Goal: Task Accomplishment & Management: Manage account settings

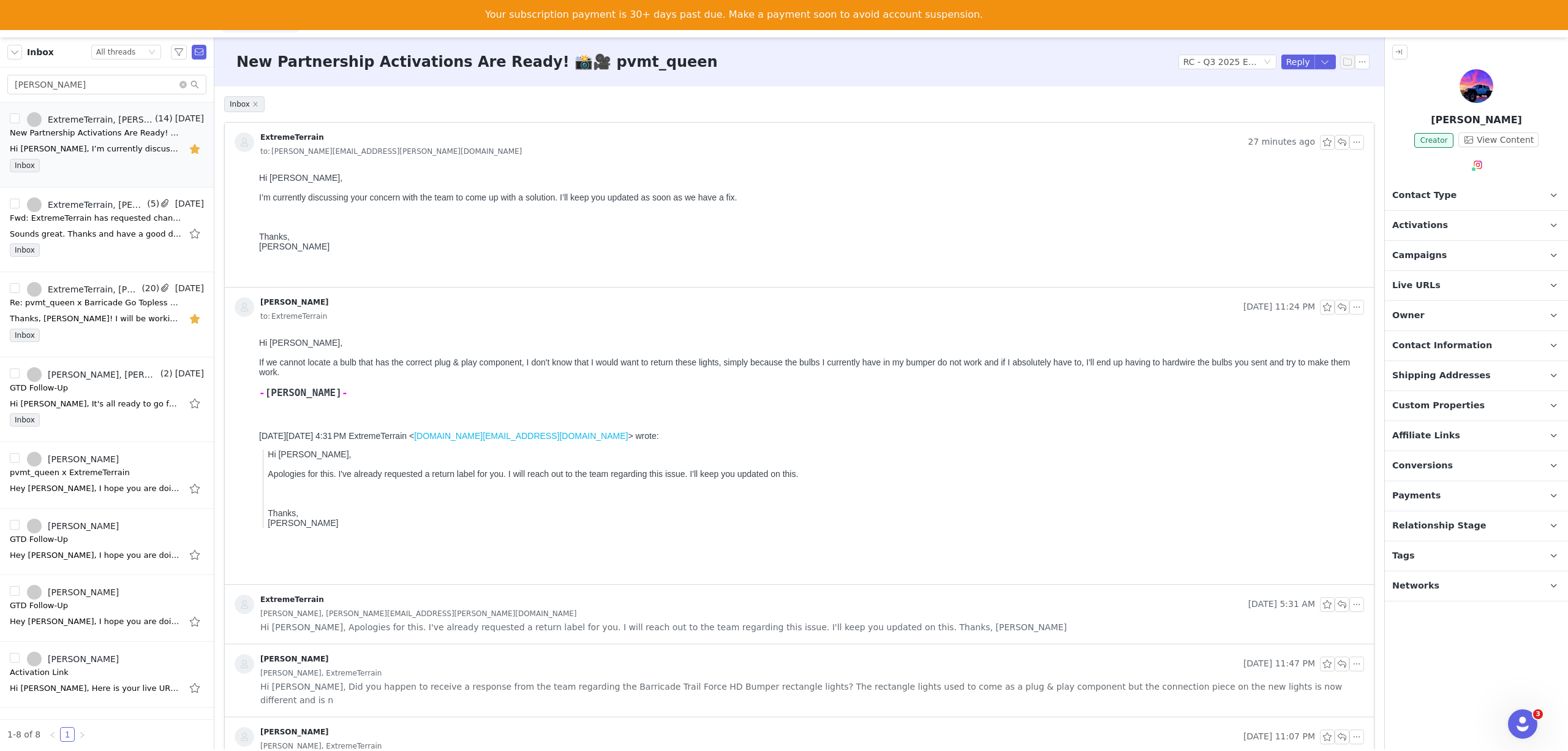
scroll to position [562, 0]
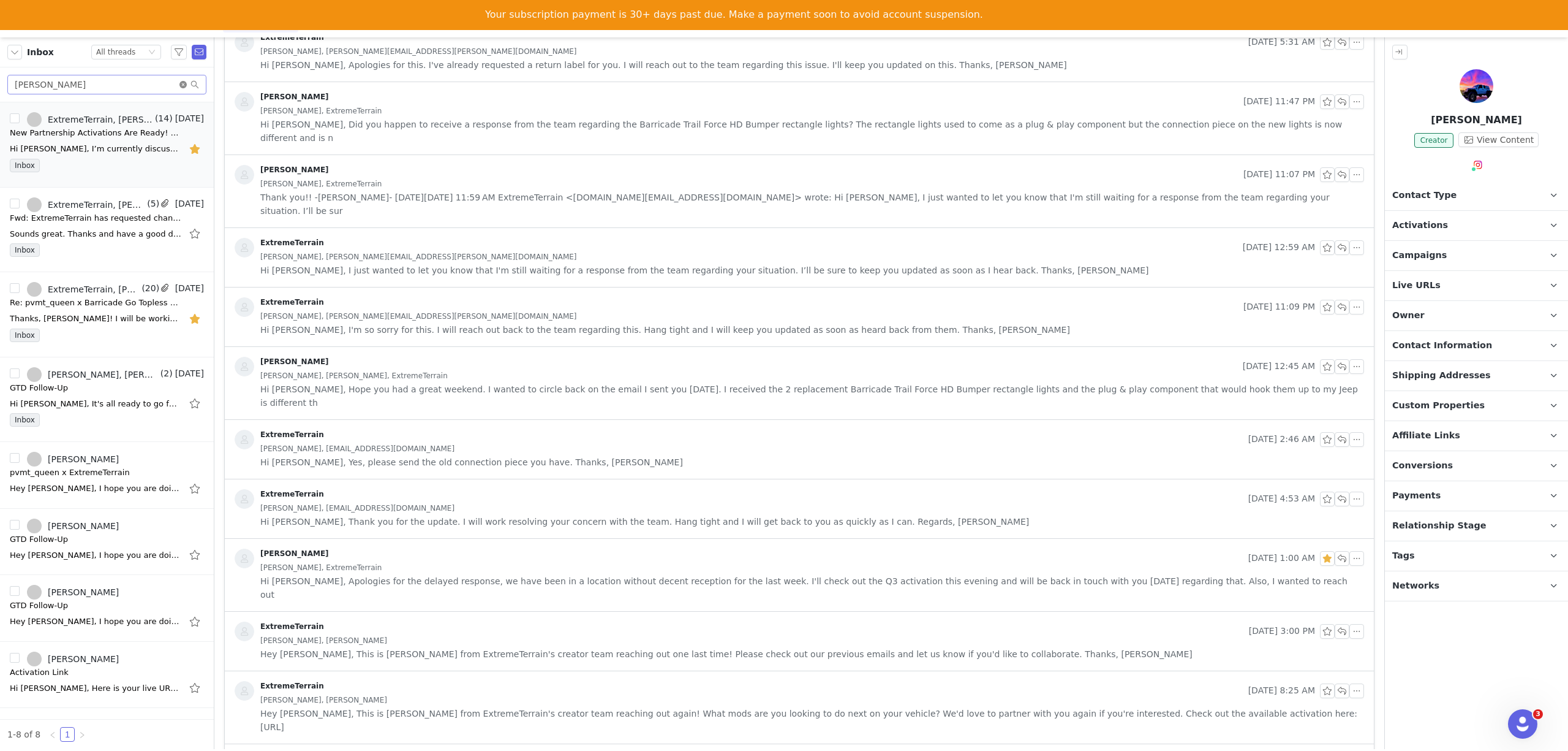
click at [183, 85] on icon "icon: close-circle" at bounding box center [183, 85] width 8 height 8
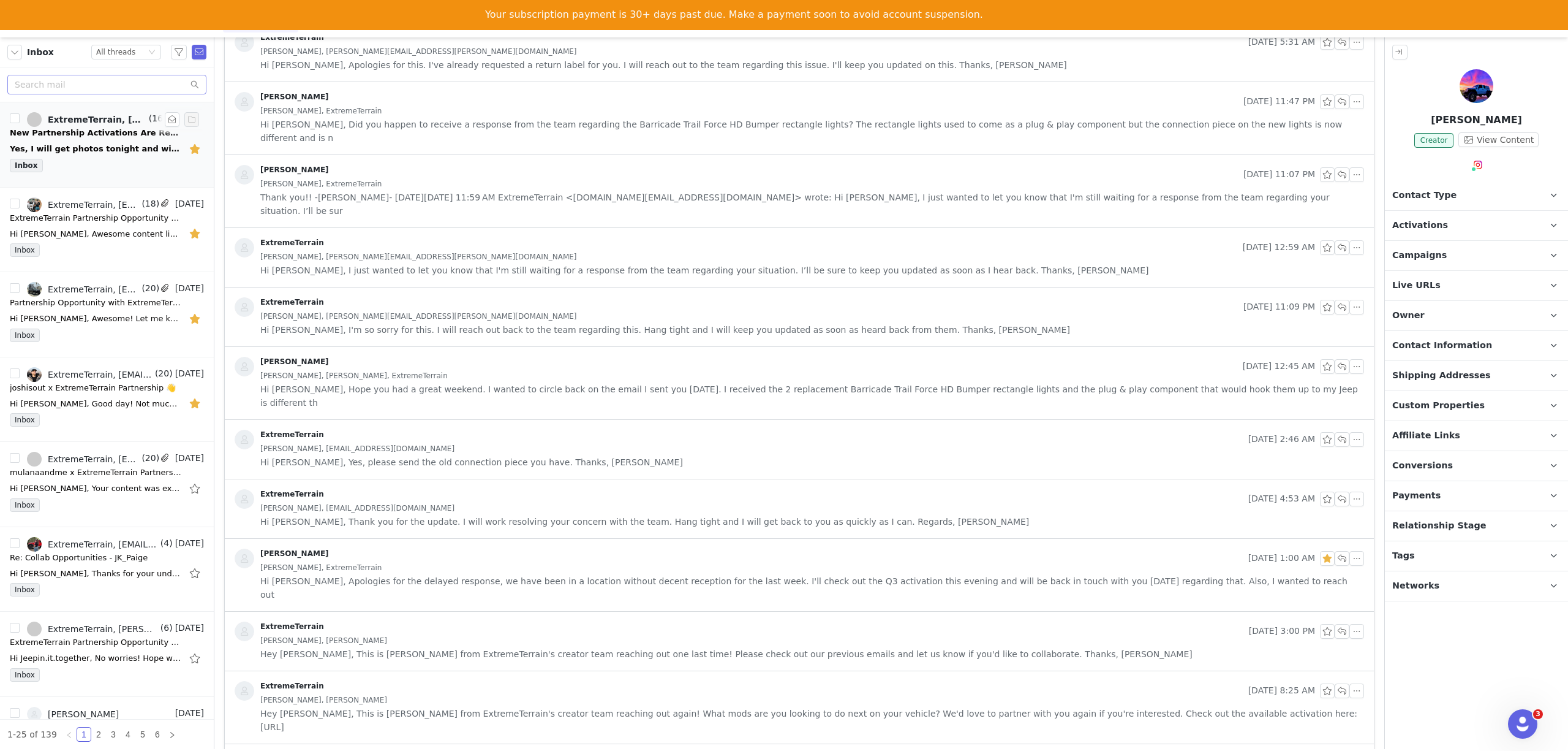
click at [77, 162] on div "Inbox" at bounding box center [106, 167] width 194 height 18
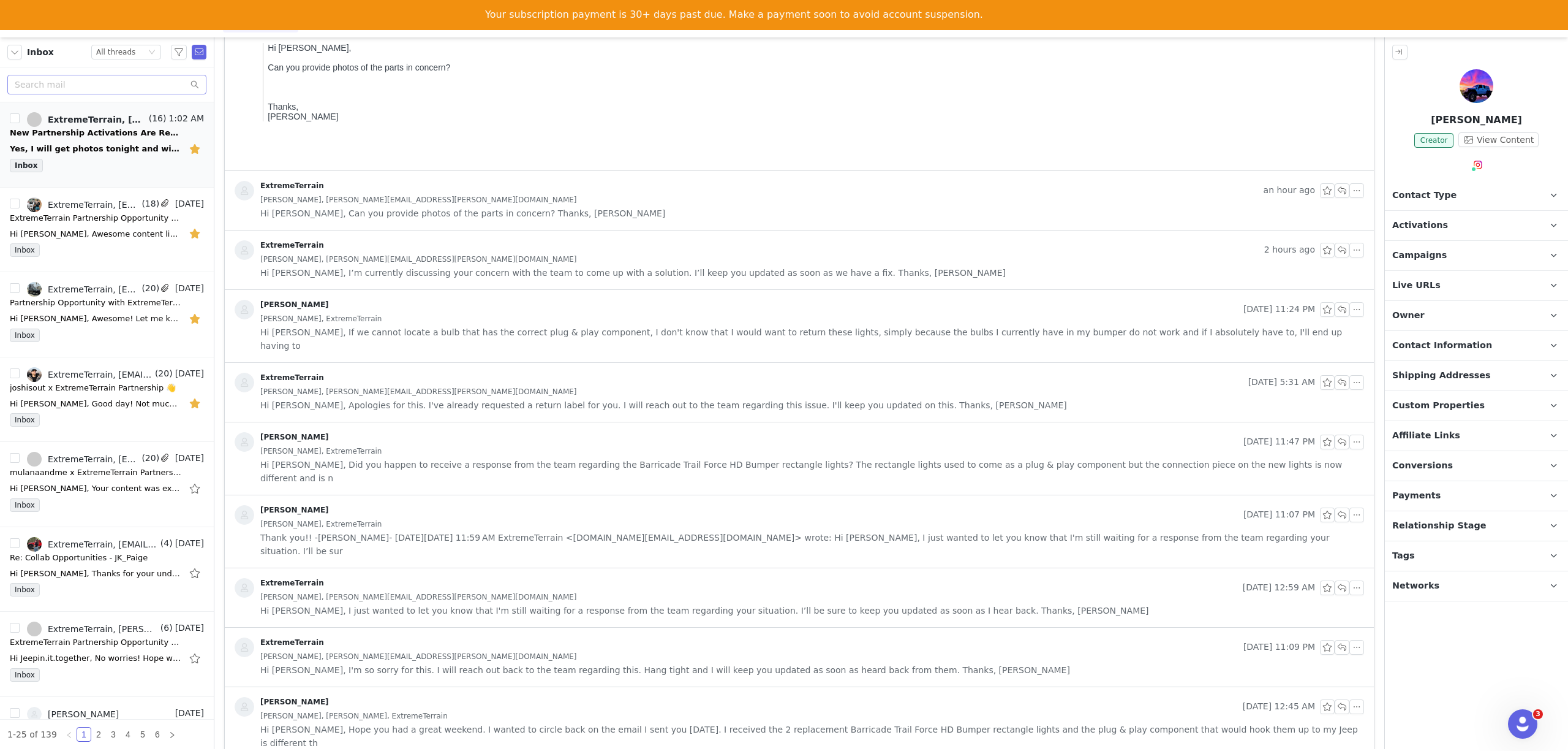
scroll to position [0, 0]
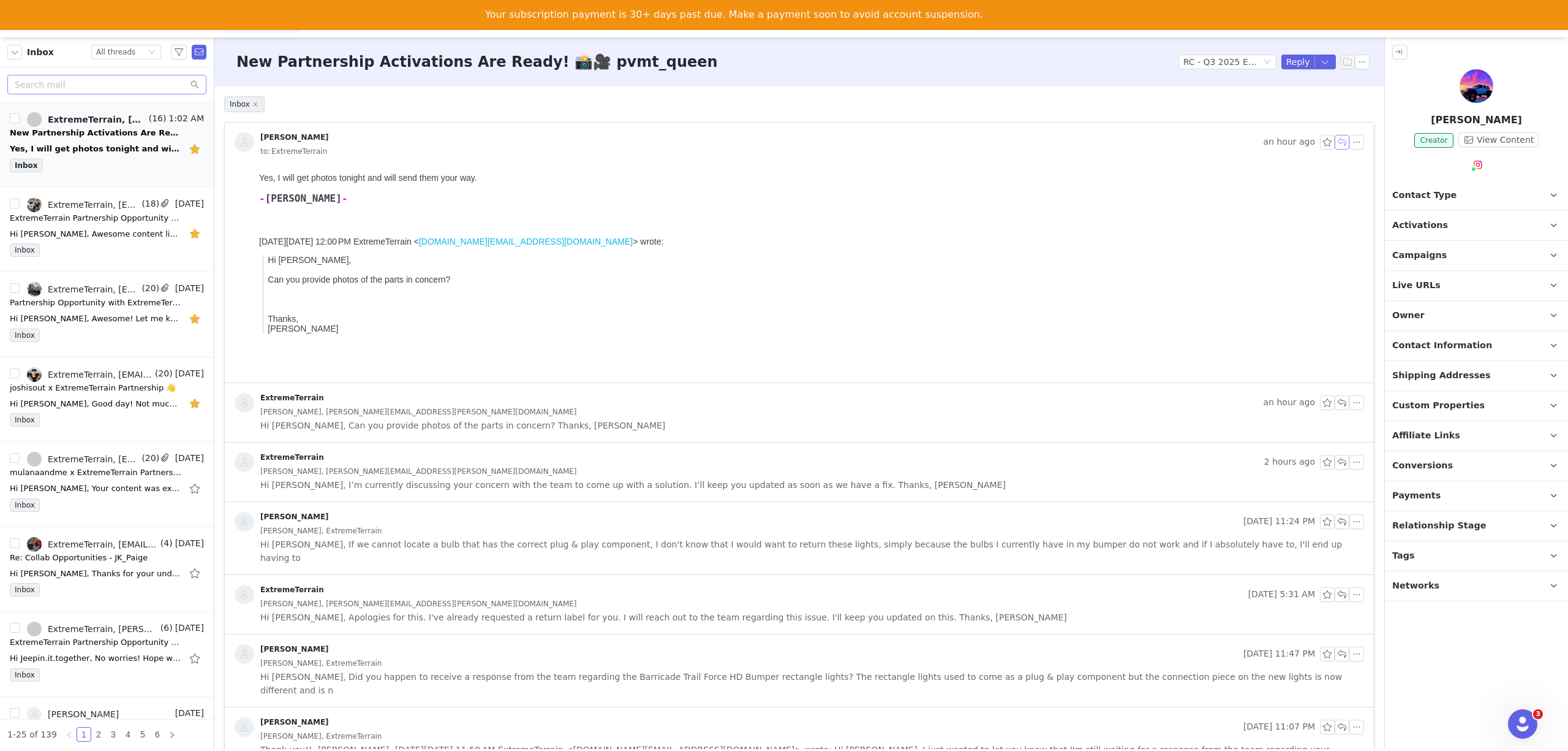
click at [1335, 138] on button "button" at bounding box center [1342, 142] width 14 height 14
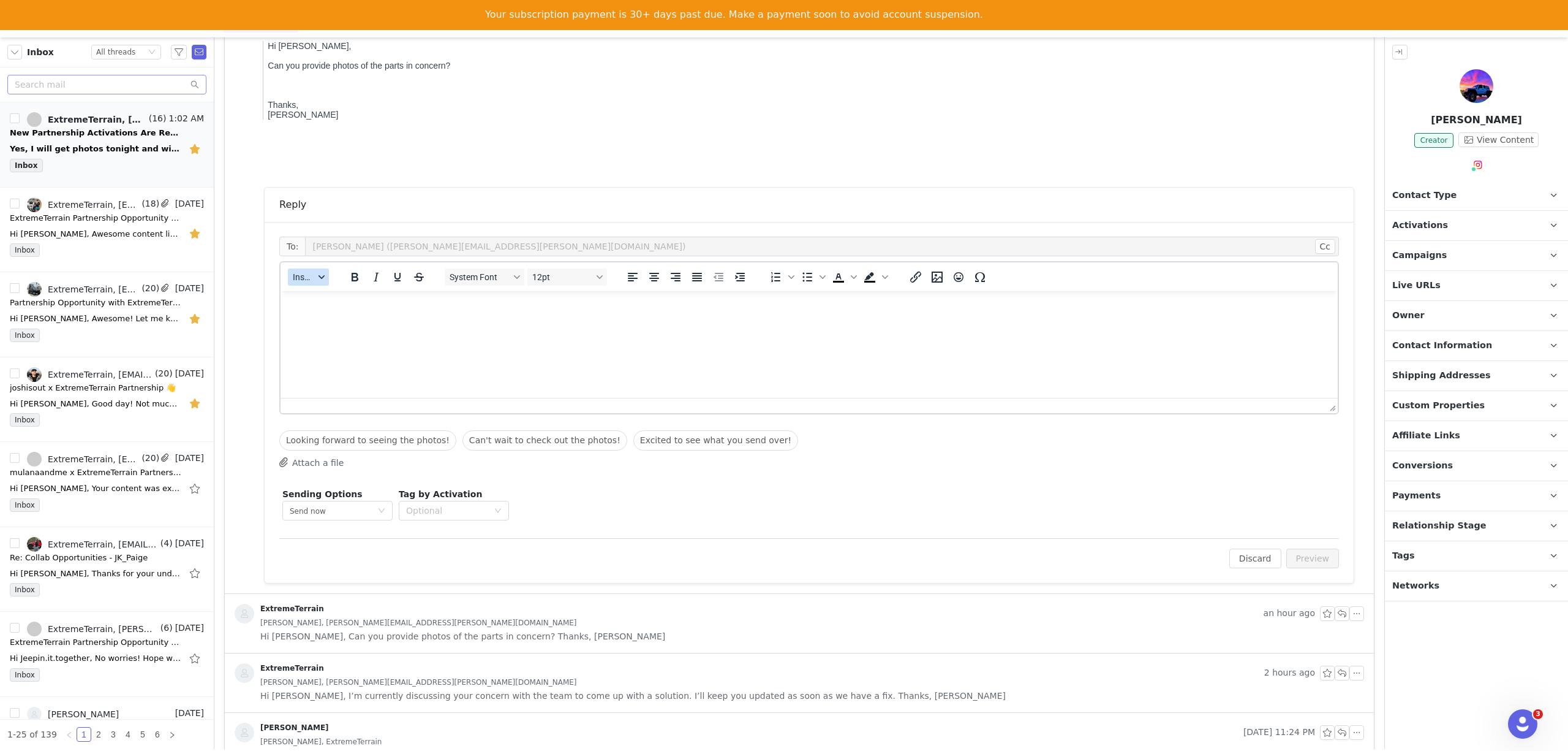
click at [297, 283] on button "Insert" at bounding box center [308, 277] width 41 height 17
click at [315, 294] on div "Insert Template" at bounding box center [353, 298] width 110 height 14
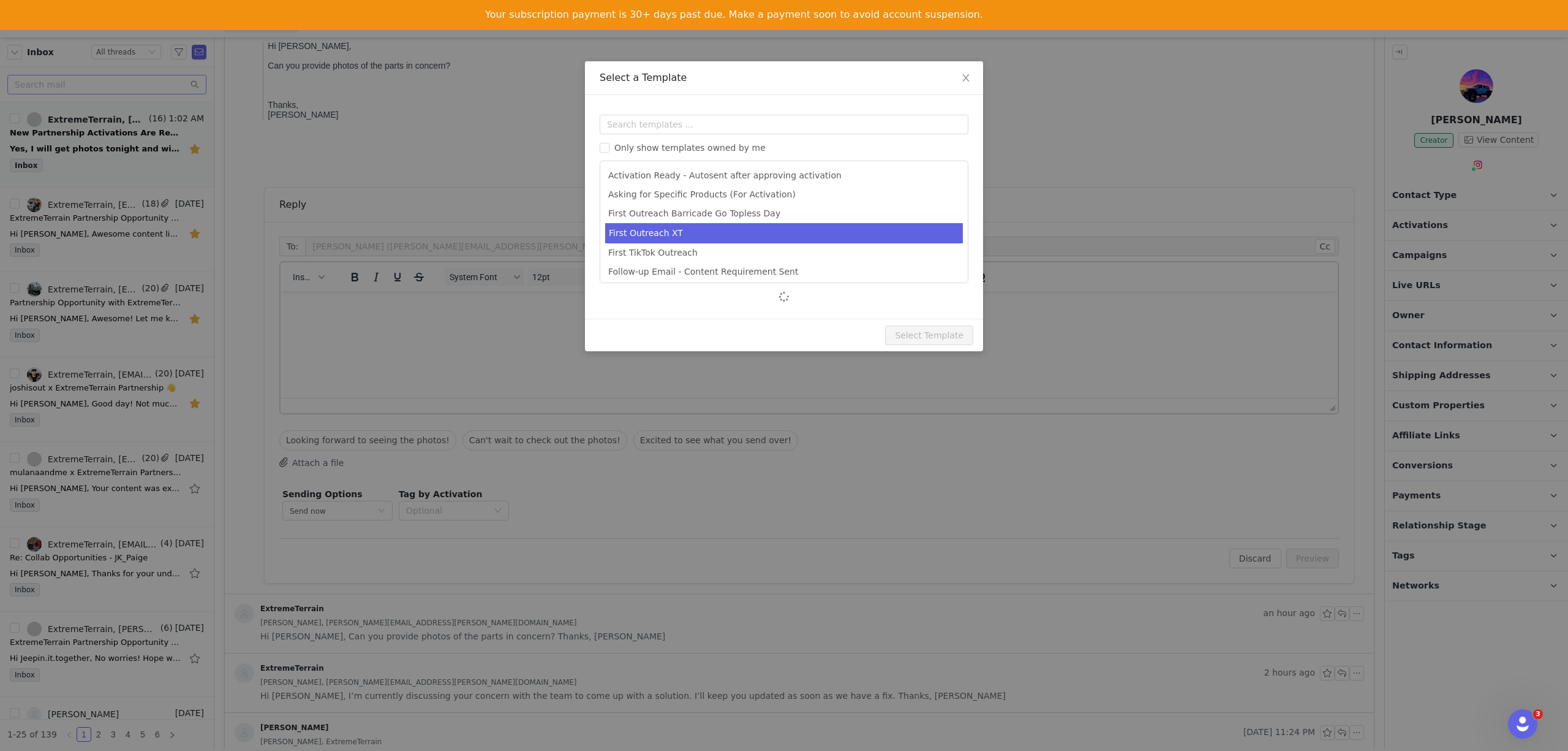
scroll to position [80, 0]
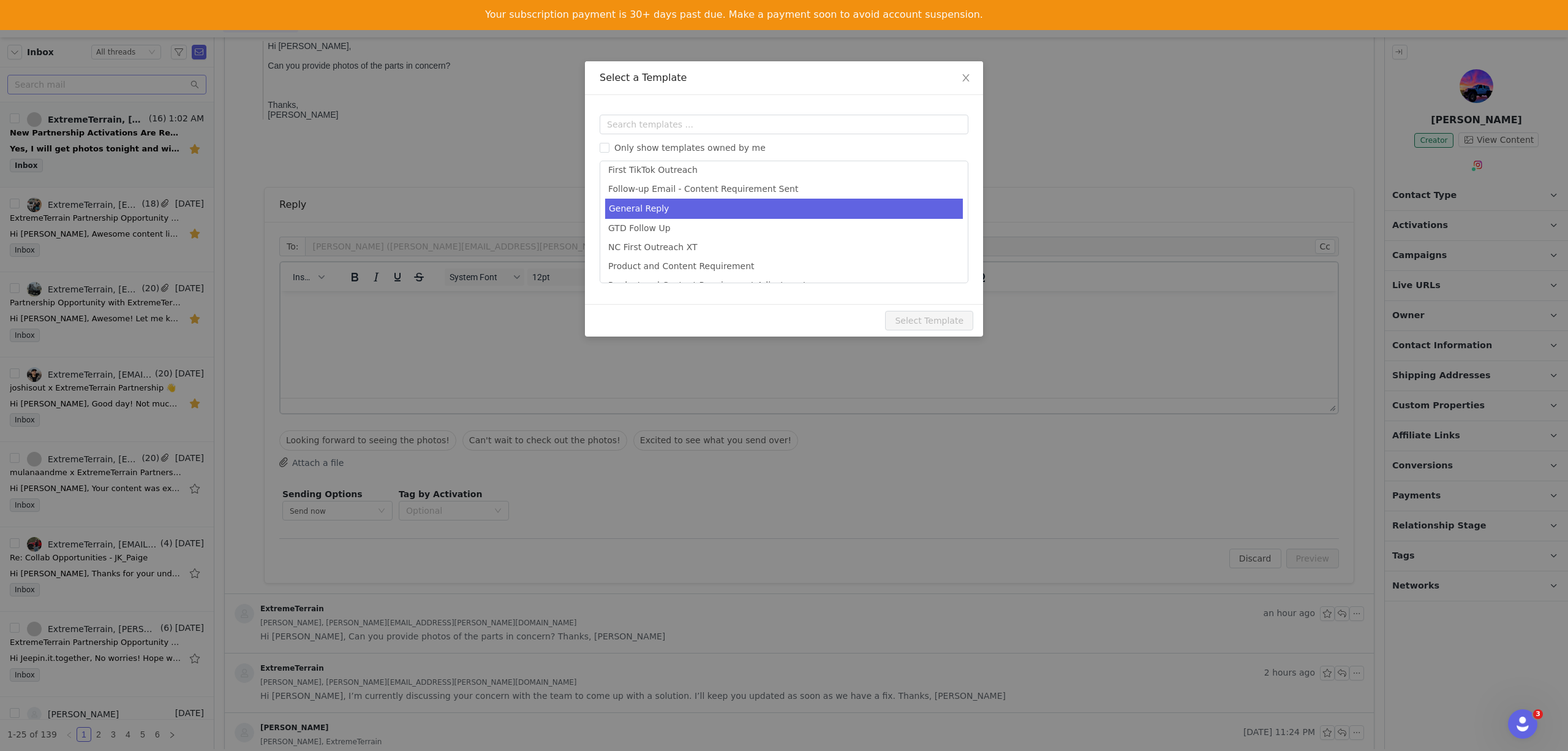
click at [628, 210] on li "General Reply" at bounding box center [784, 209] width 358 height 20
type input "[instagram_username] x ExtremeTerrain"
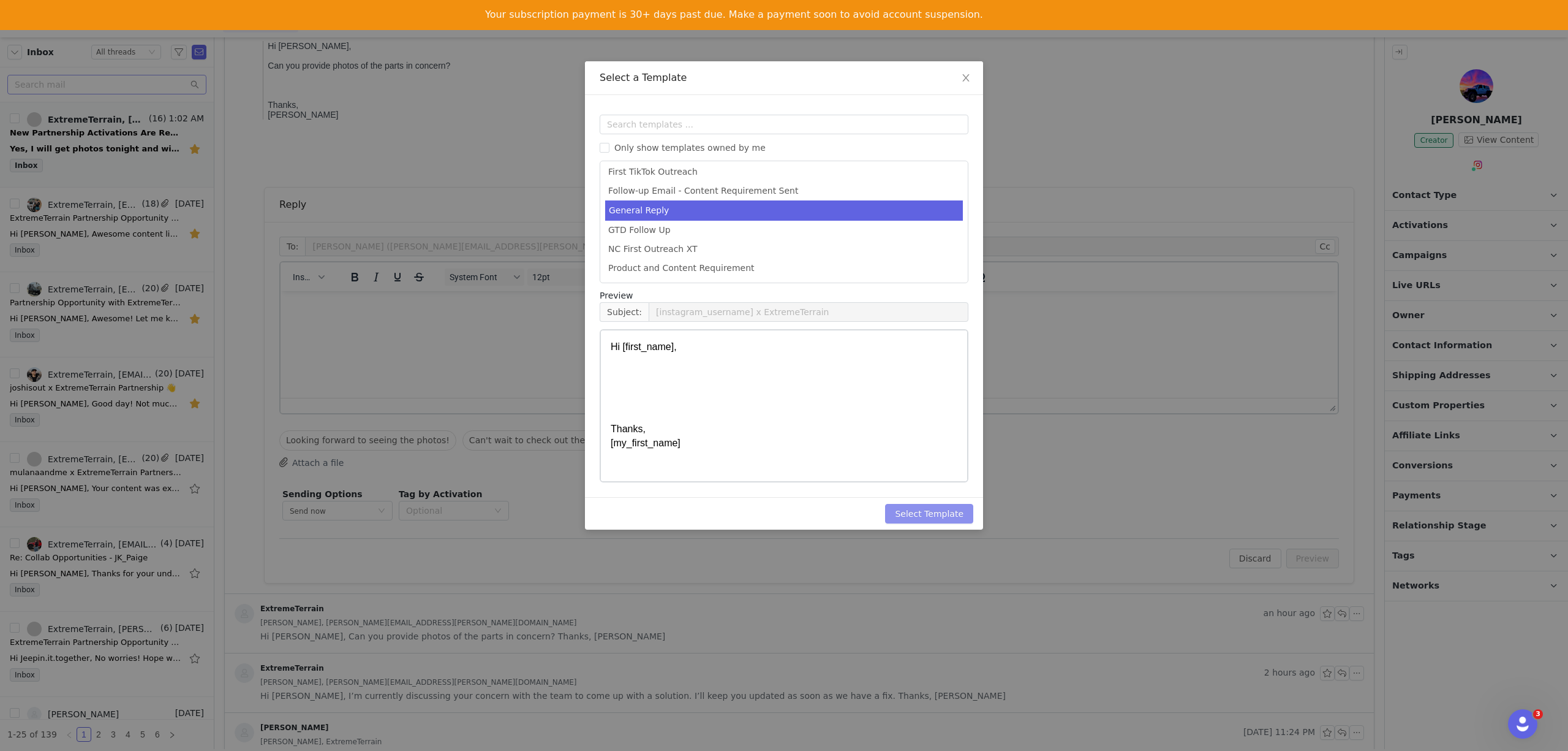
click at [935, 509] on button "Select Template" at bounding box center [929, 514] width 88 height 19
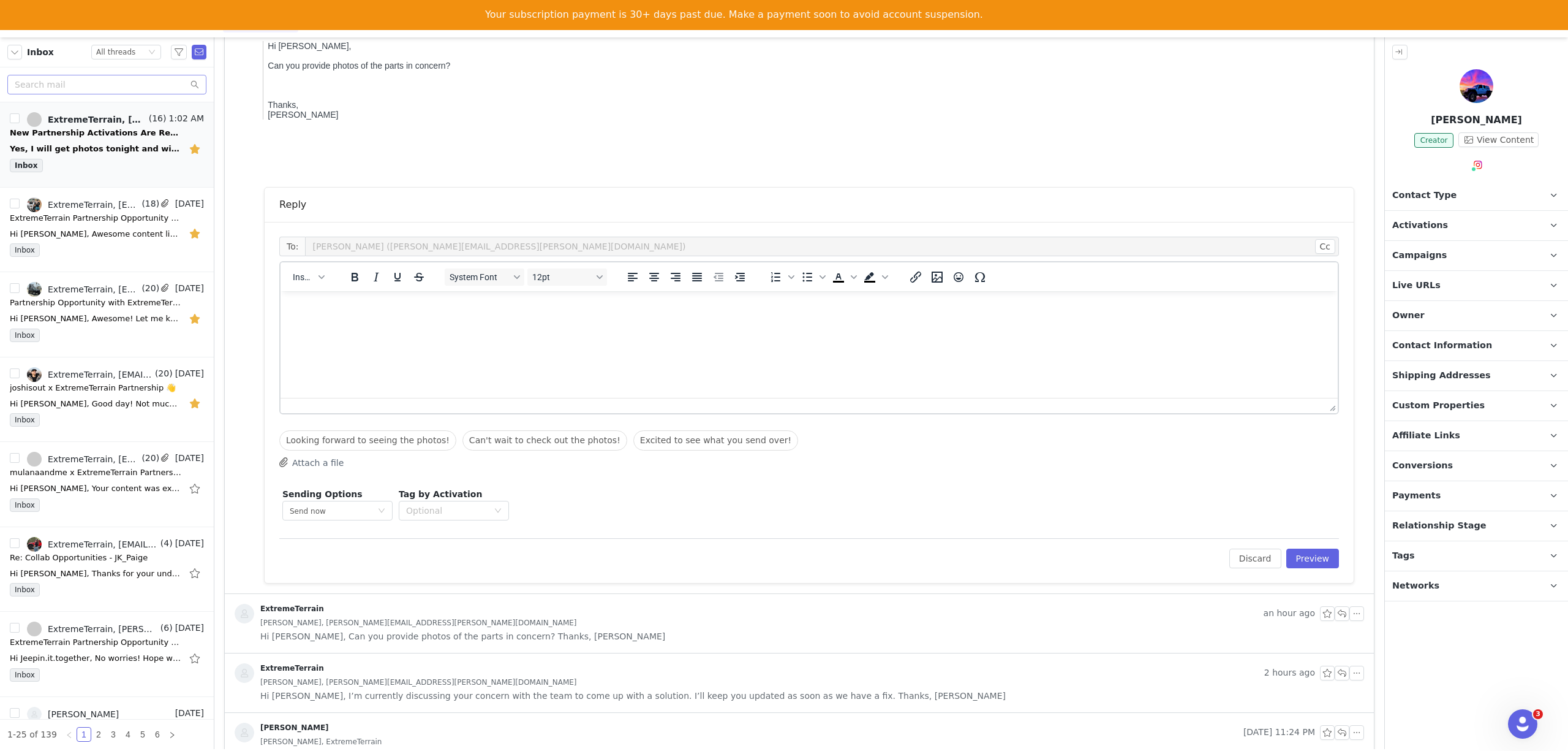
scroll to position [0, 0]
click at [303, 333] on p "Hi First Name , Thanks, My First Name" at bounding box center [810, 356] width 1038 height 110
drag, startPoint x: 339, startPoint y: 331, endPoint x: 278, endPoint y: 330, distance: 61.0
click at [281, 330] on html "Hi First Name , Awesome! Thanks, My First Name" at bounding box center [810, 356] width 1058 height 129
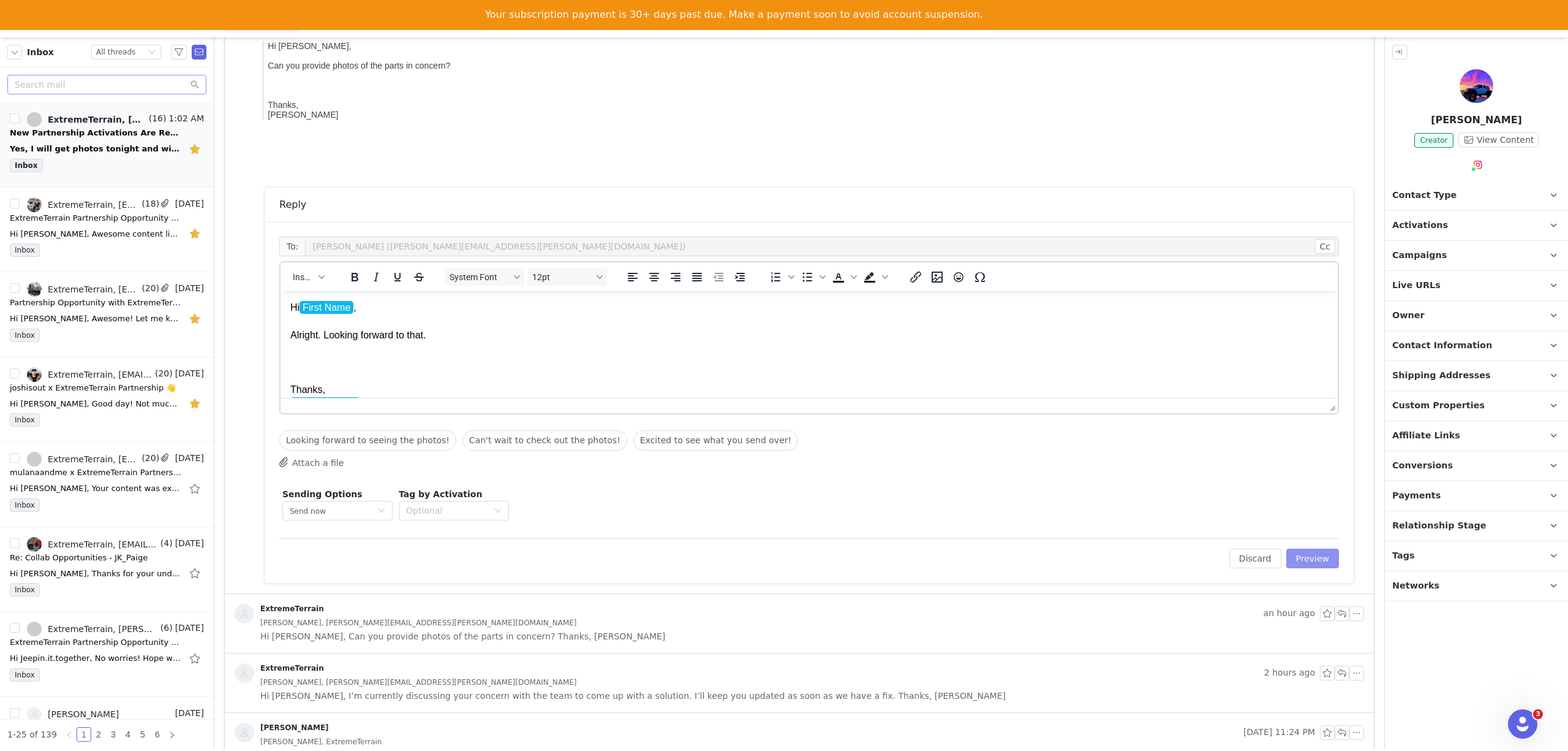
click at [1297, 562] on button "Preview" at bounding box center [1312, 558] width 53 height 19
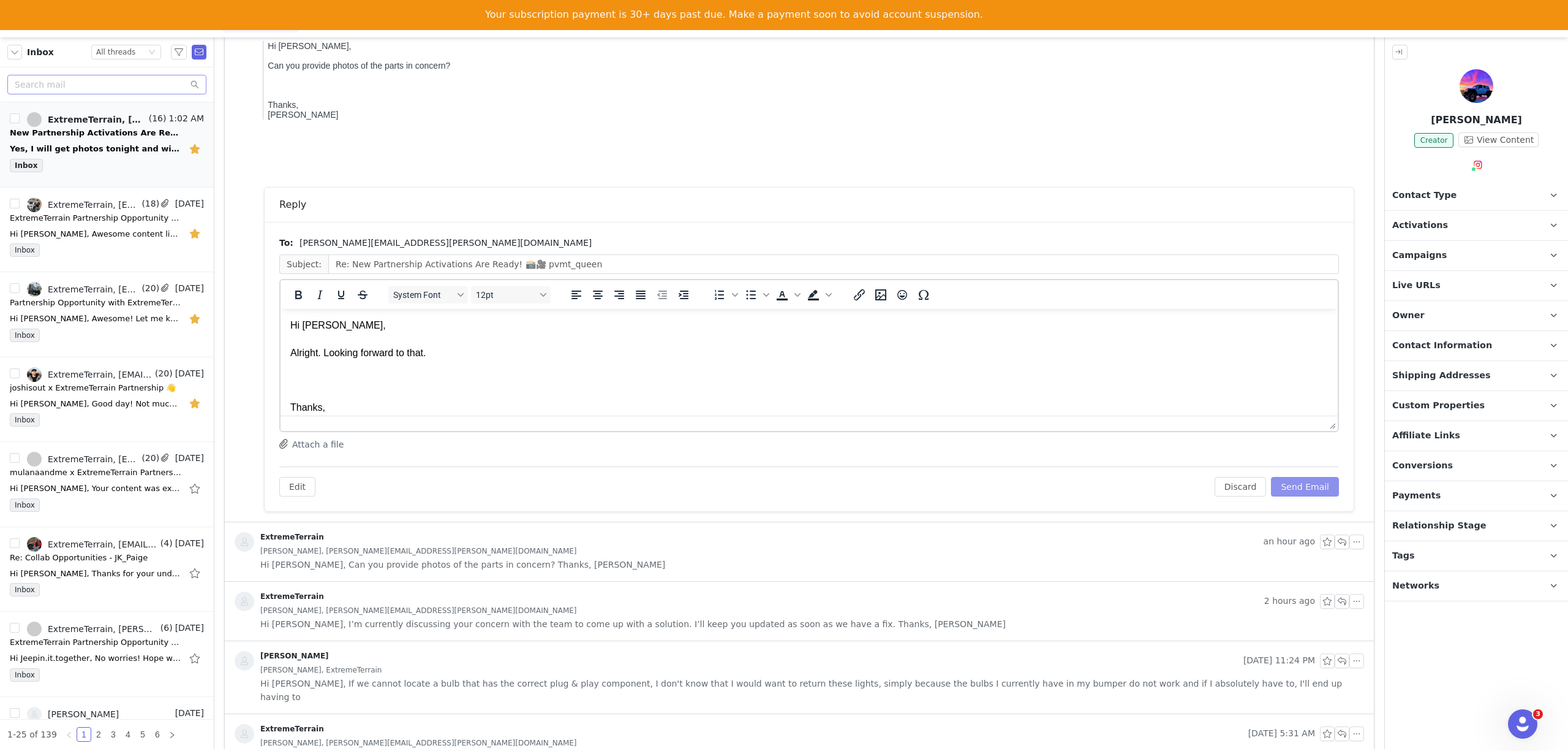
click at [1290, 490] on button "Send Email" at bounding box center [1306, 487] width 68 height 19
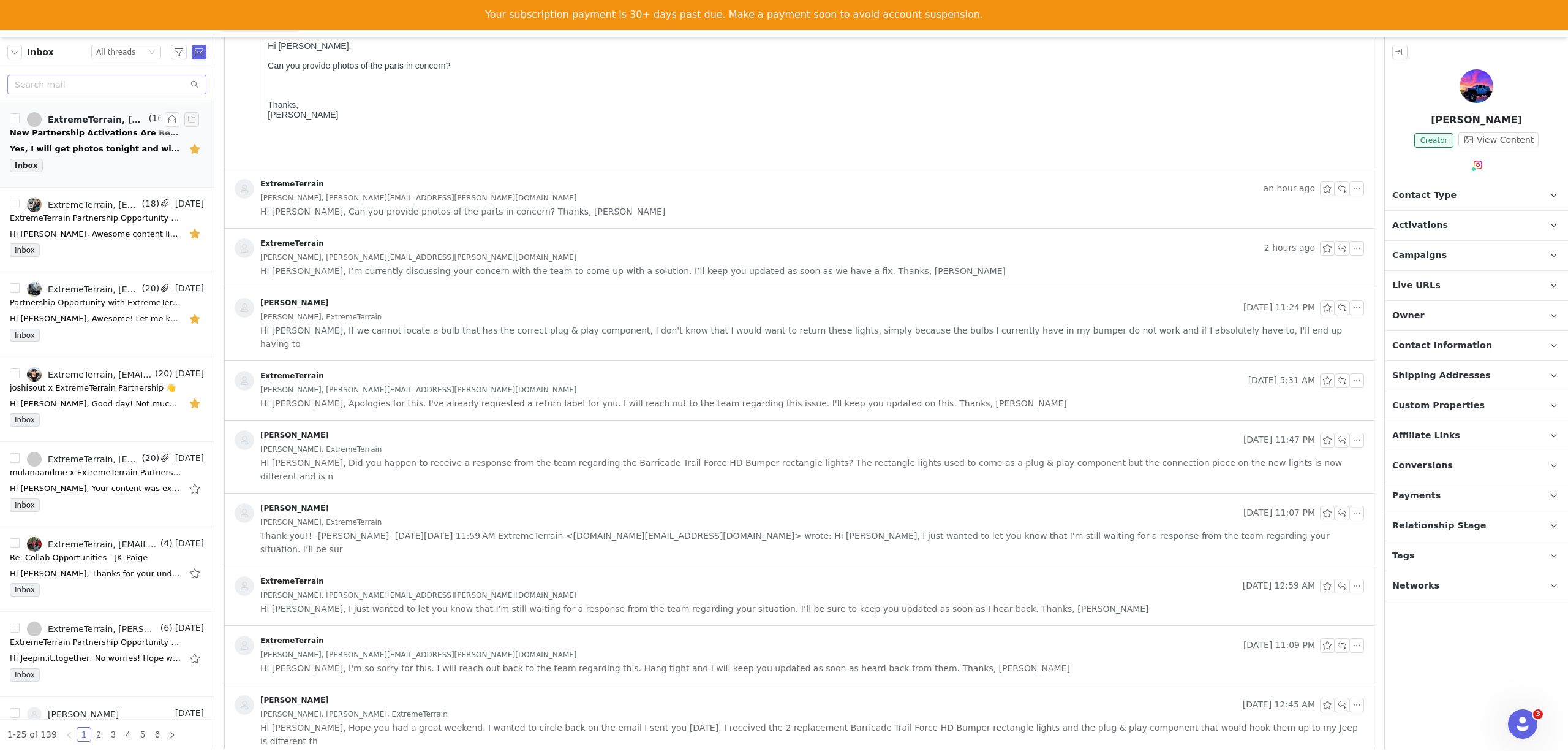
click at [120, 150] on div "Yes, I will get photos tonight and will send them your way. -Danielle Melson- O…" at bounding box center [96, 149] width 172 height 13
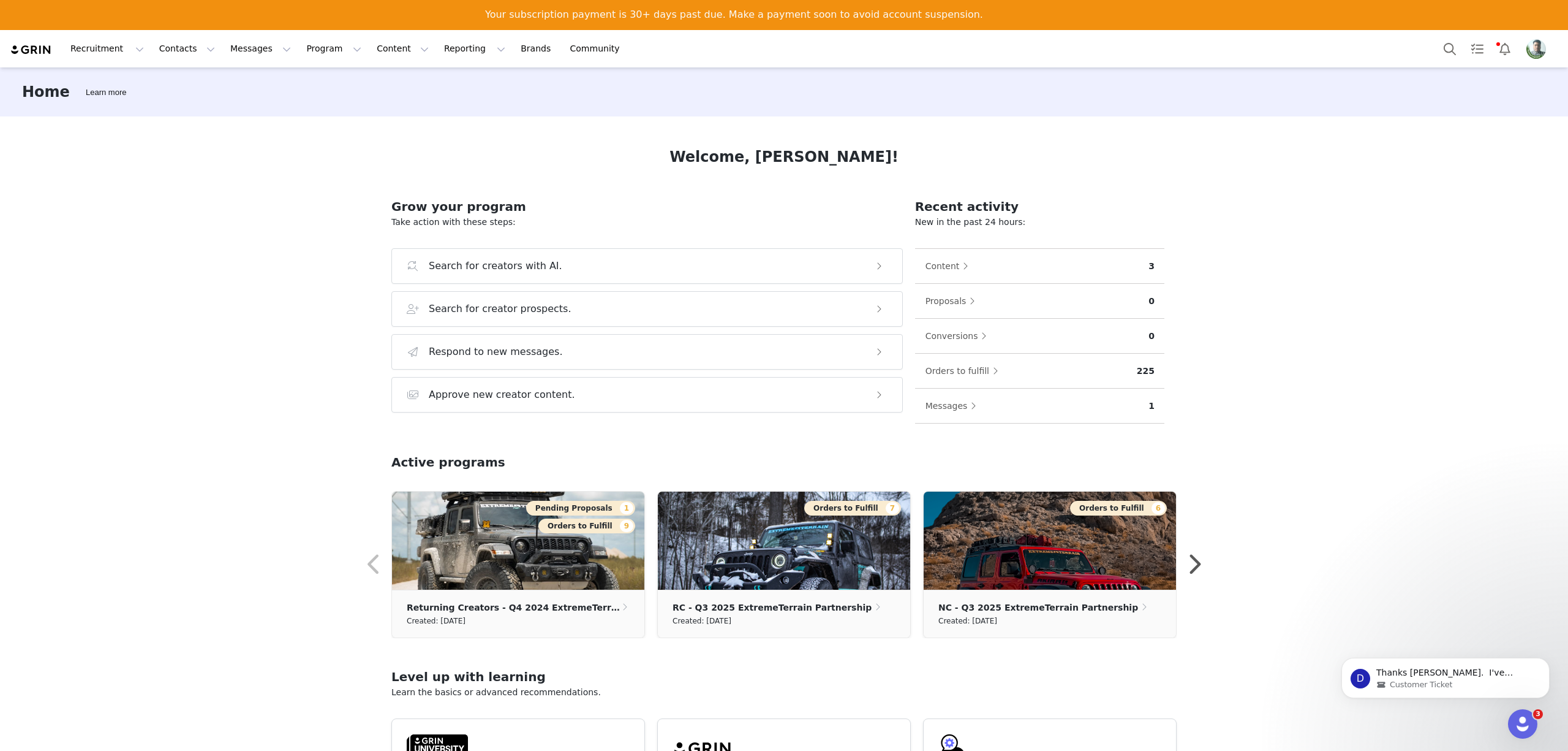
click at [181, 274] on div "Home Learn more Welcome, Kim! Grow your program Take action with these steps: S…" at bounding box center [784, 423] width 1568 height 711
click at [240, 138] on div "Home Learn more Welcome, Kim! Grow your program Take action with these steps: S…" at bounding box center [784, 423] width 1568 height 711
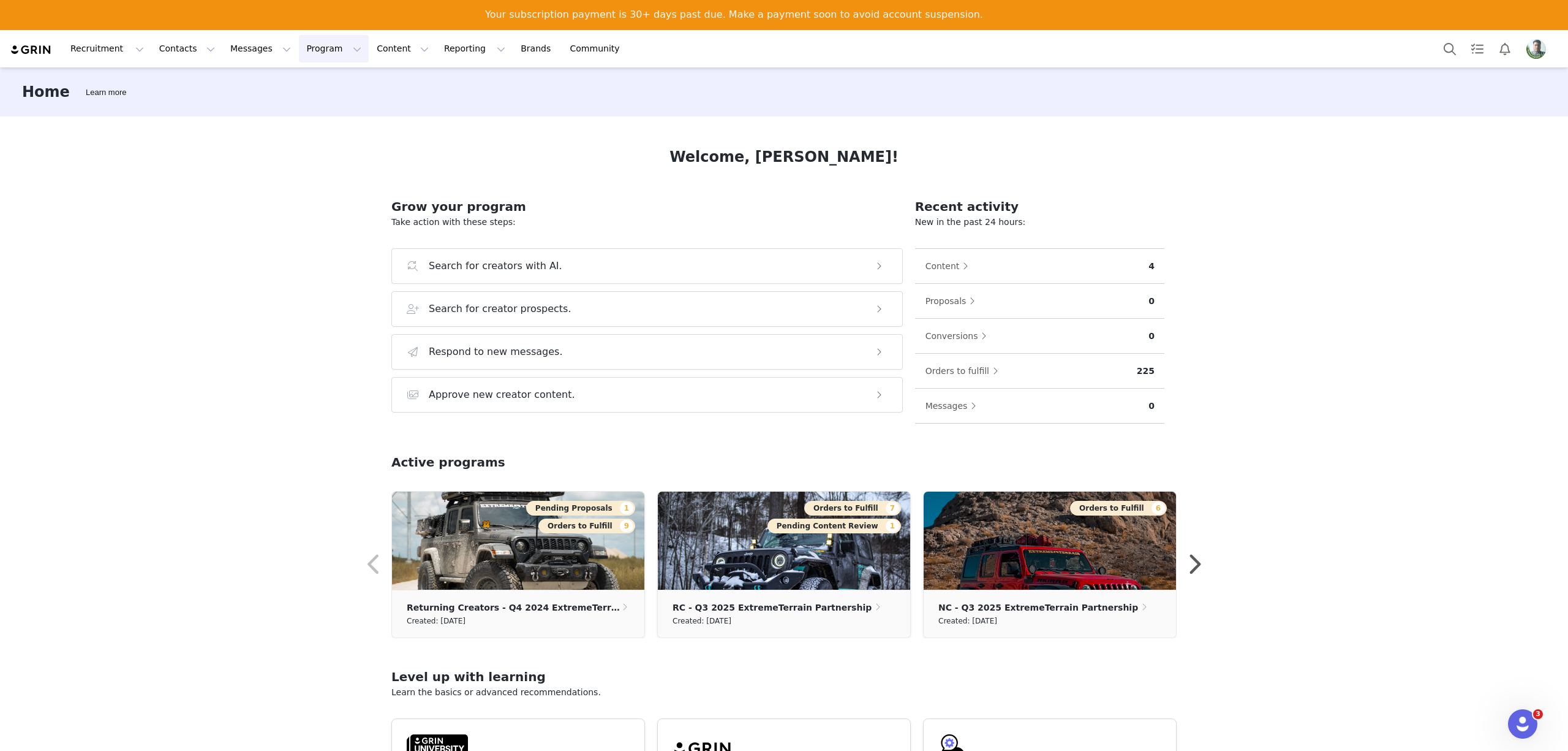
click at [299, 47] on button "Program Program" at bounding box center [334, 48] width 69 height 28
click at [302, 80] on p "Activations" at bounding box center [303, 84] width 47 height 13
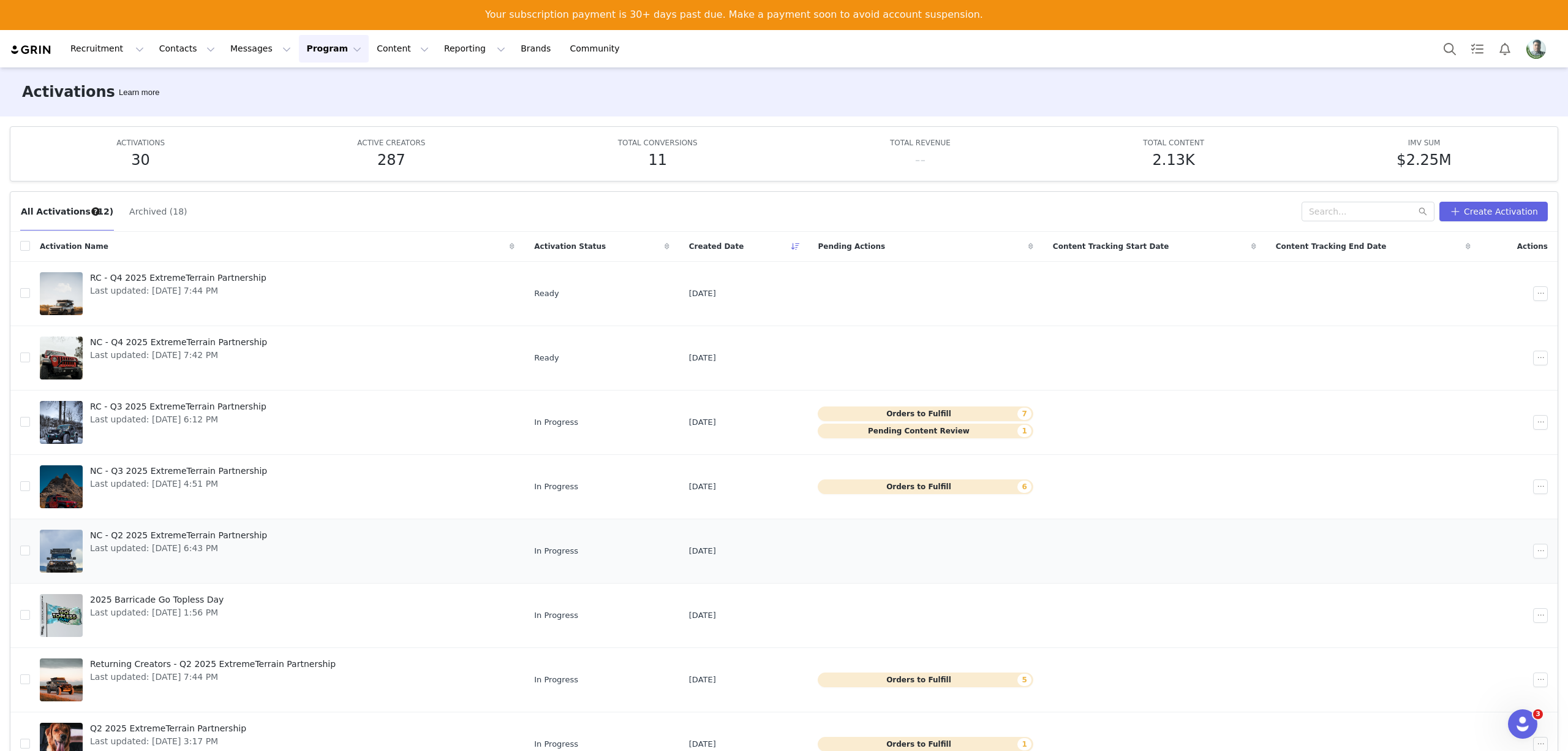
click at [292, 545] on link "NC - Q2 2025 ExtremeTerrain Partnership Last updated: Jun 18, 2025 6:43 PM" at bounding box center [277, 550] width 475 height 49
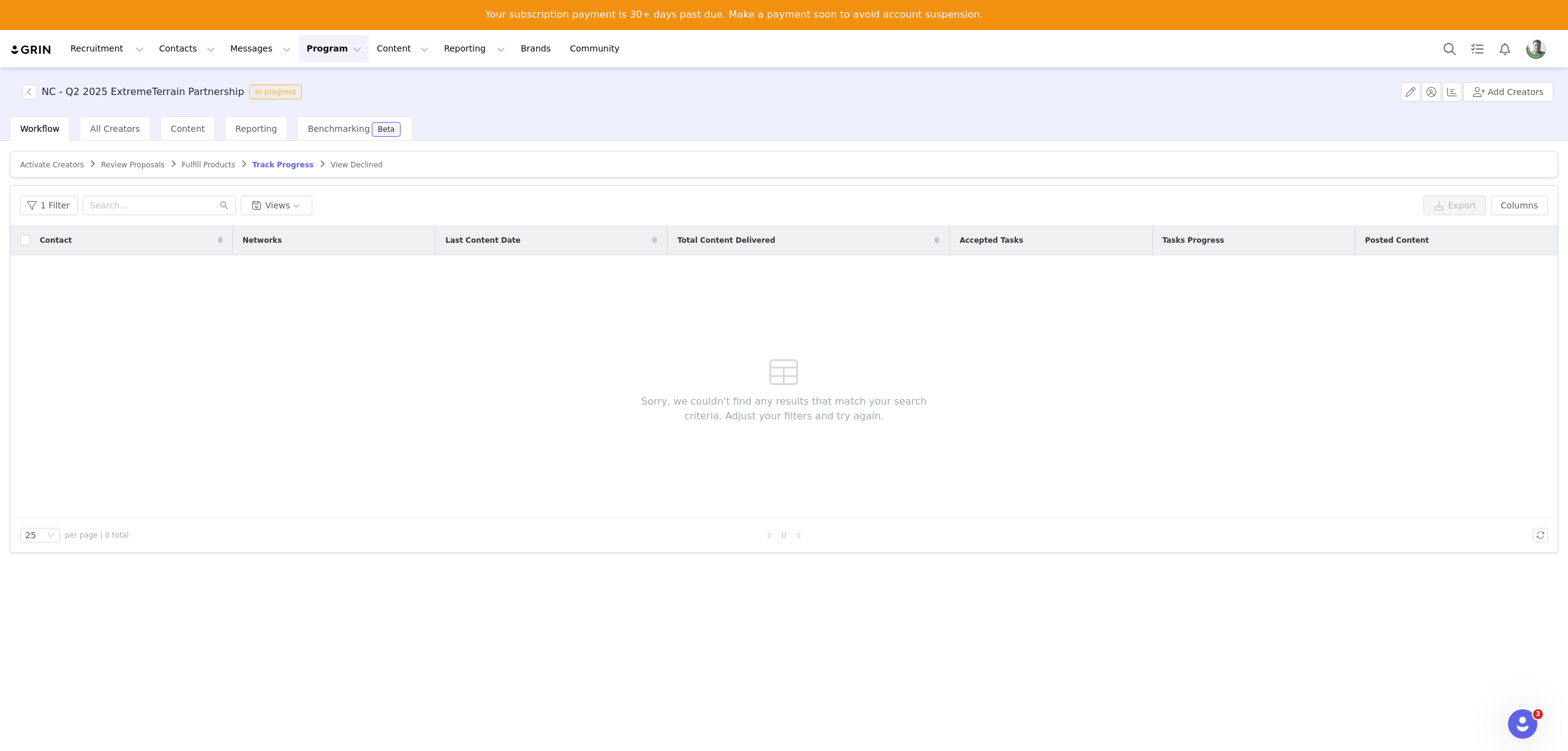
drag, startPoint x: 789, startPoint y: 437, endPoint x: 722, endPoint y: 439, distance: 67.0
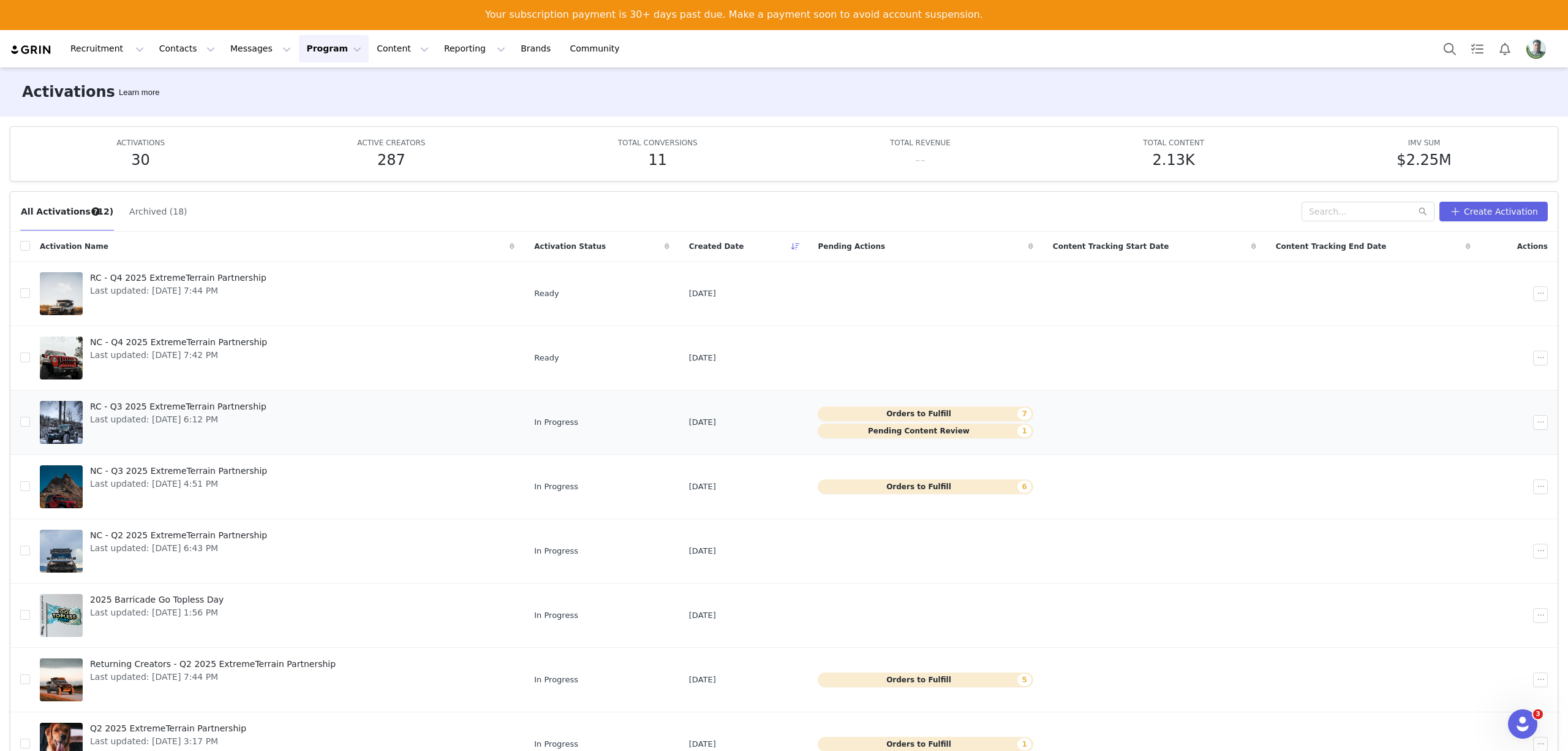
click at [902, 436] on button "Pending Content Review 1" at bounding box center [925, 431] width 215 height 14
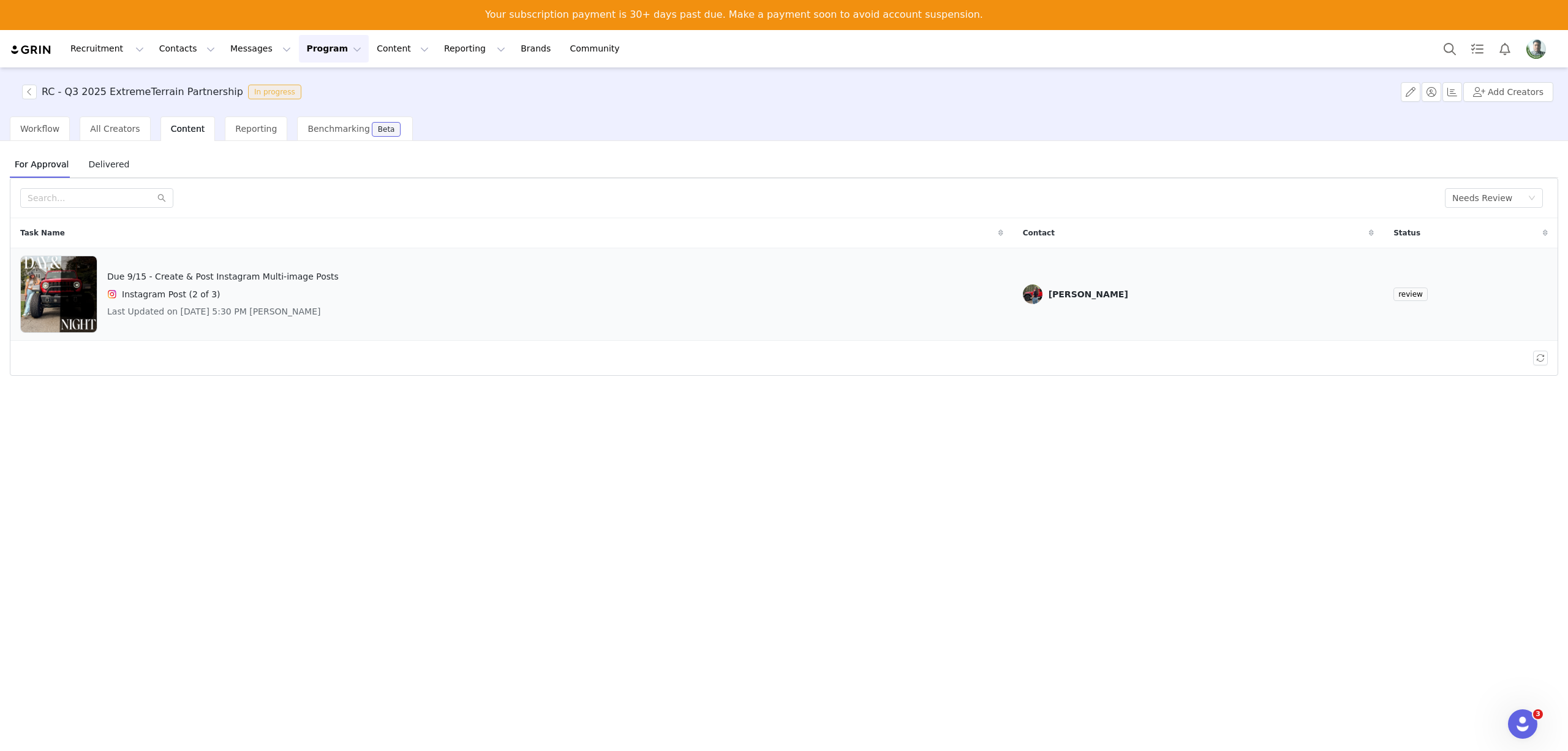
click at [762, 288] on div "Due 9/15 - Create & Post Instagram Multi-image Posts Instagram Post (2 of 3) La…" at bounding box center [511, 294] width 983 height 77
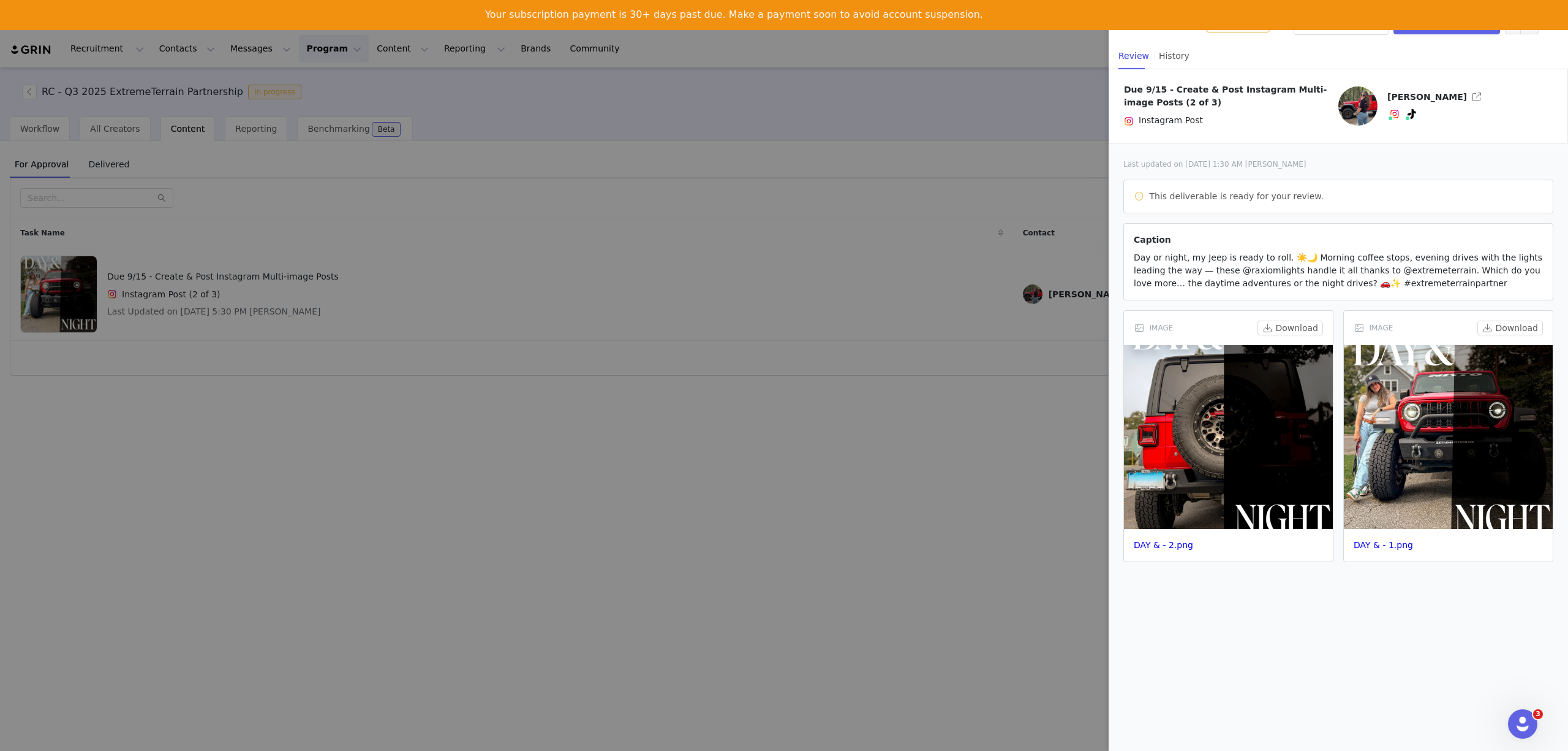
click at [1417, 95] on span "Paige LeBlanc" at bounding box center [1427, 97] width 80 height 10
copy span "Paige LeBlanc"
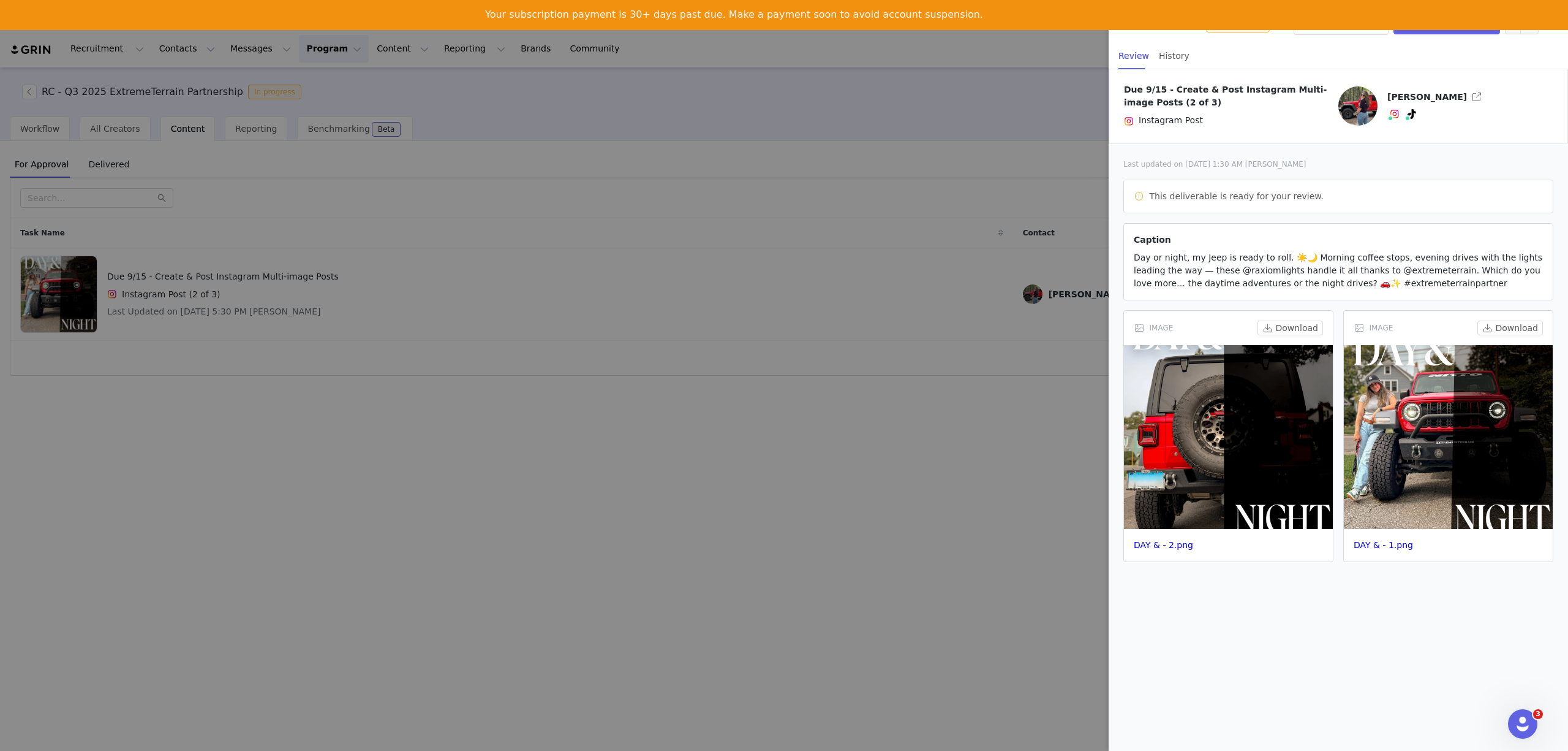
click at [719, 366] on div at bounding box center [784, 376] width 1568 height 751
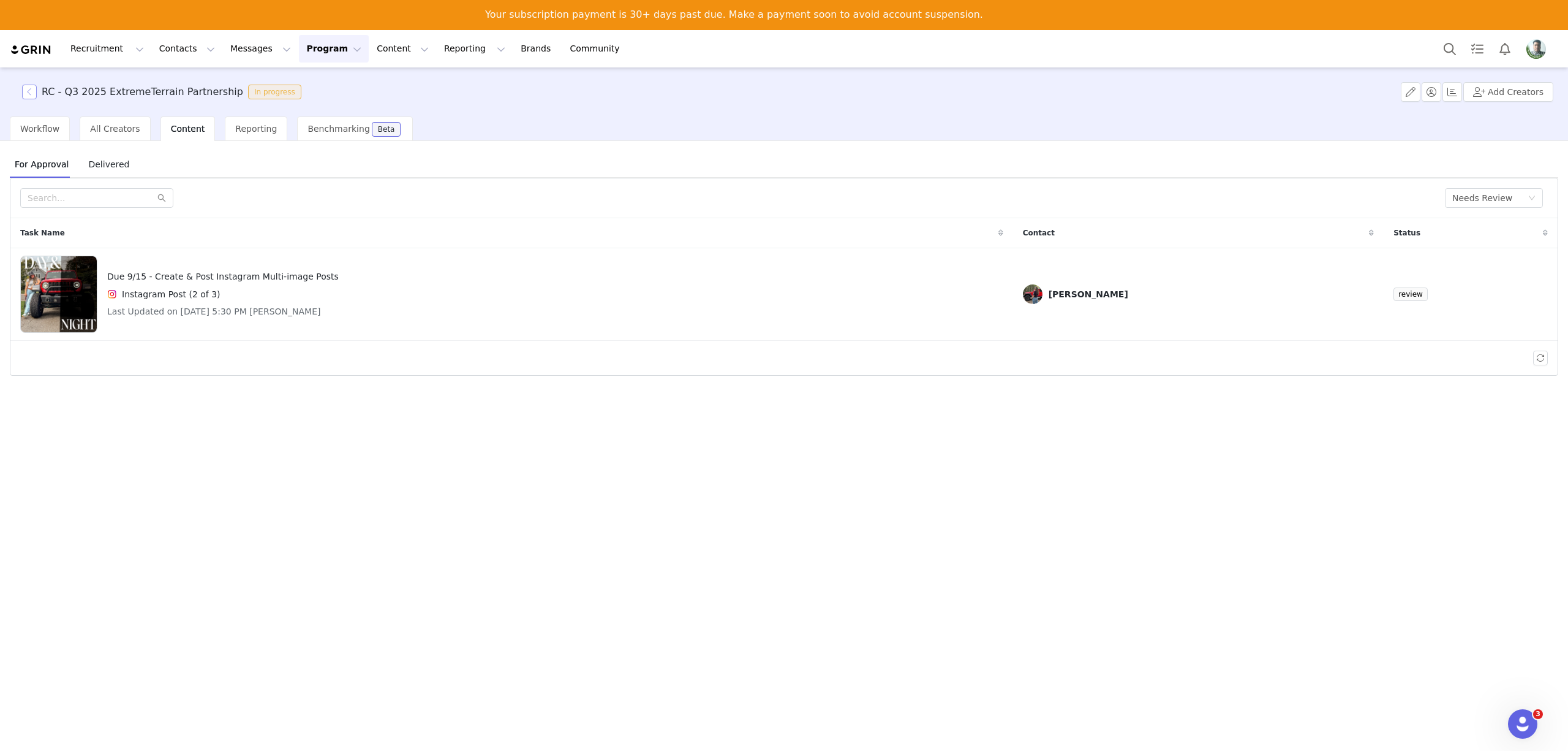
click at [31, 92] on button "button" at bounding box center [29, 92] width 14 height 14
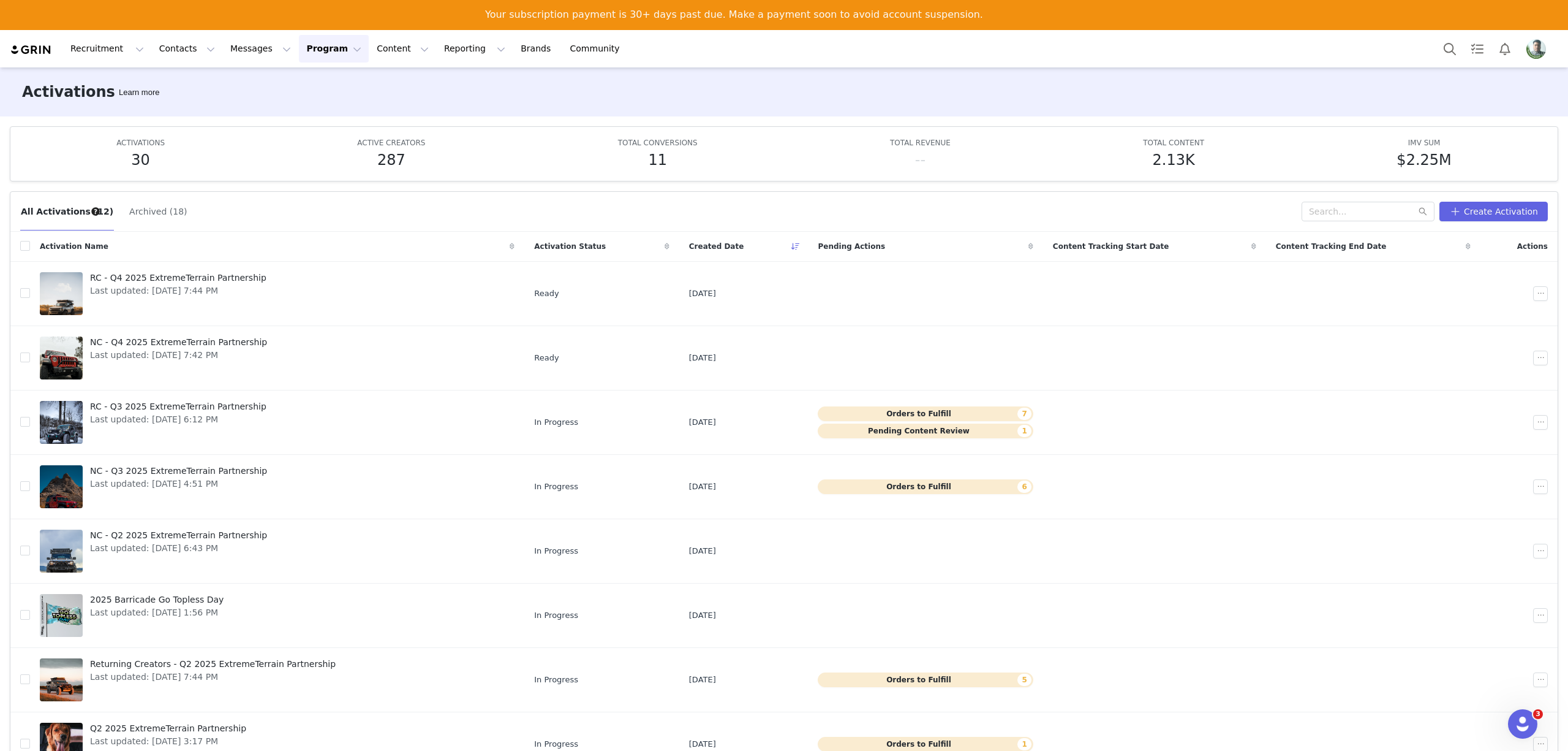
click at [1540, 40] on img "Profile" at bounding box center [1536, 49] width 19 height 19
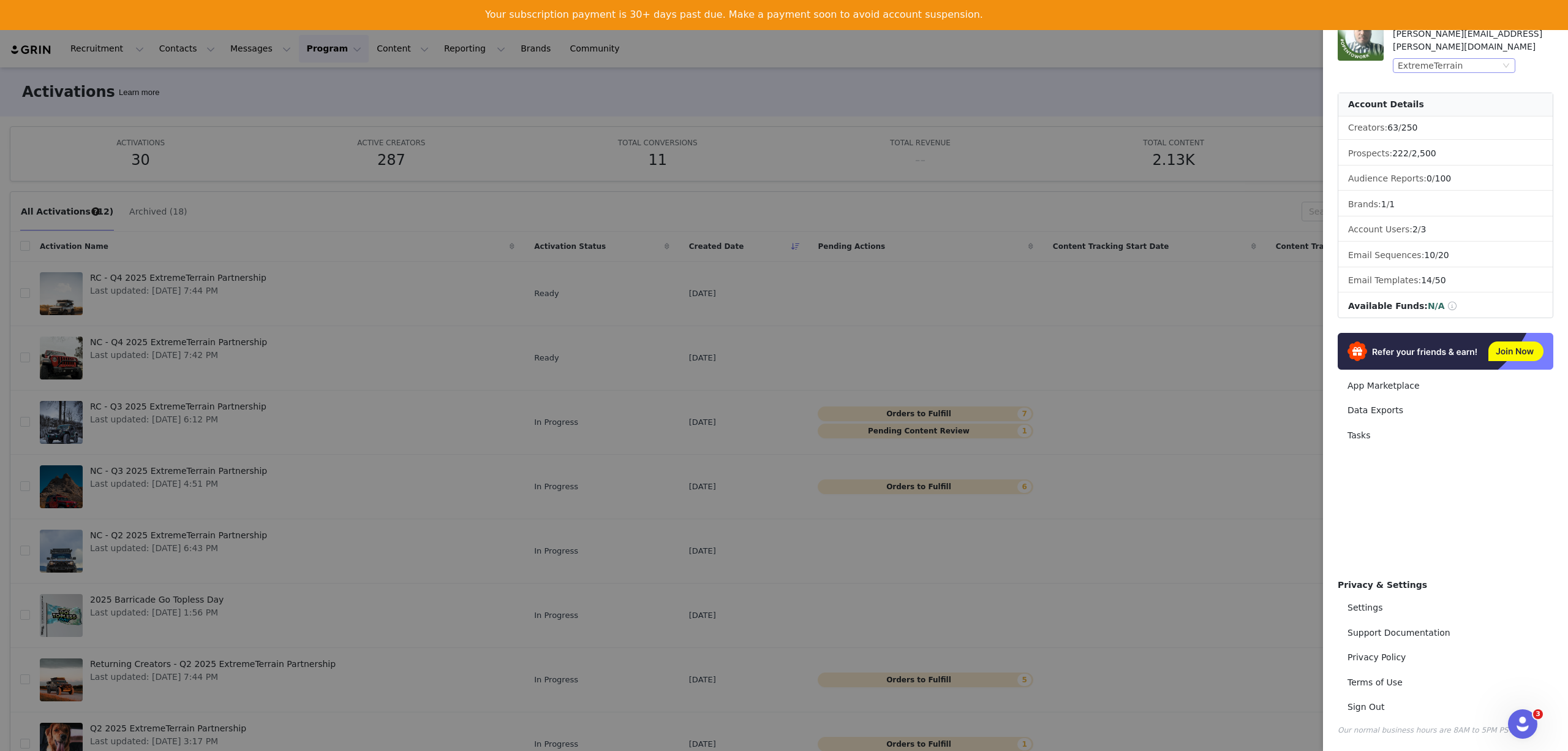
click at [1453, 59] on div "ExtremeTerrain" at bounding box center [1430, 66] width 65 height 14
click at [1427, 111] on li "AmericanTrucks" at bounding box center [1479, 114] width 172 height 19
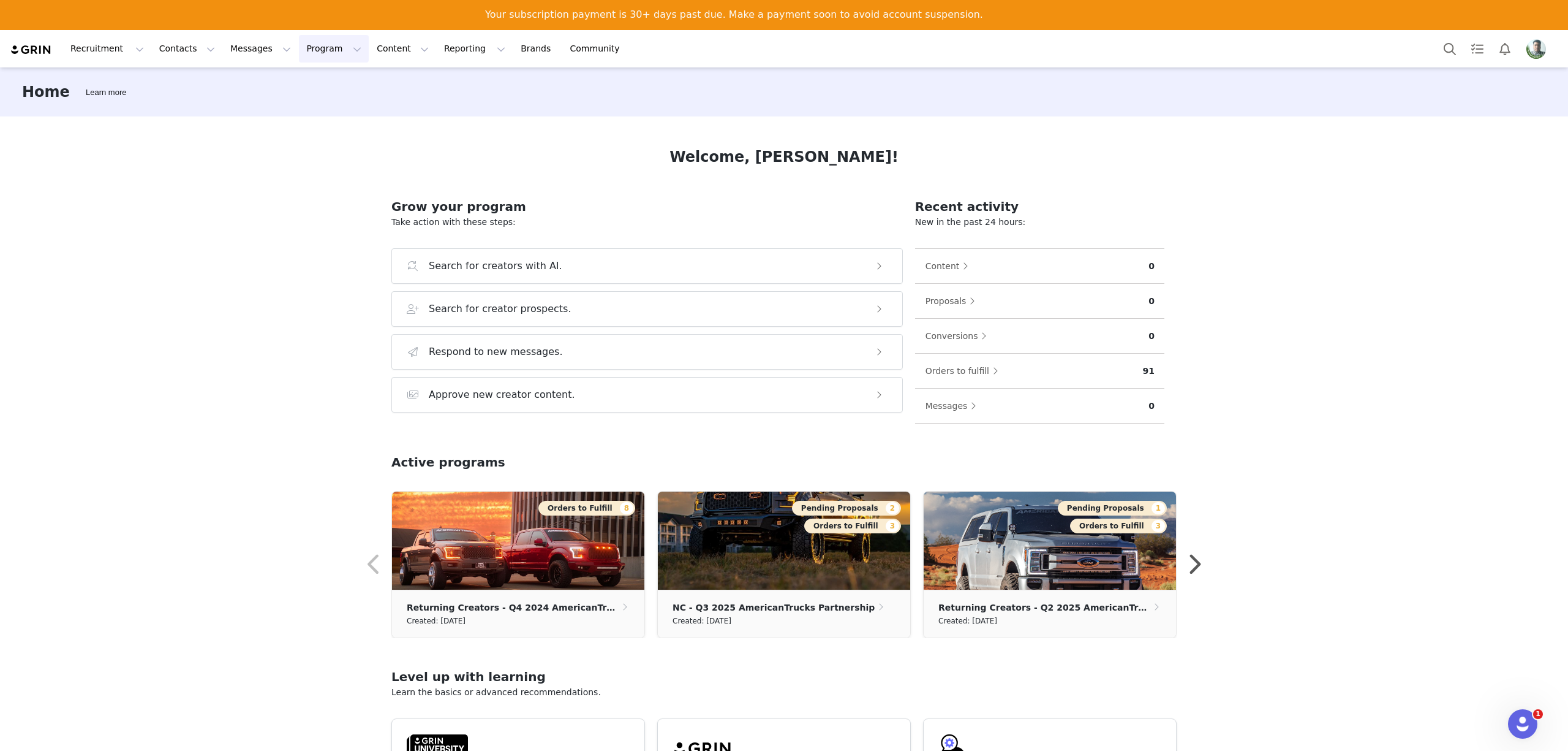
click at [299, 51] on button "Program Program" at bounding box center [334, 48] width 69 height 28
click at [307, 78] on p "Activations" at bounding box center [303, 84] width 47 height 13
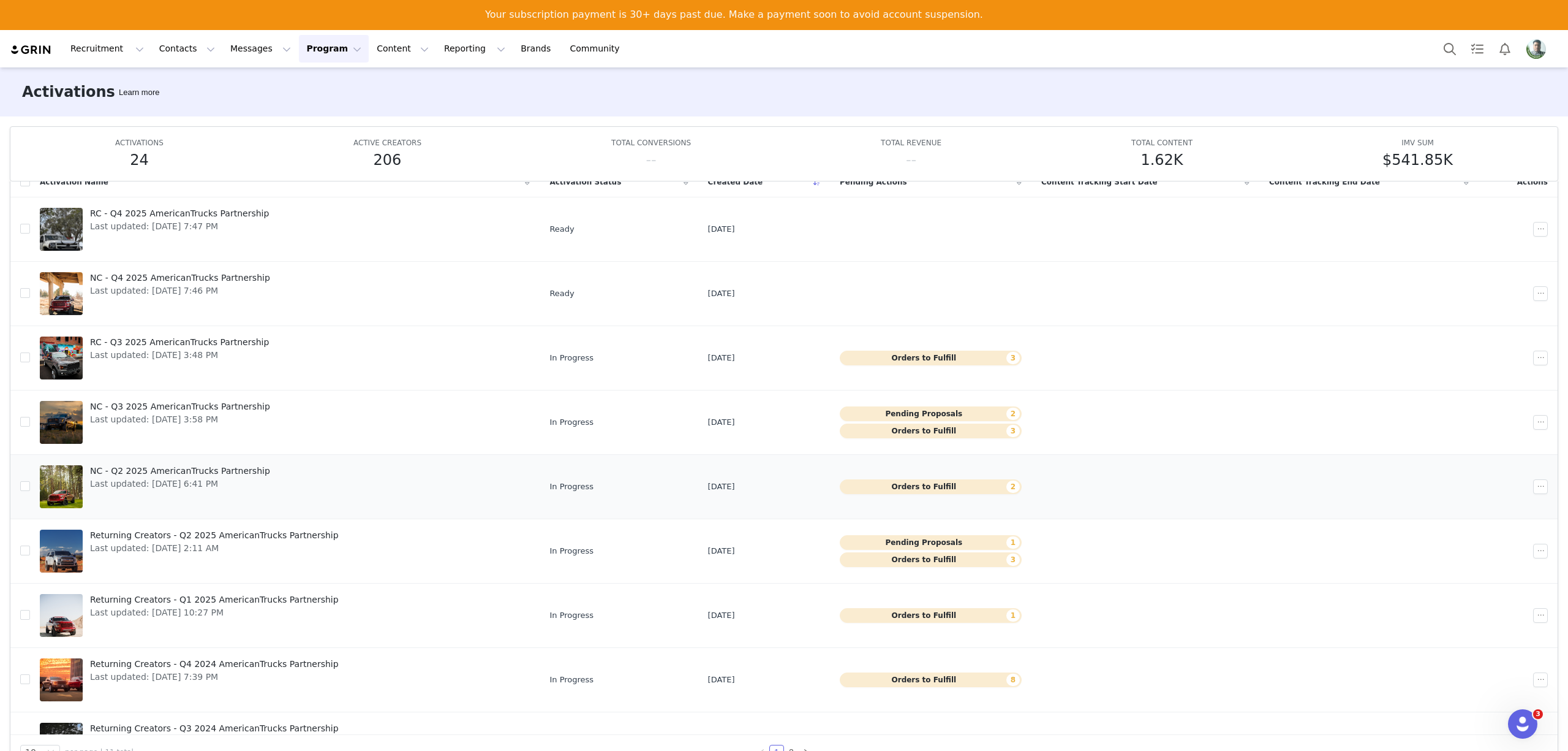
click at [337, 483] on link "NC - Q2 2025 AmericanTrucks Partnership Last updated: [DATE] 6:41 PM" at bounding box center [285, 487] width 490 height 49
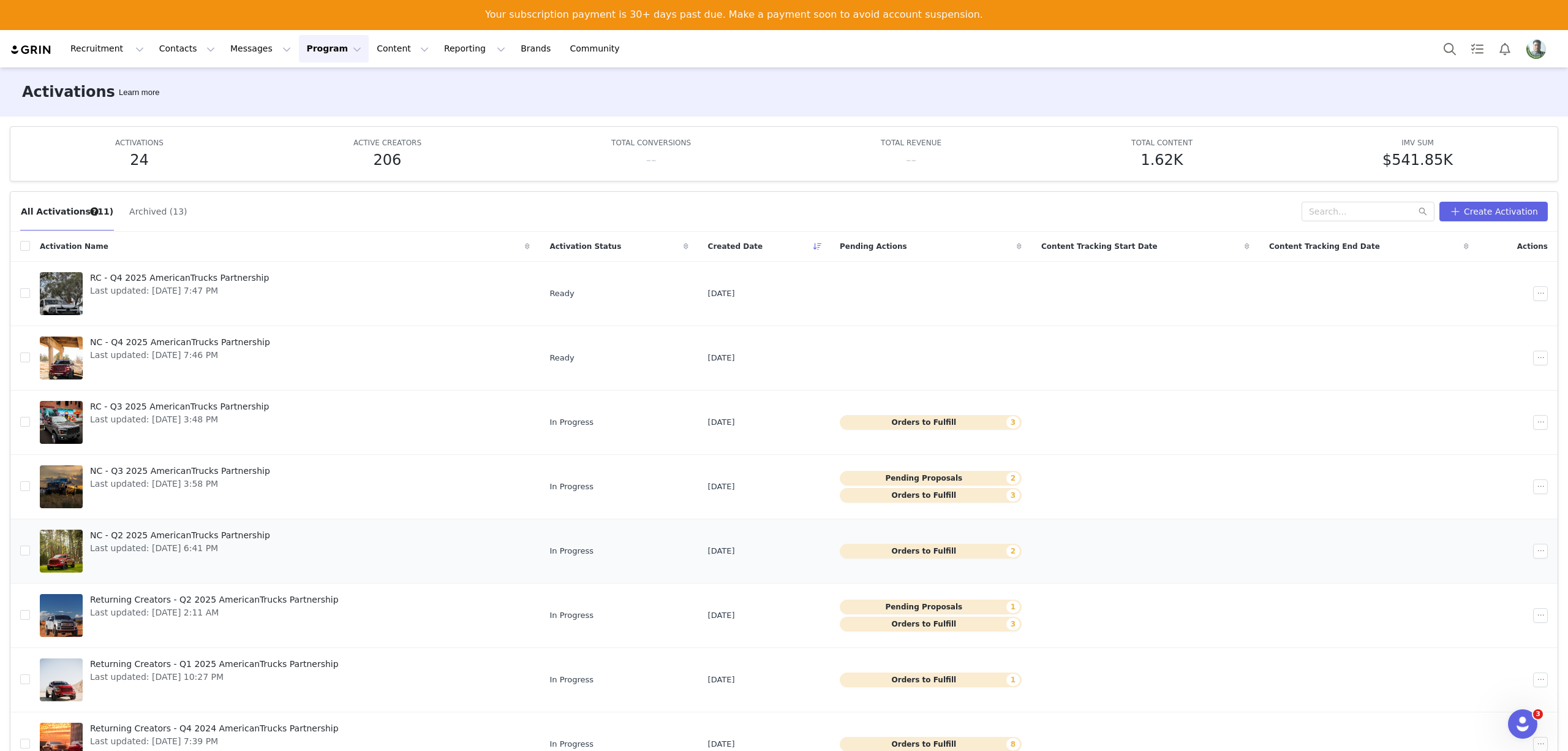
scroll to position [108, 0]
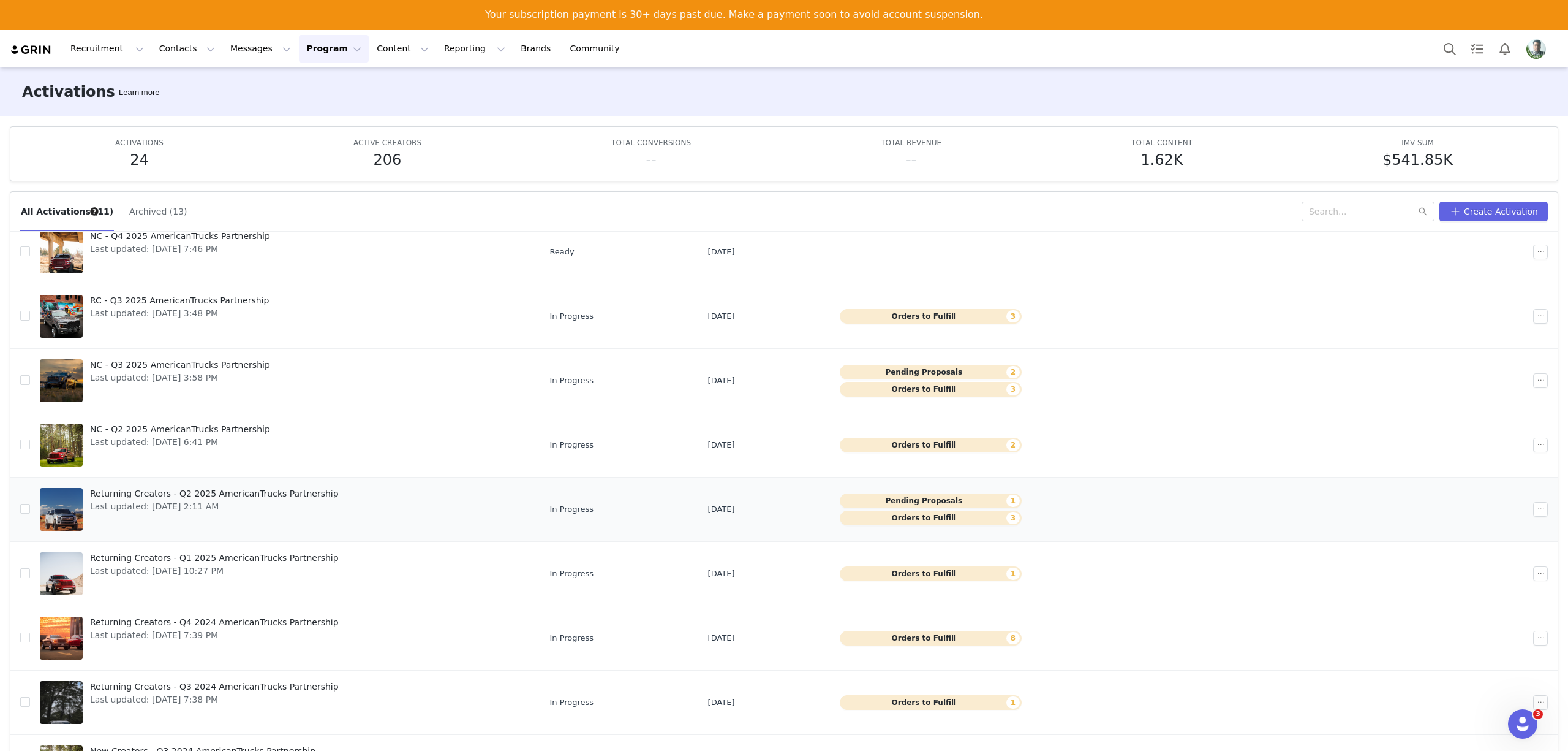
click at [312, 501] on span "Last updated: Apr 25, 2025 2:11 AM" at bounding box center [214, 506] width 249 height 13
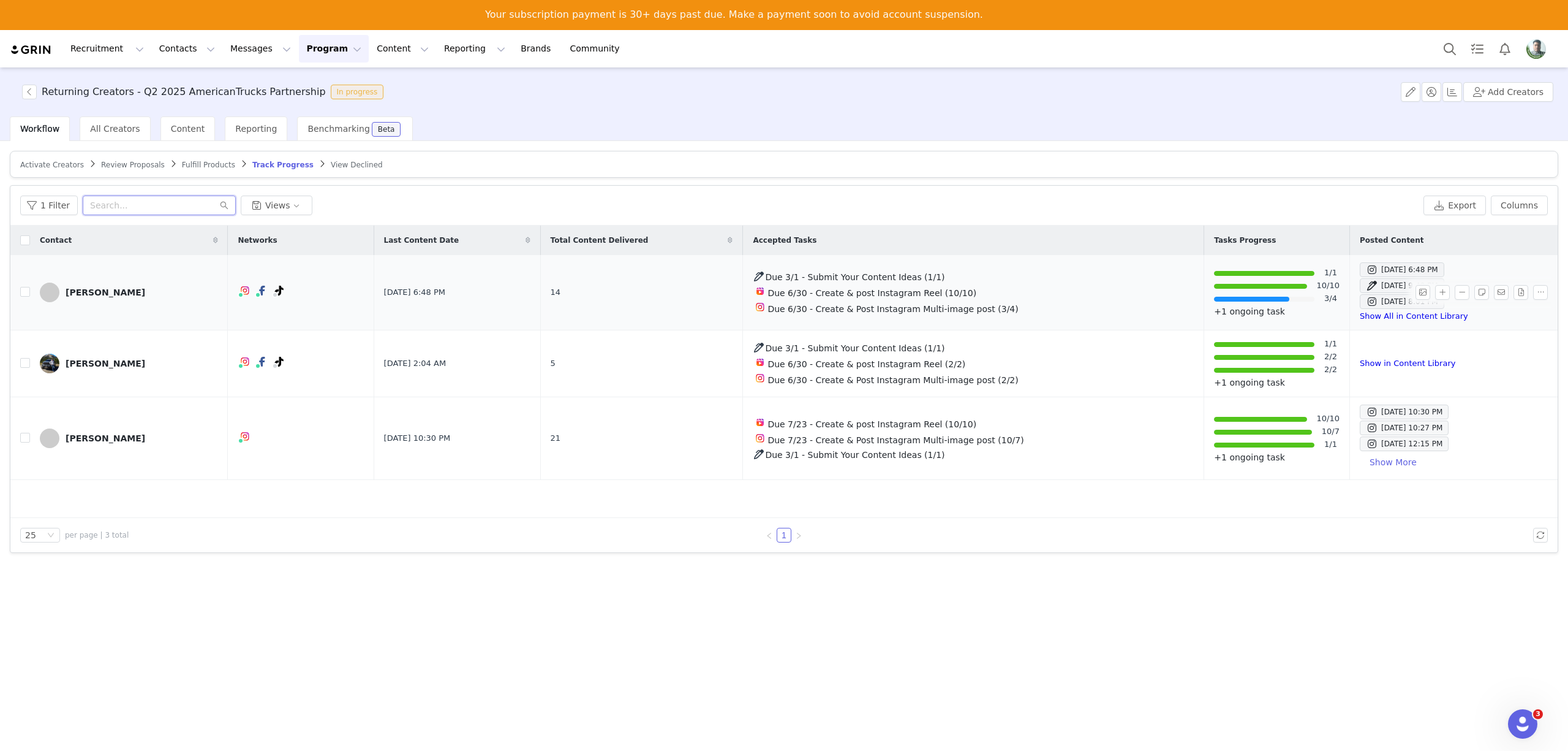
drag, startPoint x: 415, startPoint y: 235, endPoint x: 510, endPoint y: 258, distance: 97.7
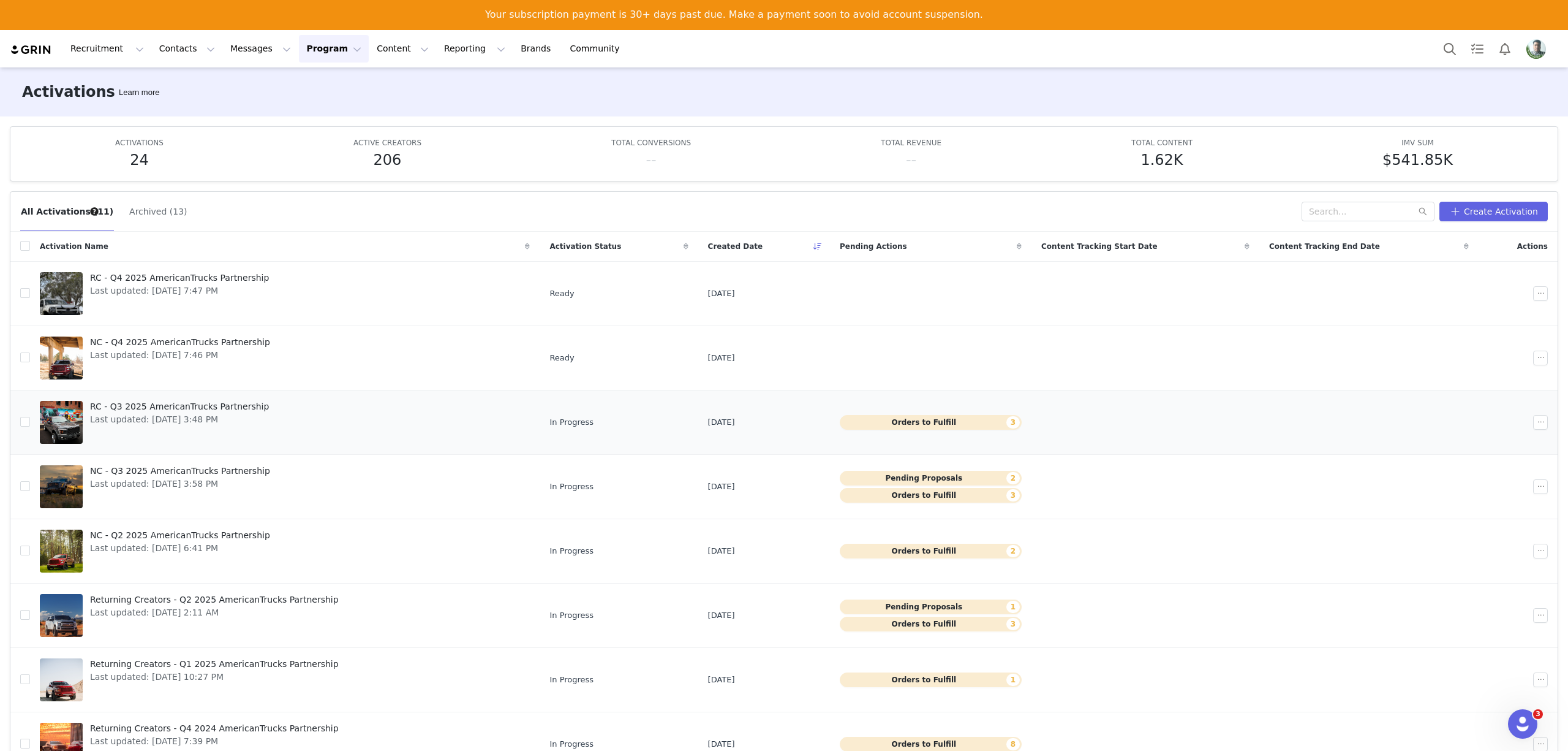
click at [367, 419] on link "RC - Q3 2025 AmericanTrucks Partnership Last updated: Jul 15, 2025 3:48 PM" at bounding box center [285, 422] width 490 height 49
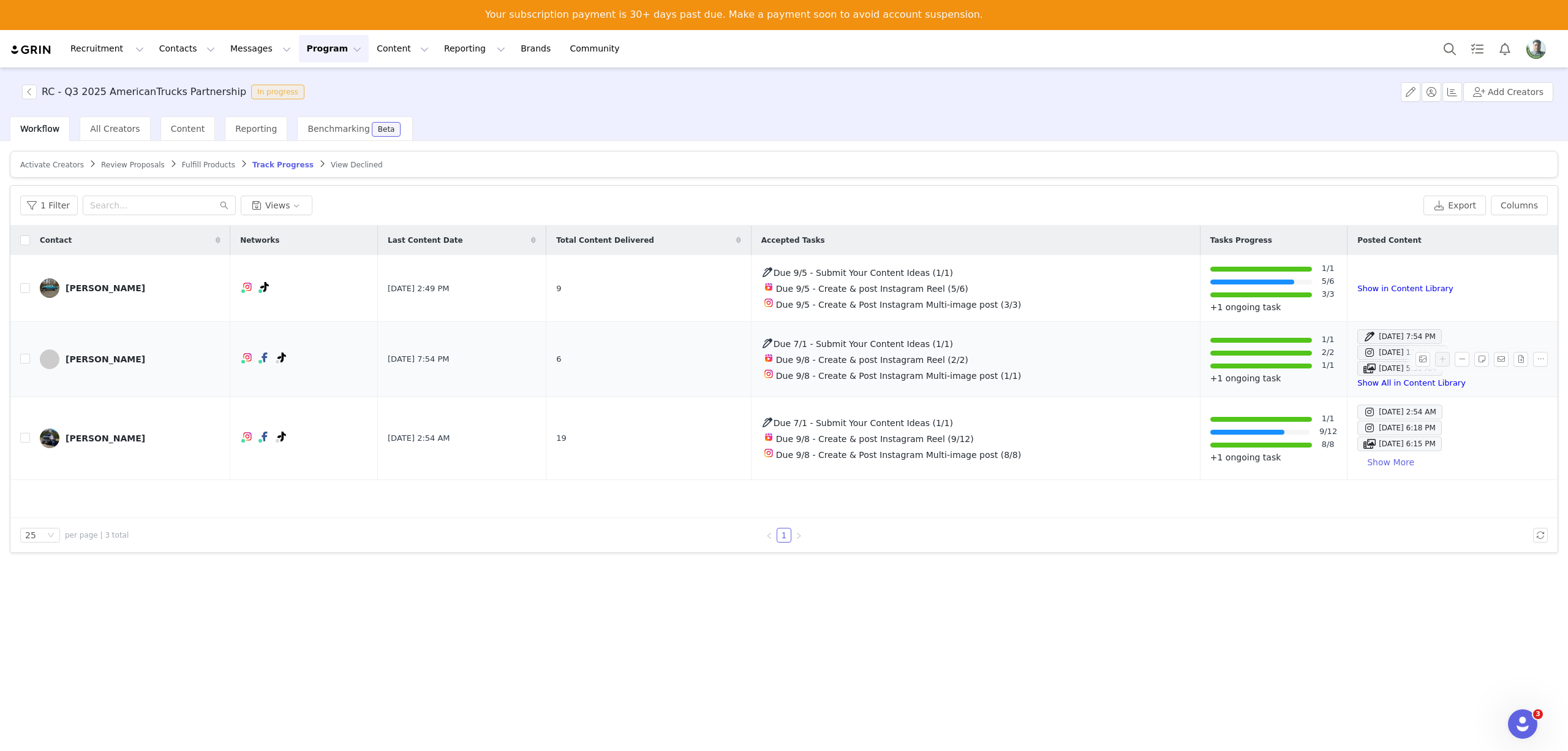
drag, startPoint x: 332, startPoint y: 405, endPoint x: 349, endPoint y: 389, distance: 23.3
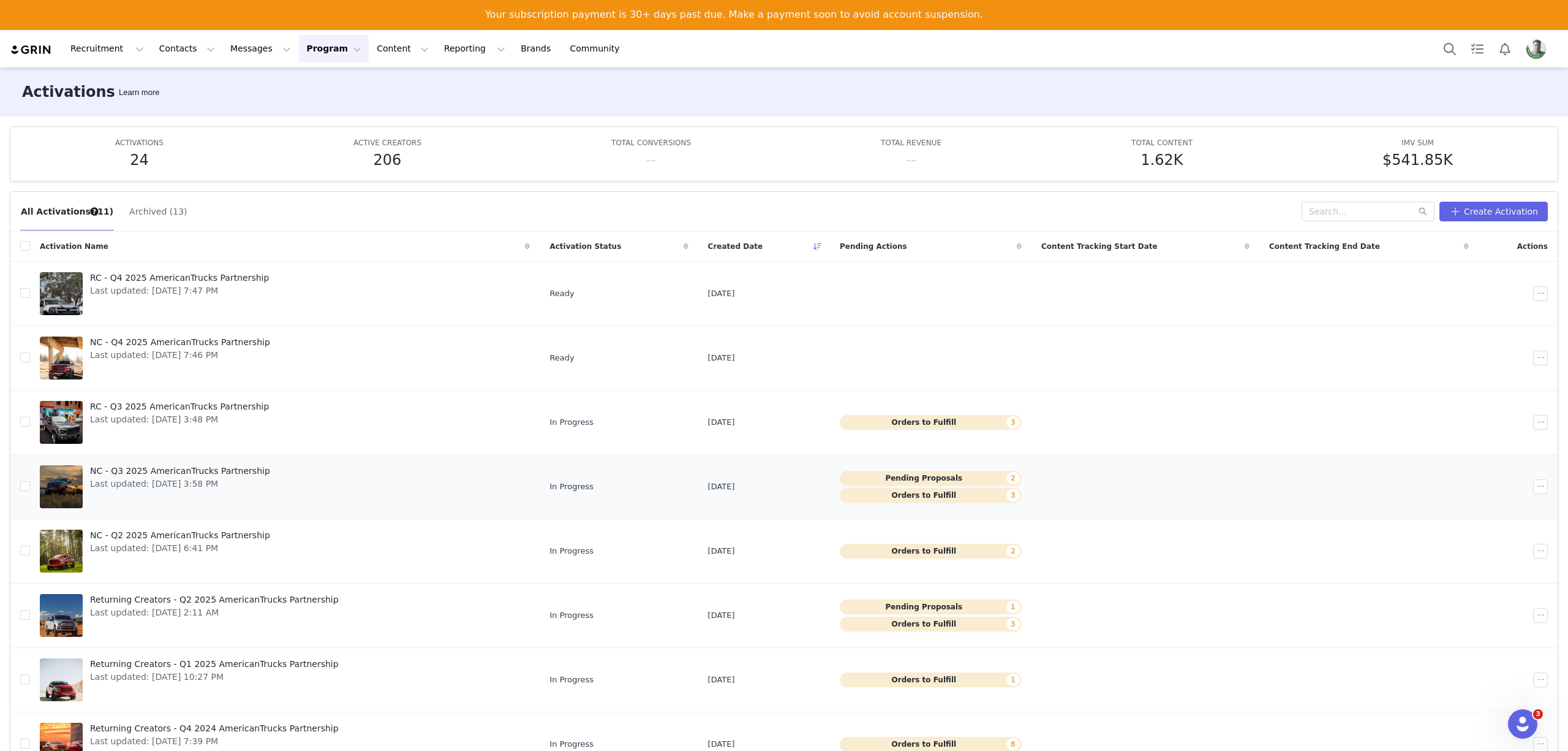
click at [267, 481] on link "NC - Q3 2025 AmericanTrucks Partnership Last updated: Jul 15, 2025 3:58 PM" at bounding box center [285, 487] width 490 height 49
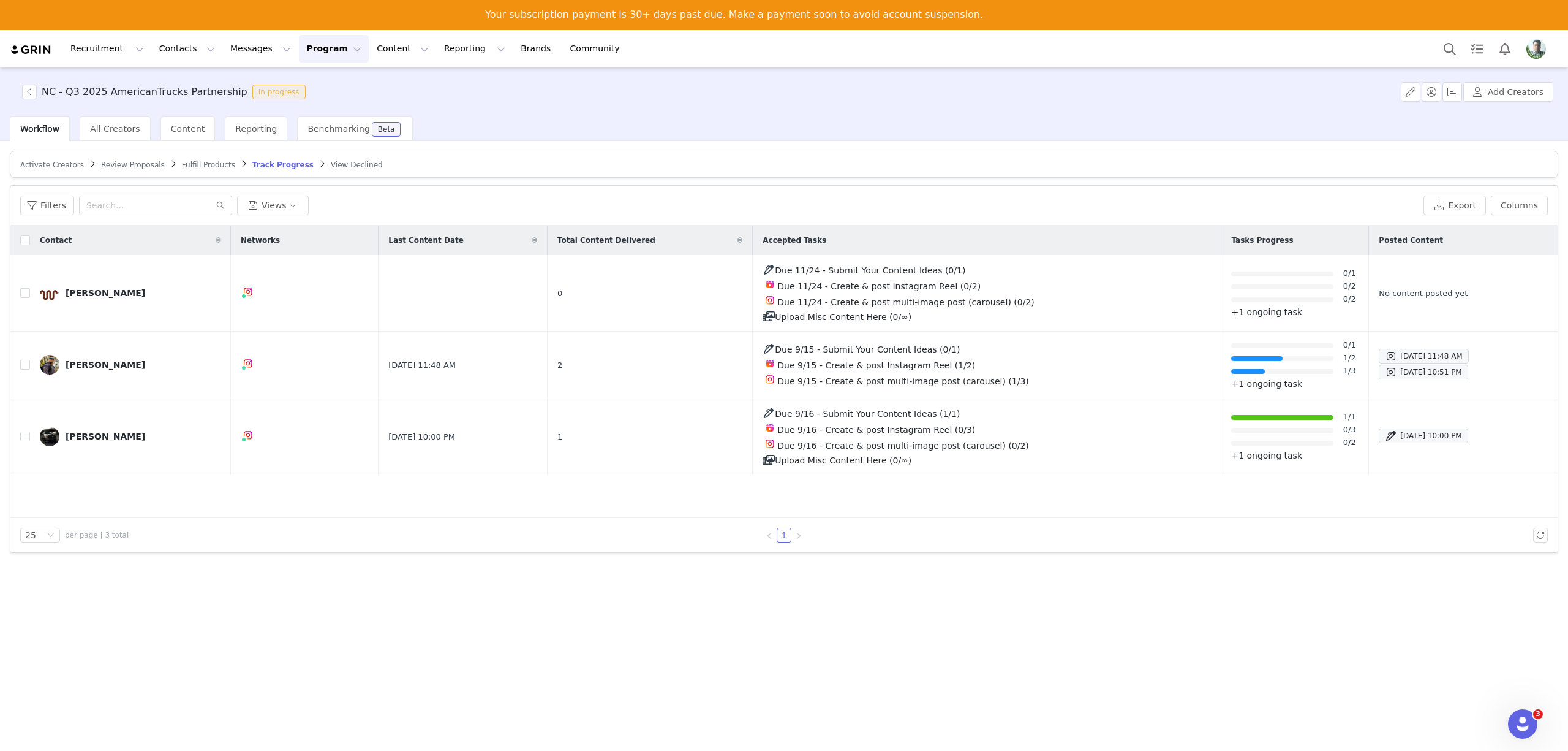
drag, startPoint x: 415, startPoint y: 231, endPoint x: 424, endPoint y: 211, distance: 21.9
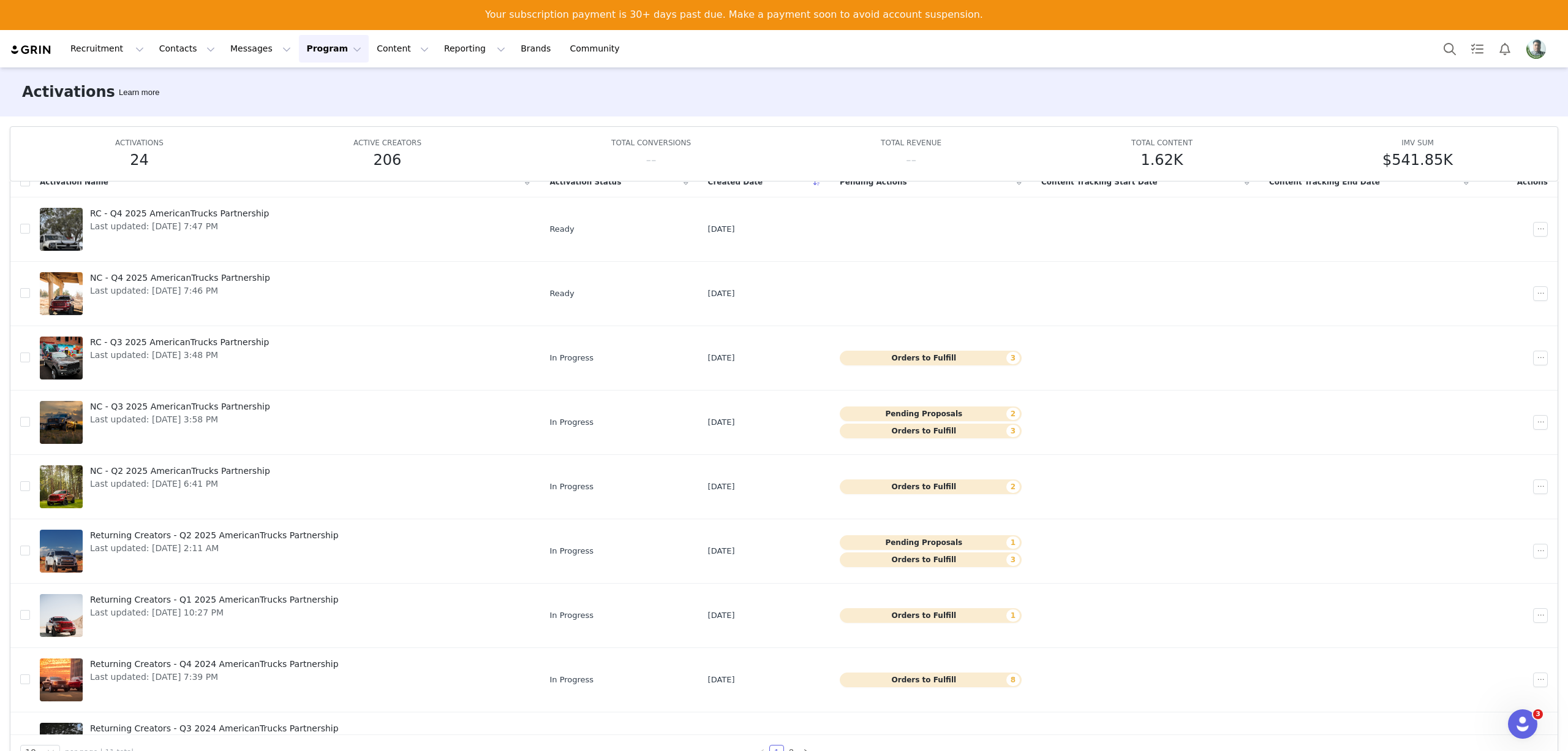
click at [1538, 51] on img "Profile" at bounding box center [1536, 49] width 19 height 19
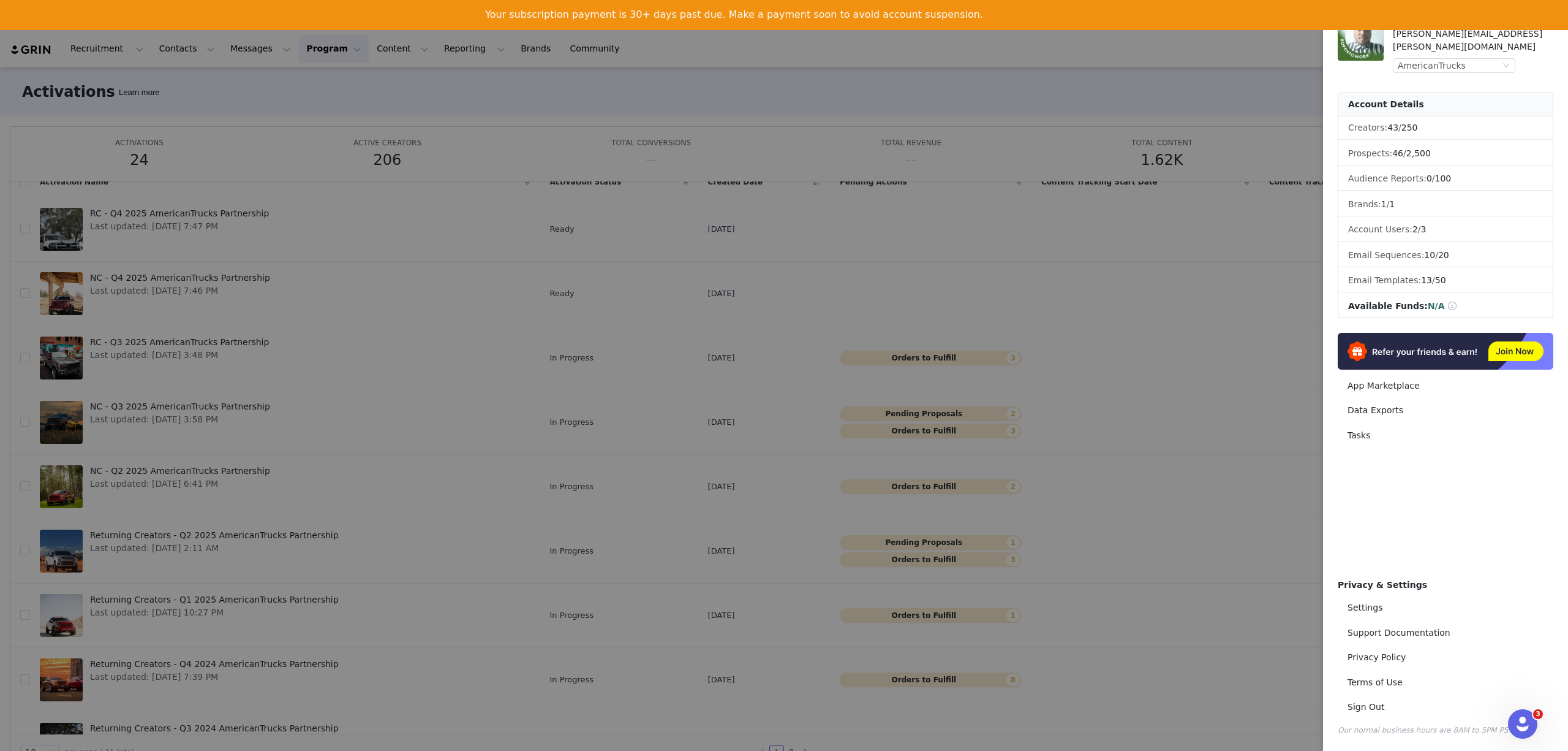
click at [922, 89] on div at bounding box center [784, 376] width 1568 height 751
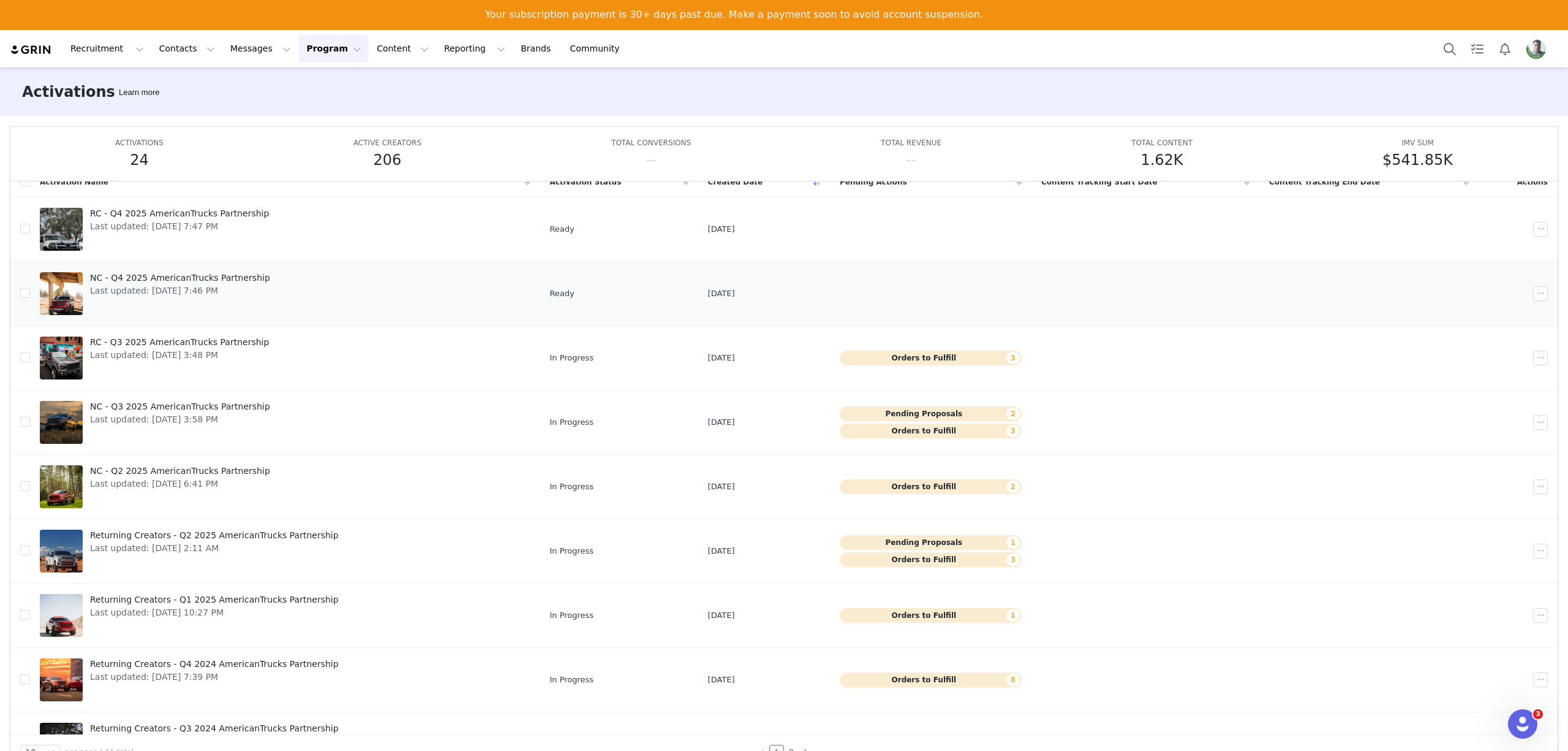
click at [234, 294] on span "Last updated: Sep 29, 2025 7:46 PM" at bounding box center [179, 291] width 180 height 13
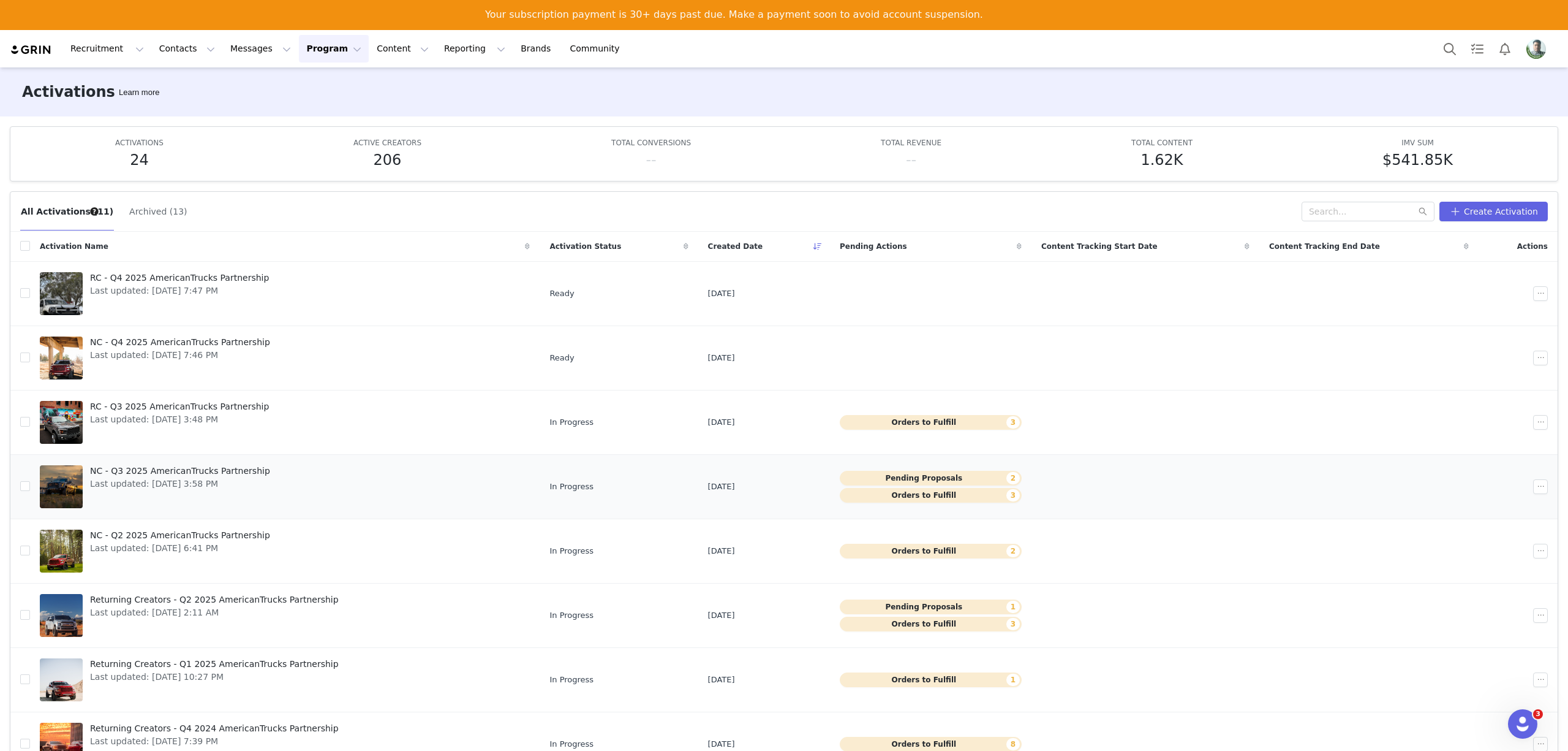
click at [216, 476] on span "NC - Q3 2025 AmericanTrucks Partnership" at bounding box center [179, 470] width 180 height 13
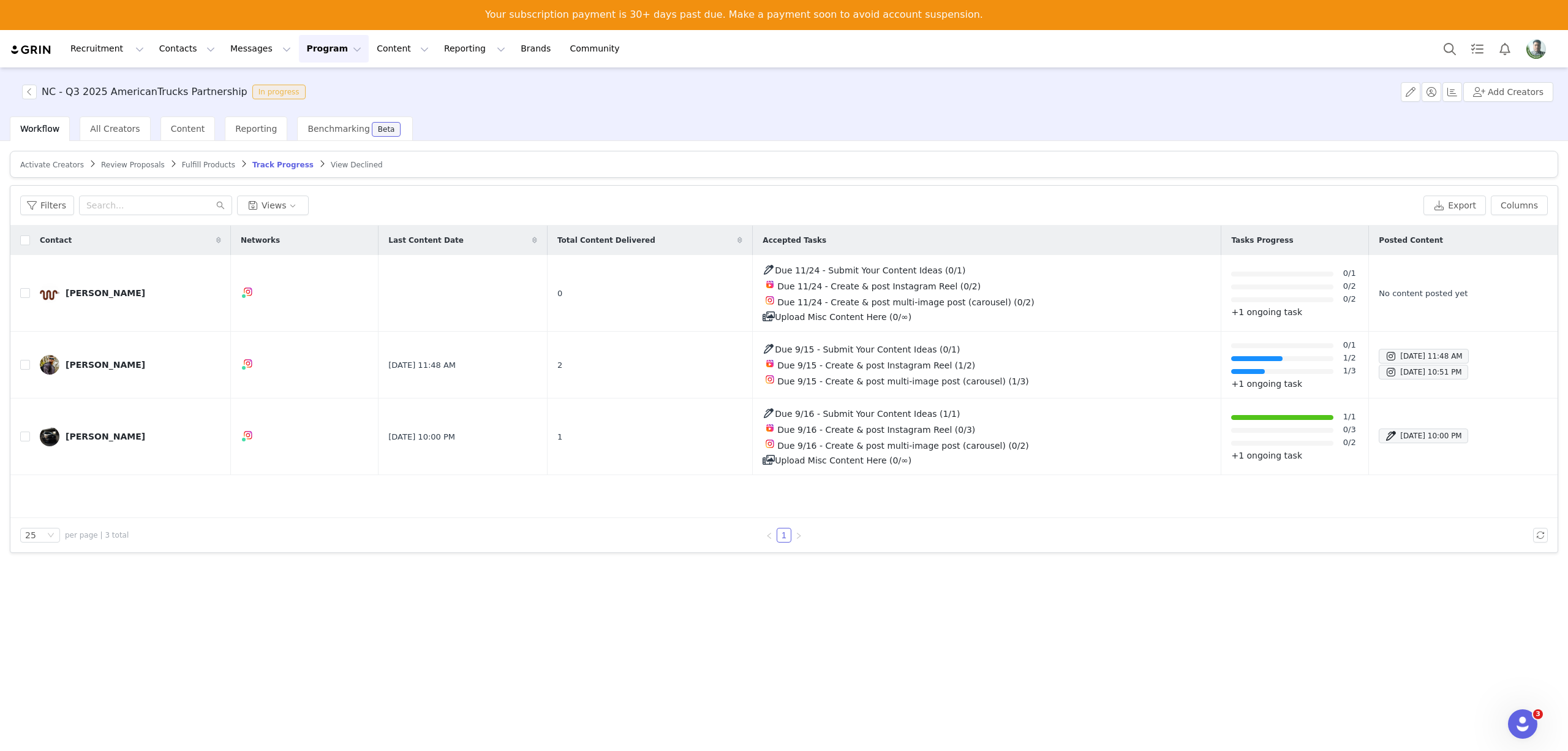
click at [125, 165] on span "Review Proposals" at bounding box center [133, 164] width 64 height 9
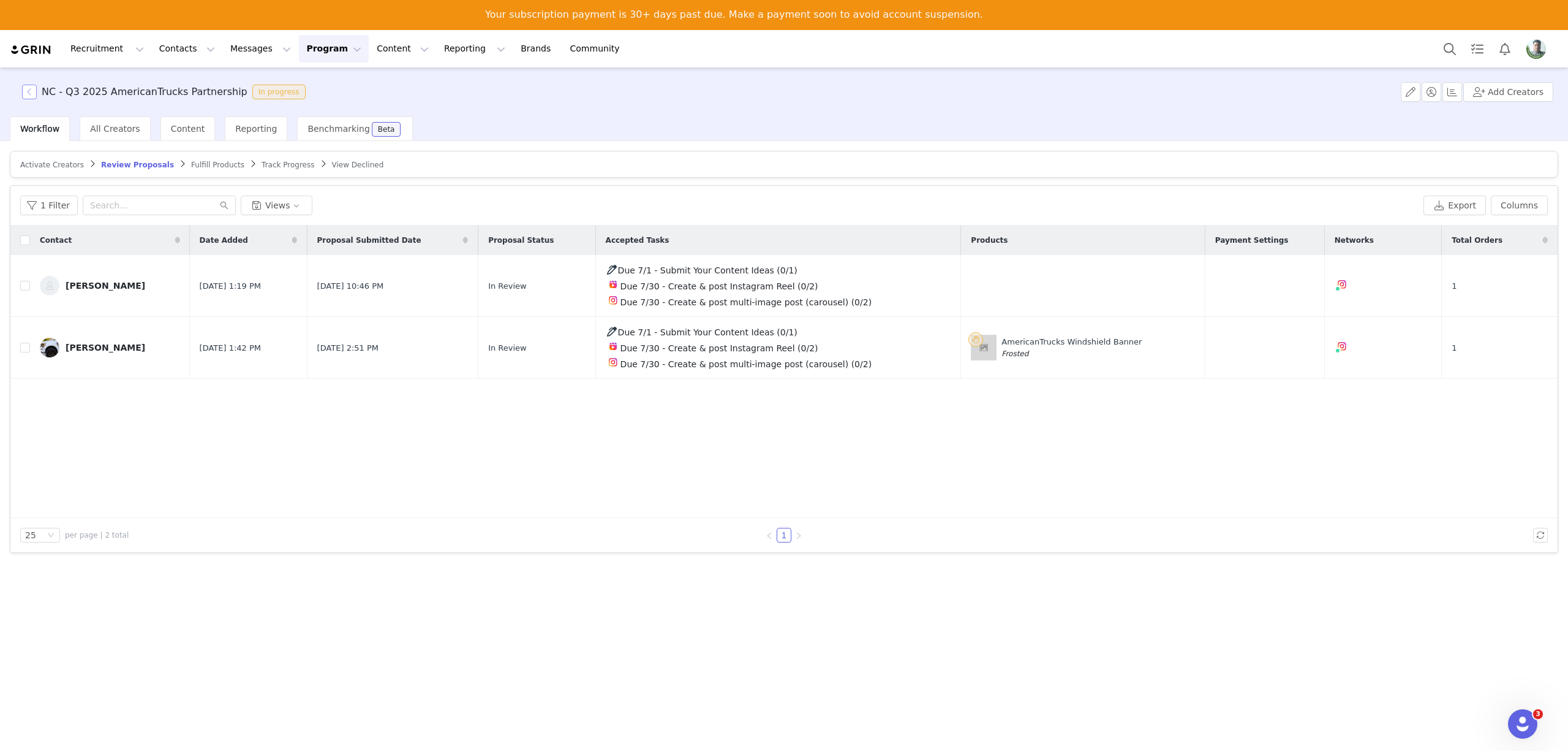
click at [35, 94] on button "button" at bounding box center [29, 92] width 14 height 14
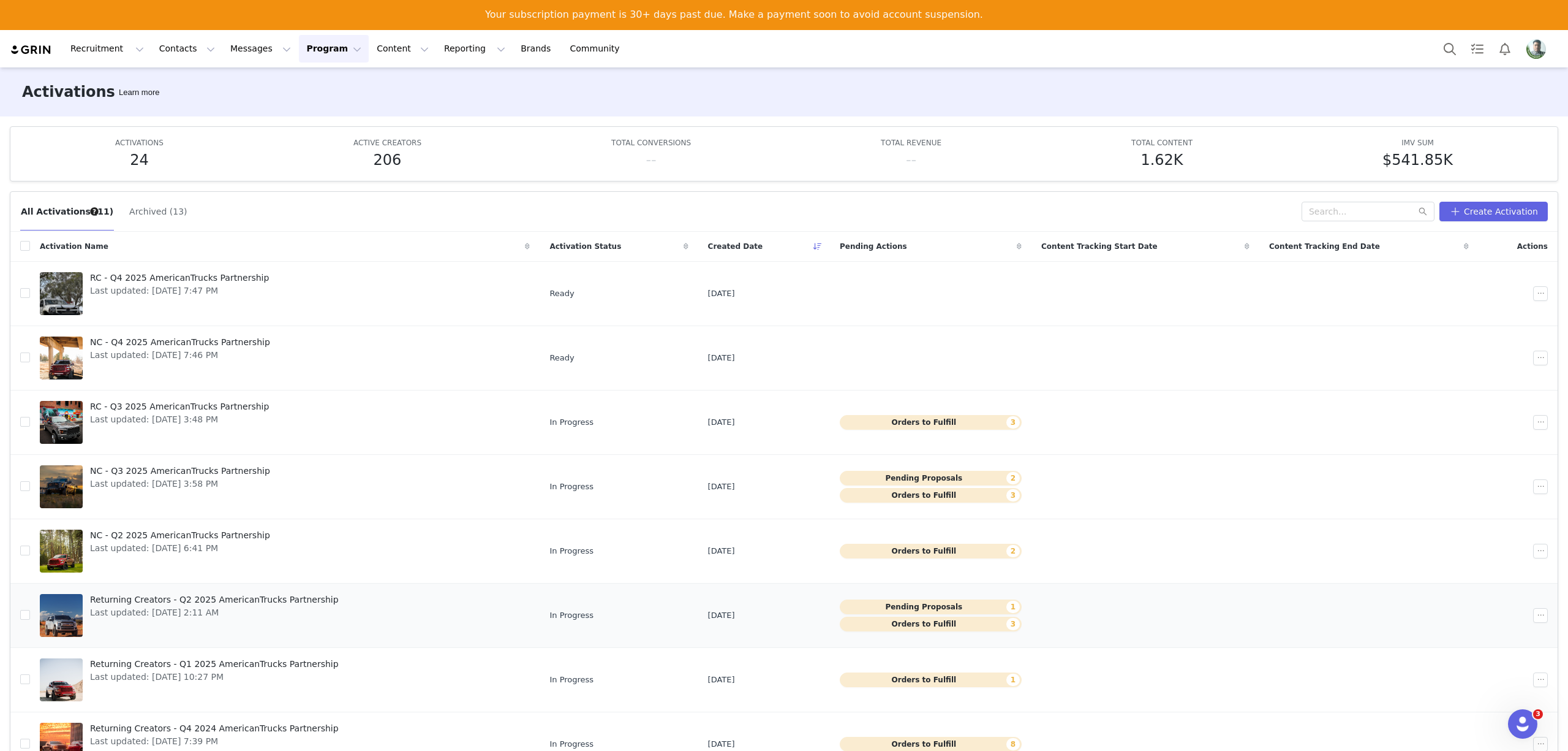
click at [262, 623] on div "Returning Creators - Q2 2025 AmericanTrucks Partnership Last updated: Apr 25, 2…" at bounding box center [214, 615] width 263 height 49
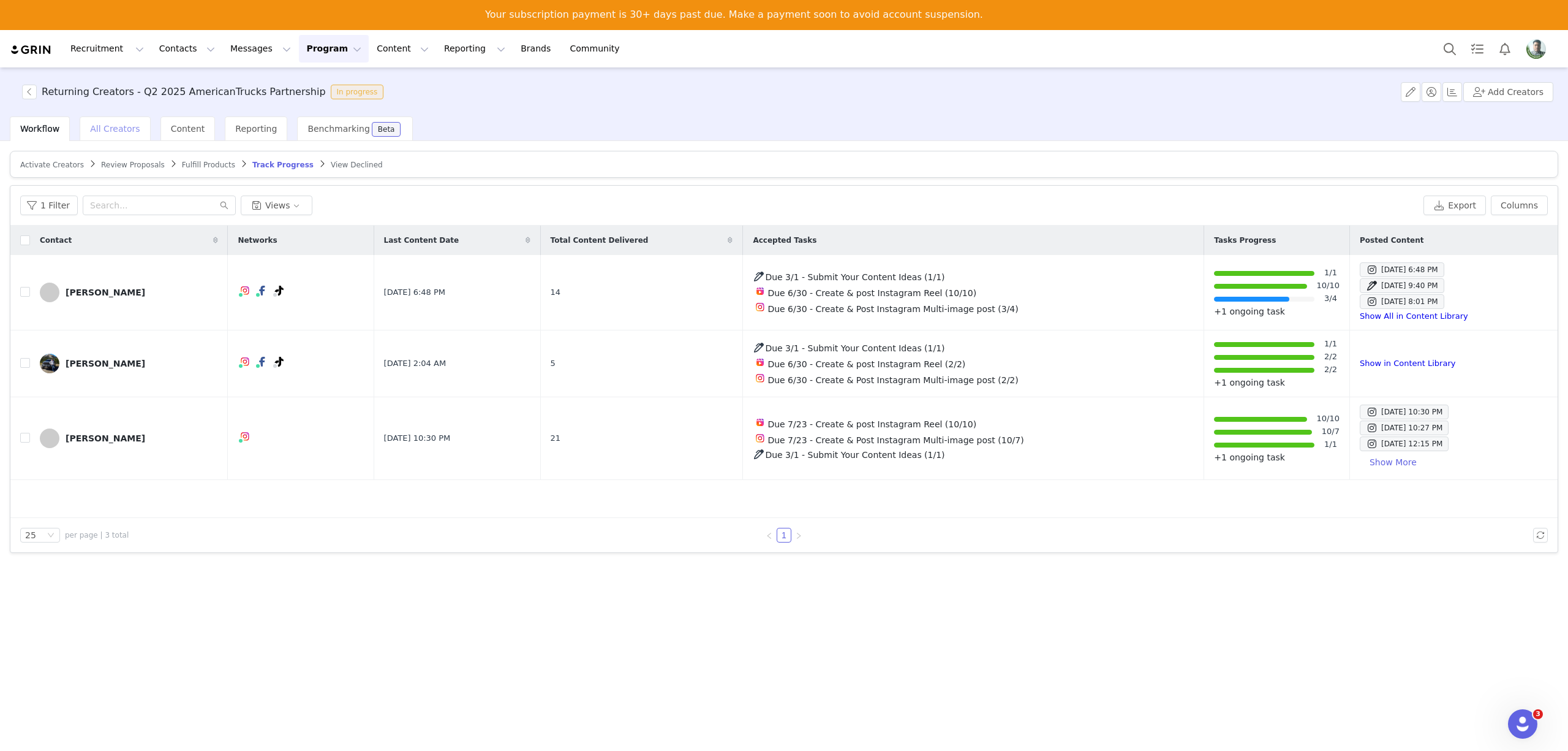
click at [99, 128] on span "All Creators" at bounding box center [114, 128] width 49 height 10
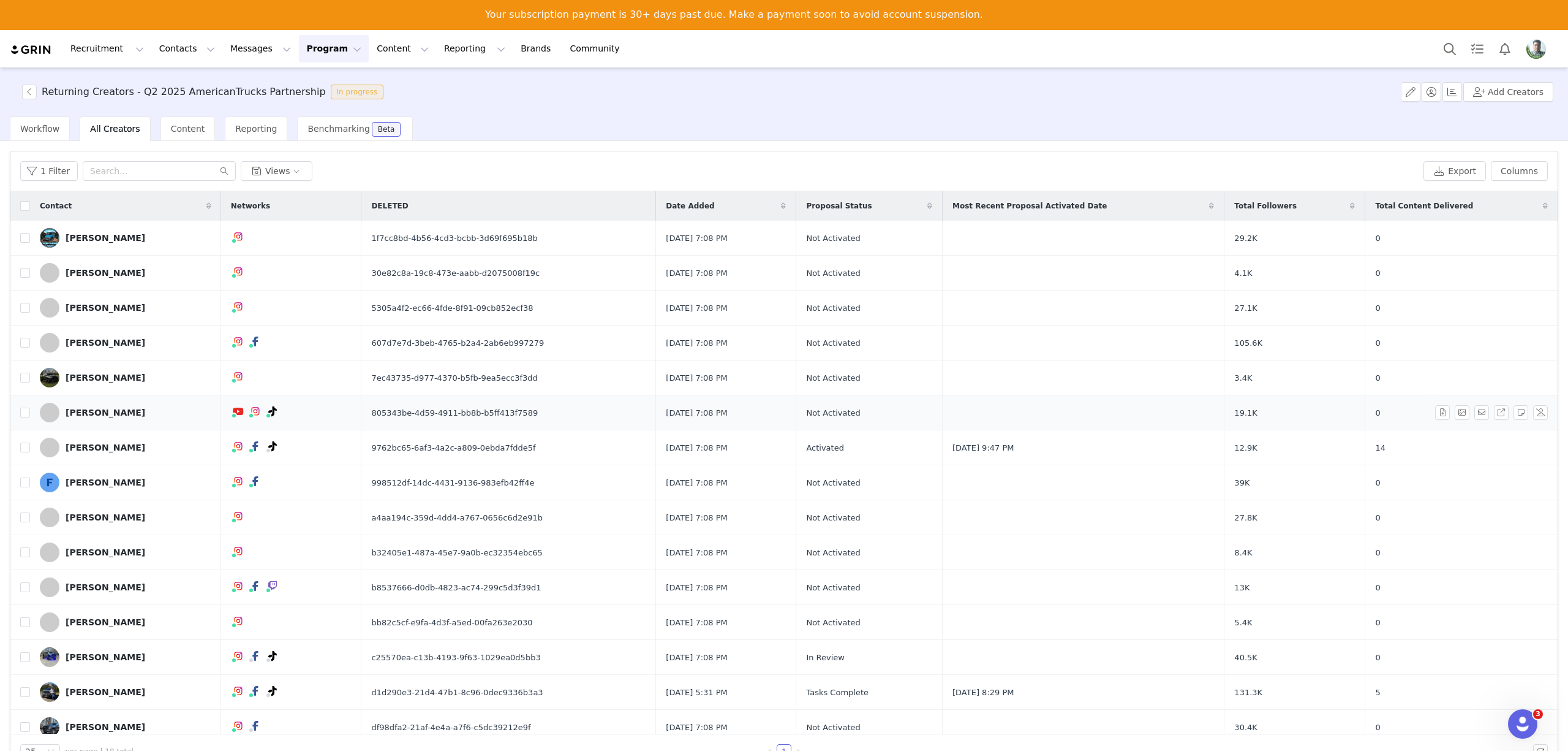
click at [92, 415] on div "[PERSON_NAME]" at bounding box center [105, 412] width 80 height 10
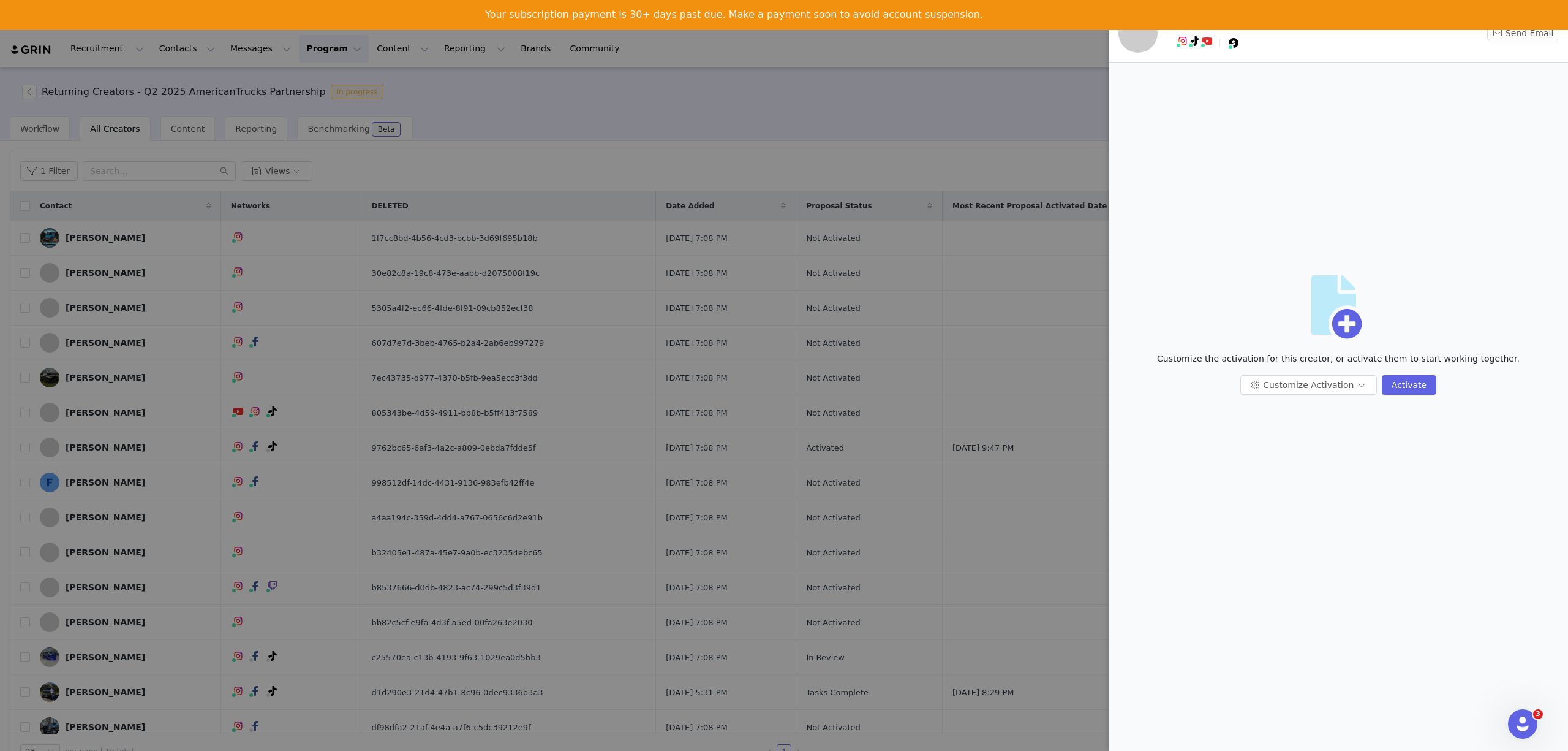
click at [1149, 33] on span at bounding box center [1138, 33] width 40 height 40
click at [859, 109] on div at bounding box center [784, 376] width 1568 height 751
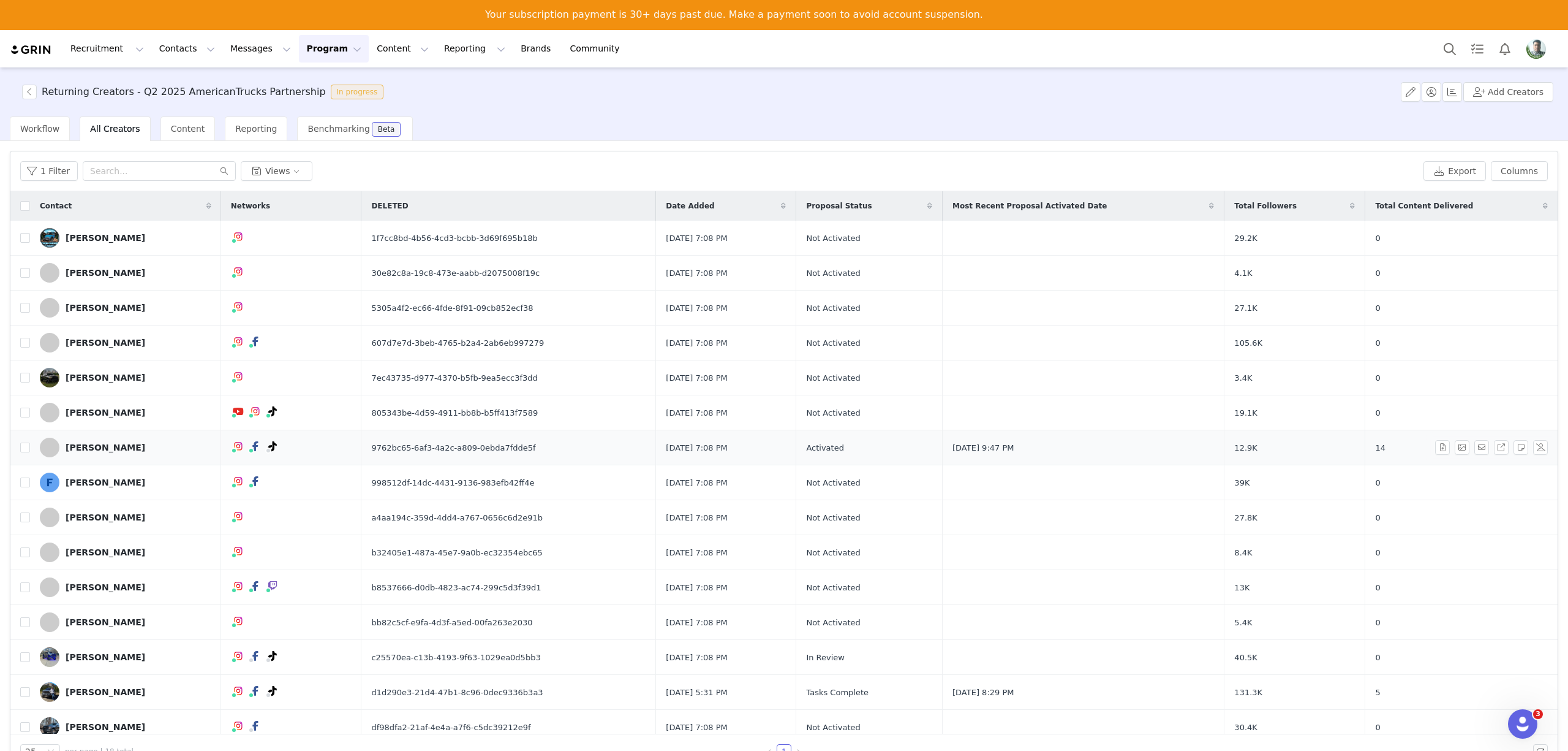
click at [106, 448] on div "Robbie Becerra" at bounding box center [105, 447] width 80 height 10
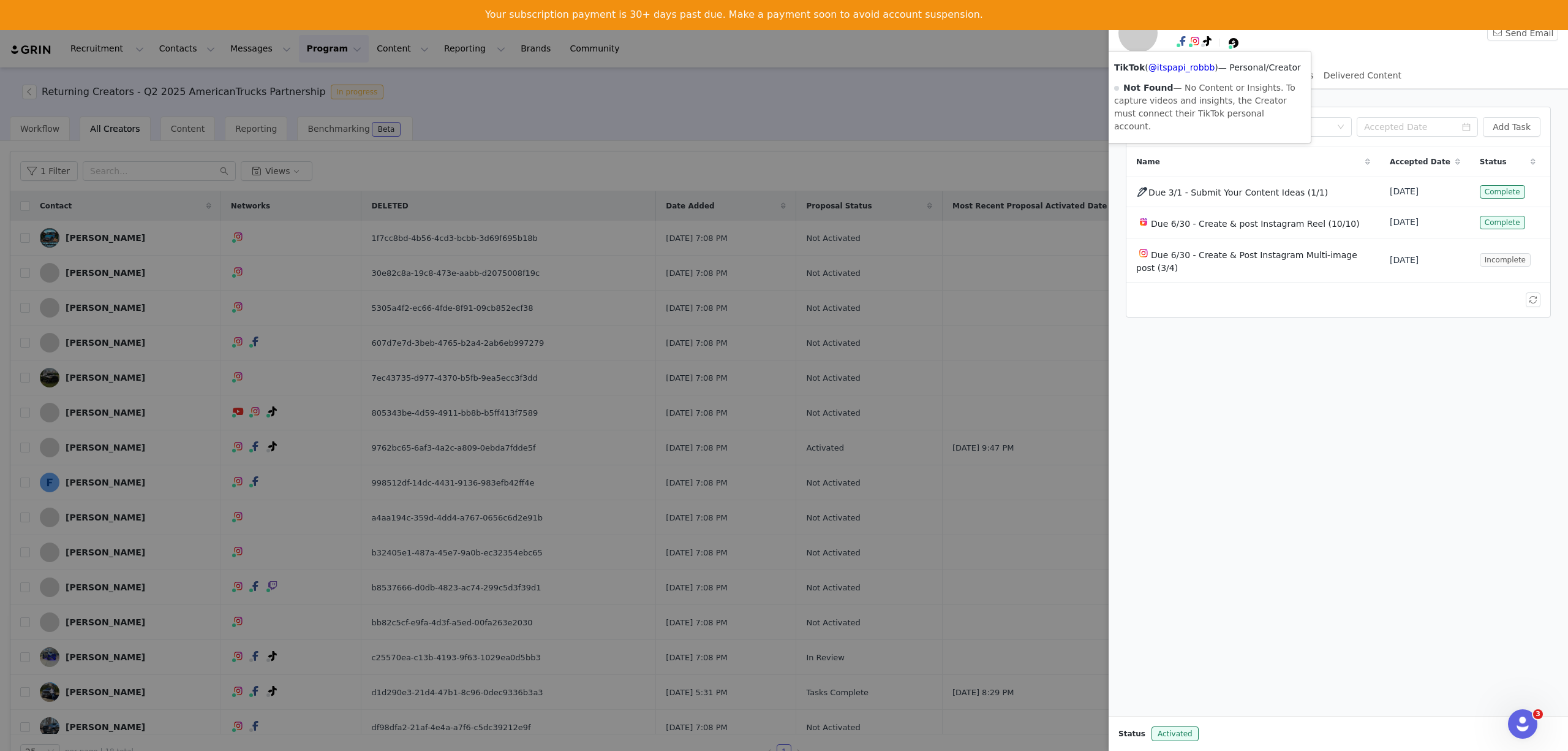
click at [1147, 41] on span at bounding box center [1138, 33] width 40 height 40
click at [886, 101] on div at bounding box center [784, 376] width 1568 height 751
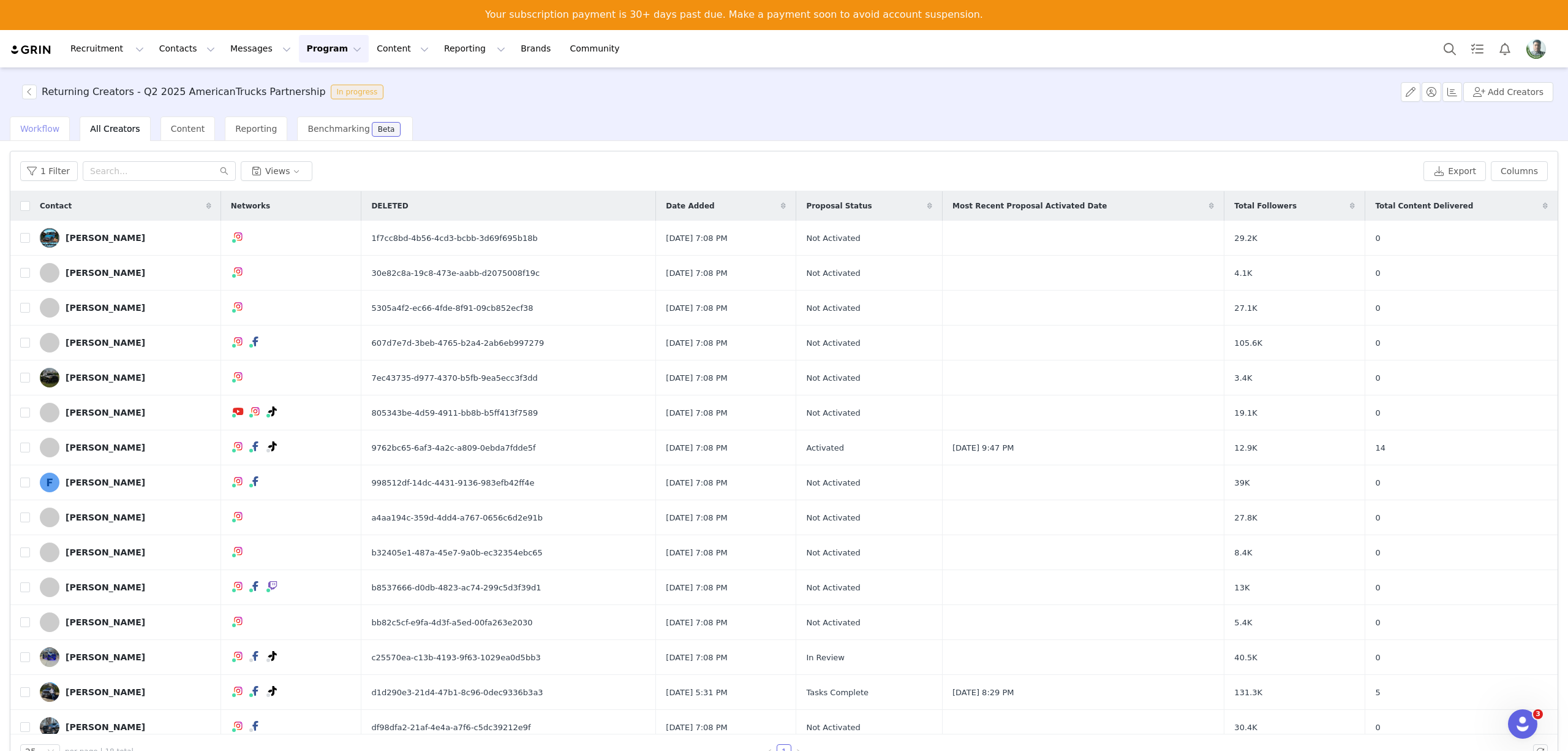
click at [33, 121] on div "Workflow" at bounding box center [40, 128] width 60 height 24
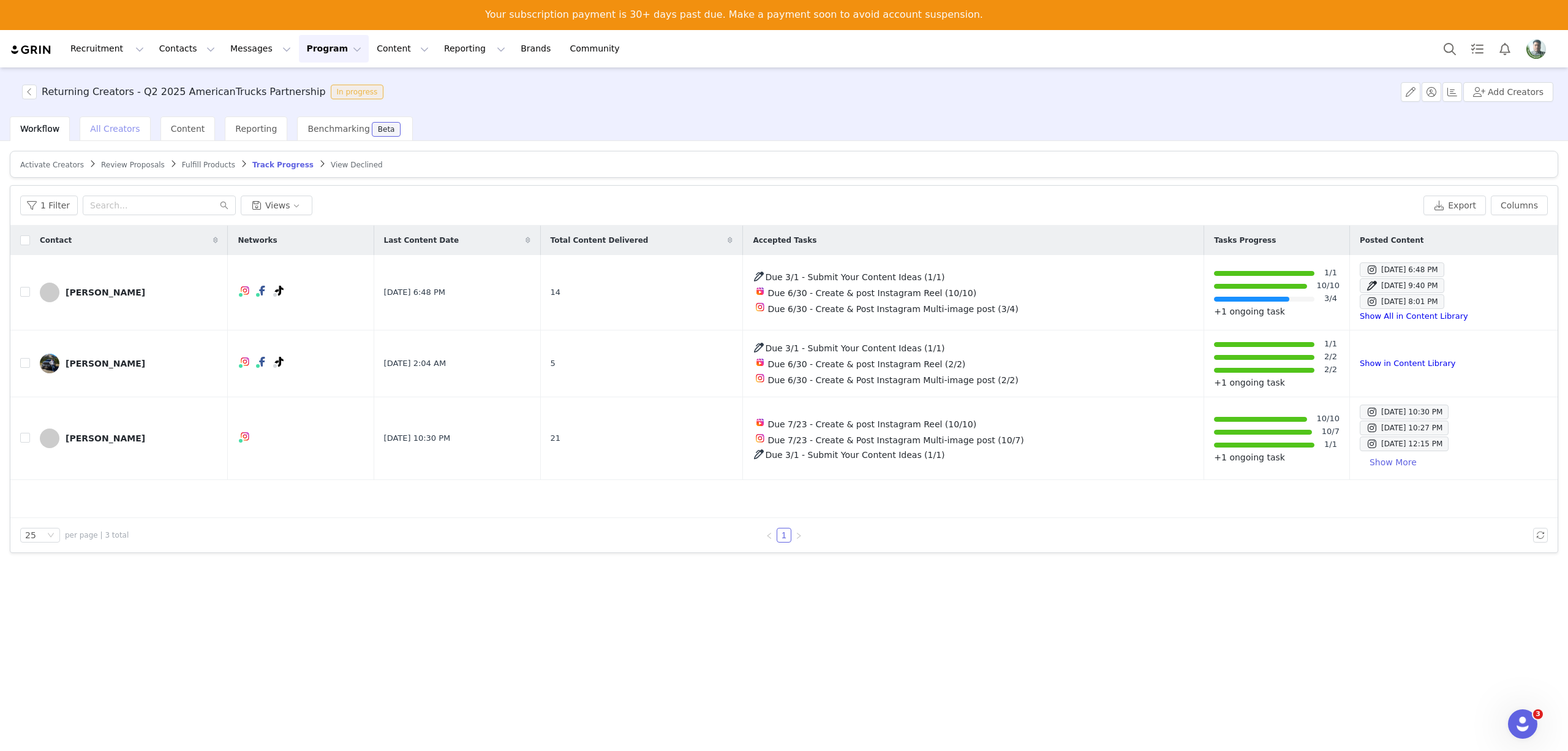
click at [94, 133] on span "All Creators" at bounding box center [114, 128] width 49 height 10
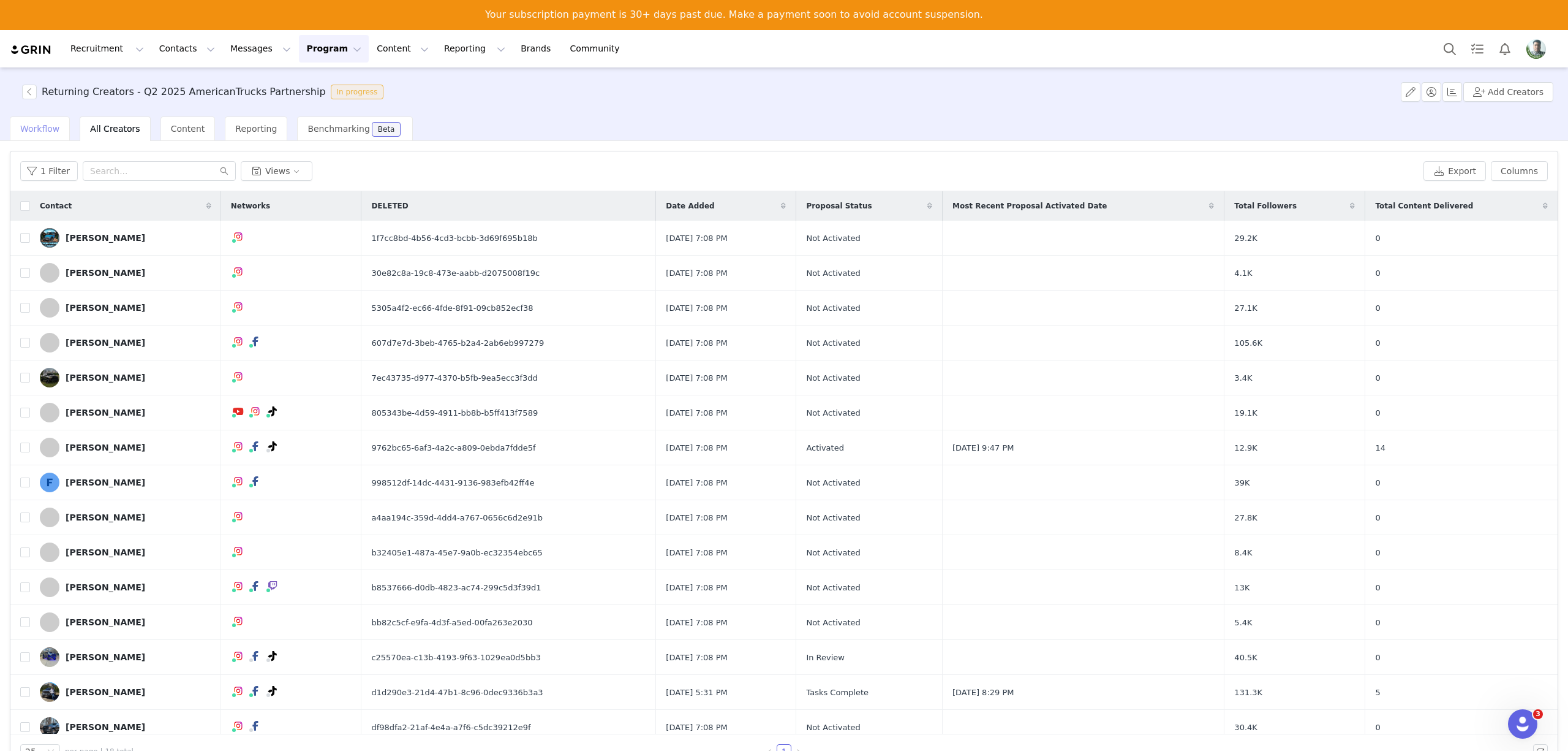
click at [35, 126] on span "Workflow" at bounding box center [40, 128] width 40 height 10
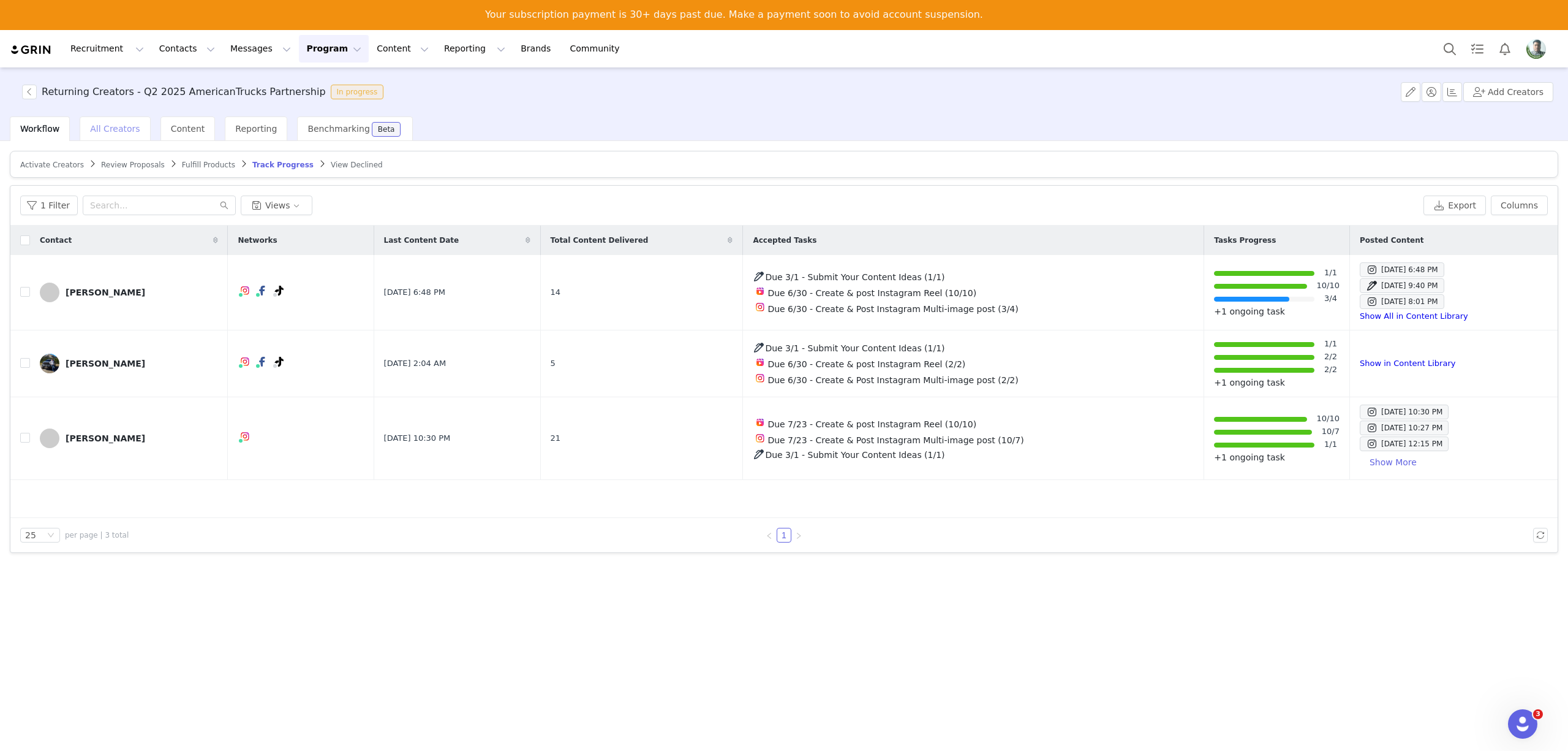
click at [130, 128] on span "All Creators" at bounding box center [114, 128] width 49 height 10
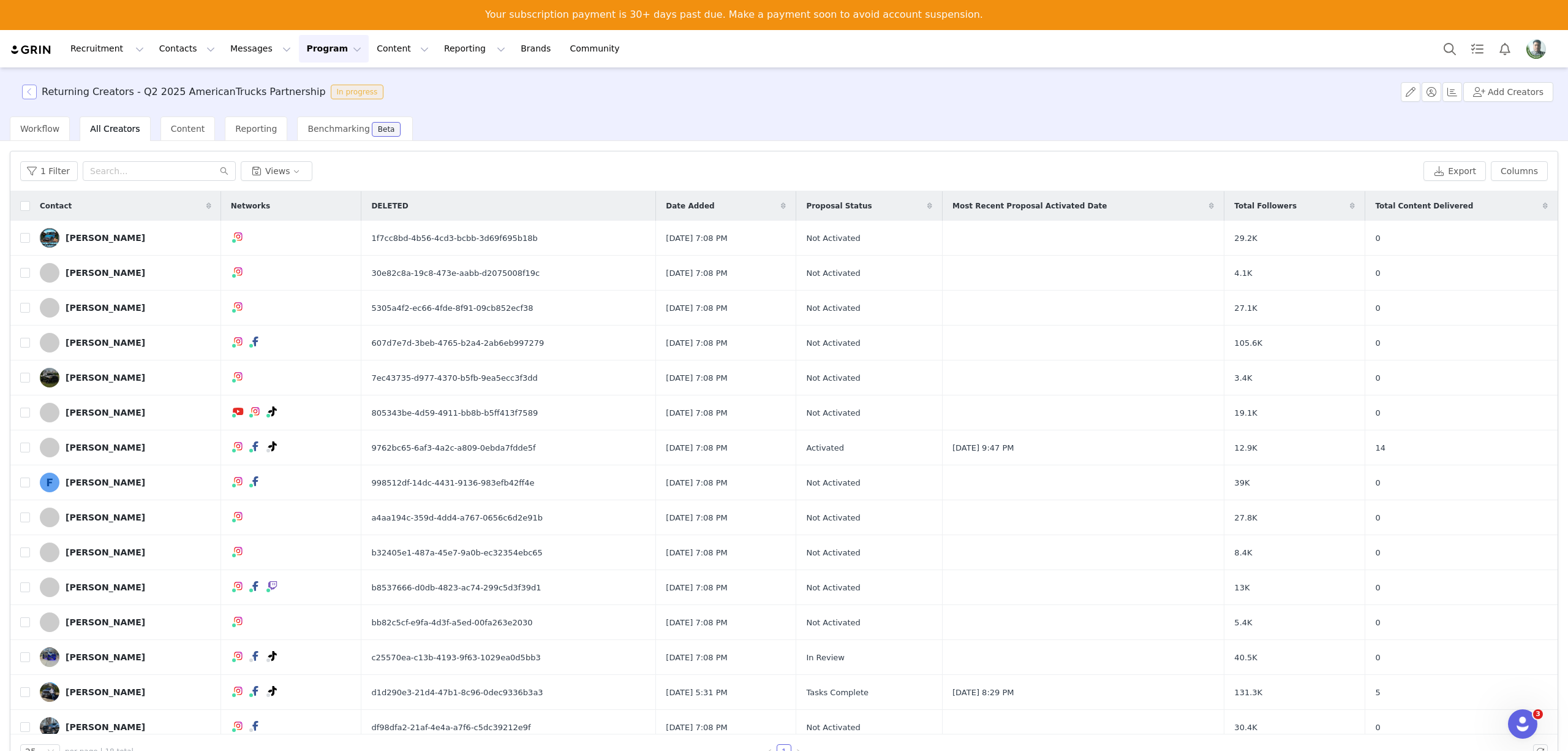
click at [31, 88] on button "button" at bounding box center [29, 92] width 14 height 14
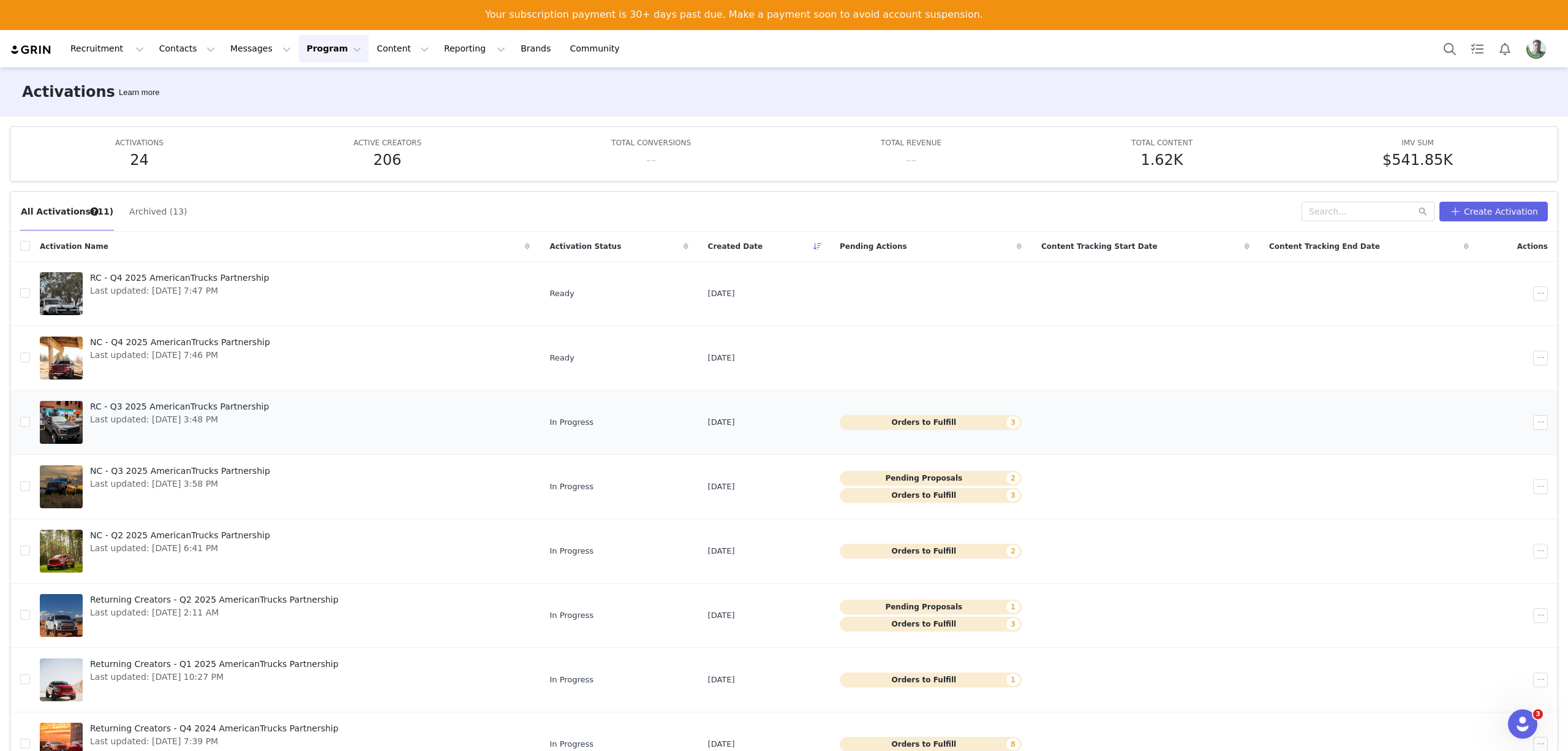
click at [363, 414] on link "RC - Q3 2025 AmericanTrucks Partnership Last updated: Jul 15, 2025 3:48 PM" at bounding box center [285, 422] width 490 height 49
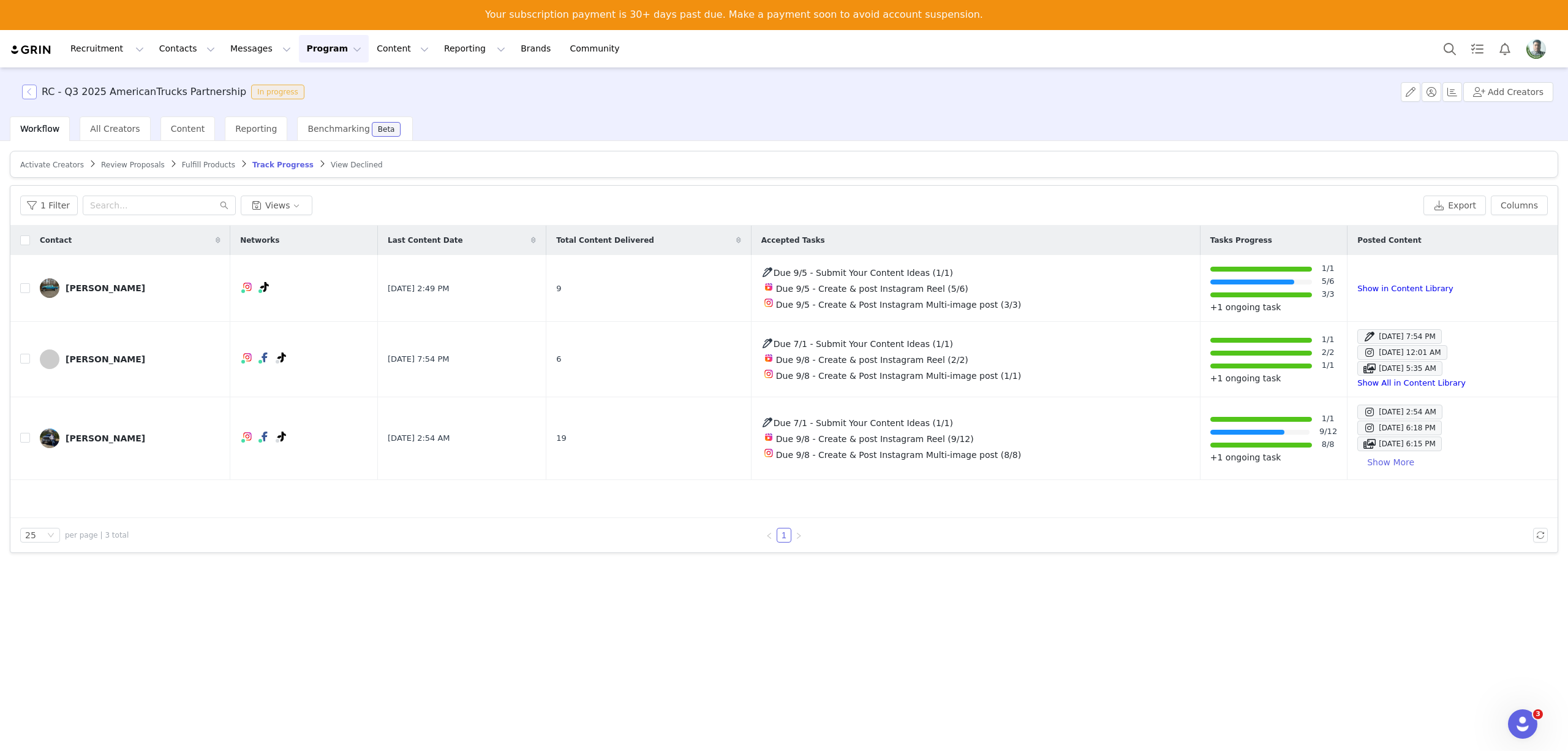
click at [28, 94] on button "button" at bounding box center [29, 92] width 14 height 14
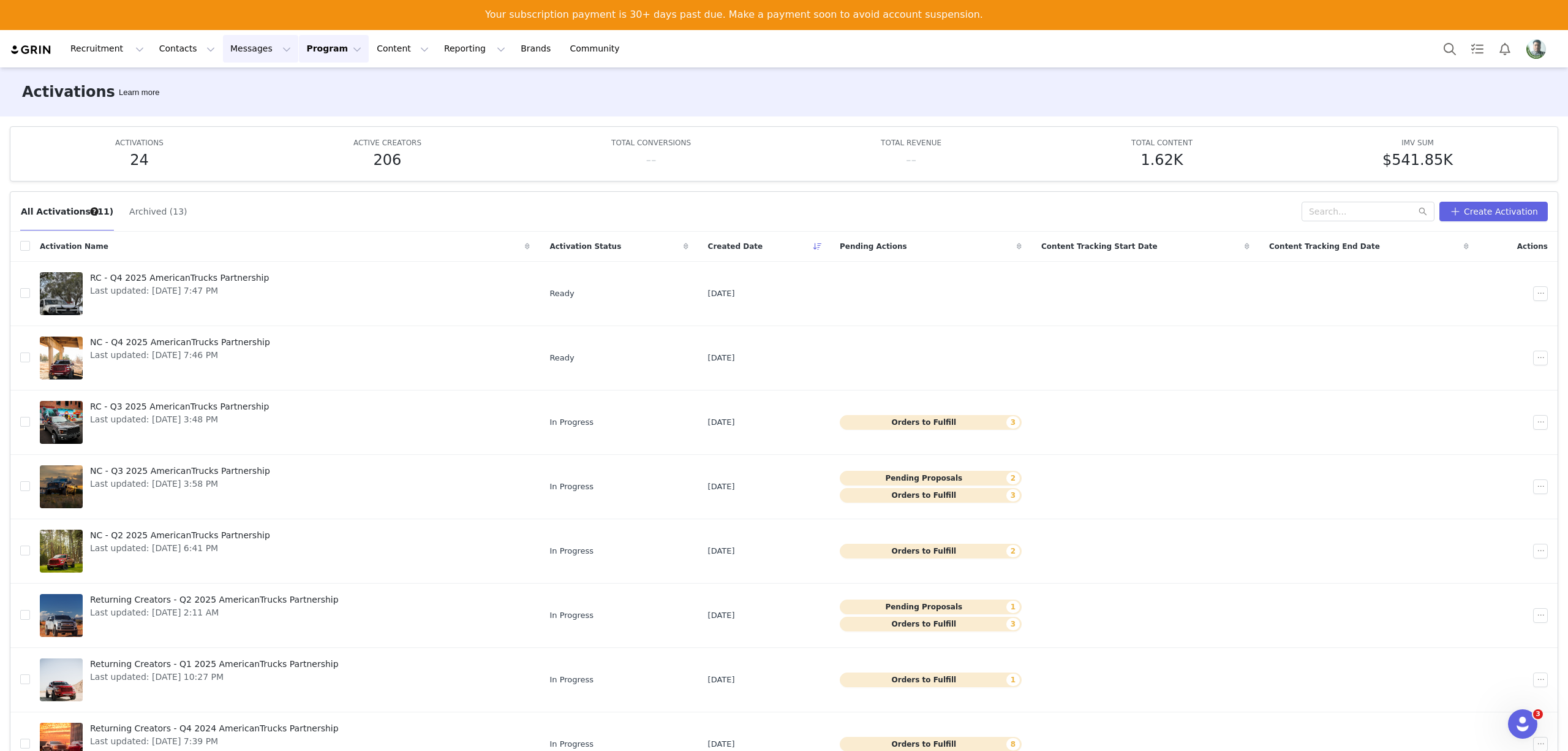
click at [223, 42] on button "Messages Messages" at bounding box center [261, 48] width 75 height 28
click at [253, 112] on div "Inbox" at bounding box center [250, 107] width 82 height 13
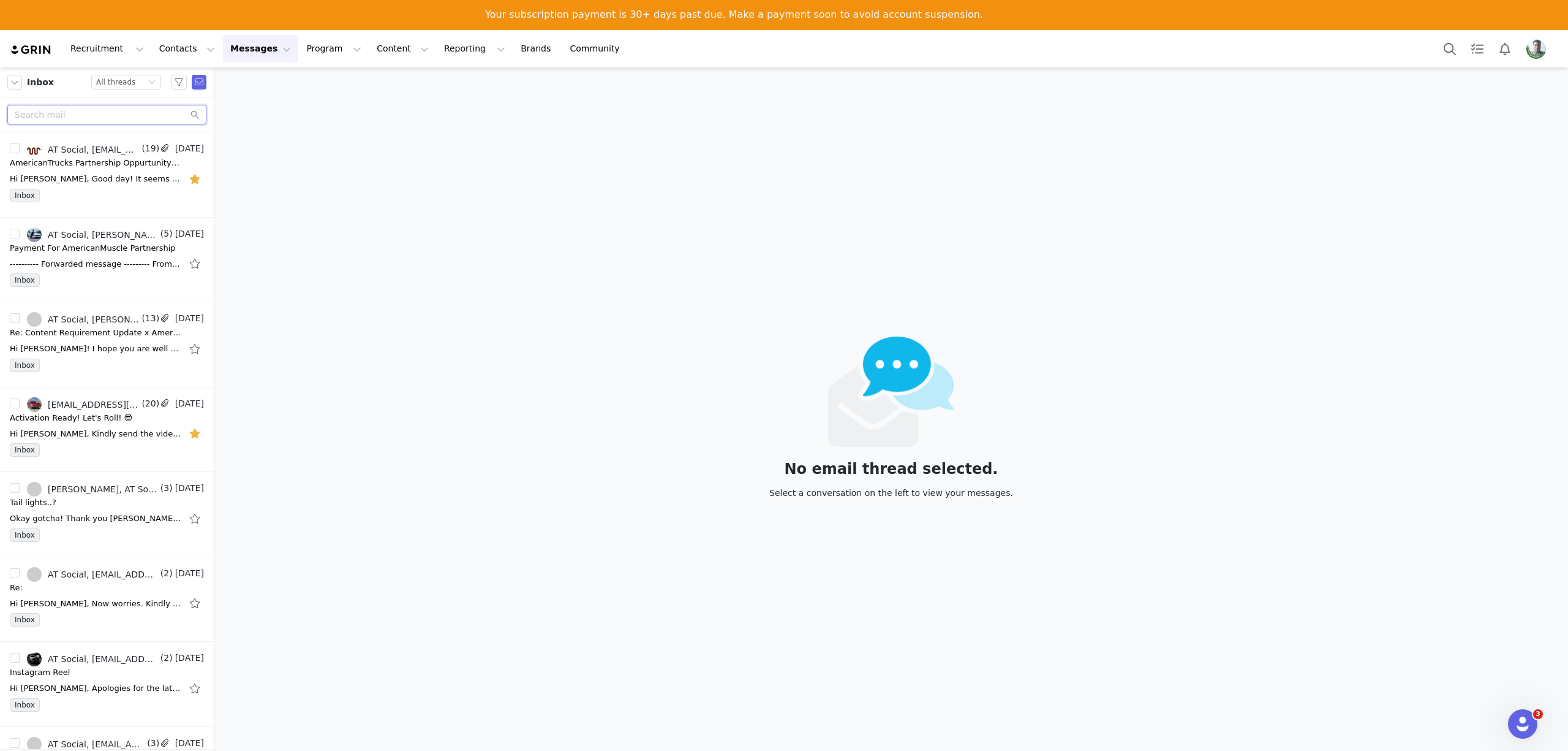
click at [96, 116] on input "text" at bounding box center [107, 115] width 199 height 19
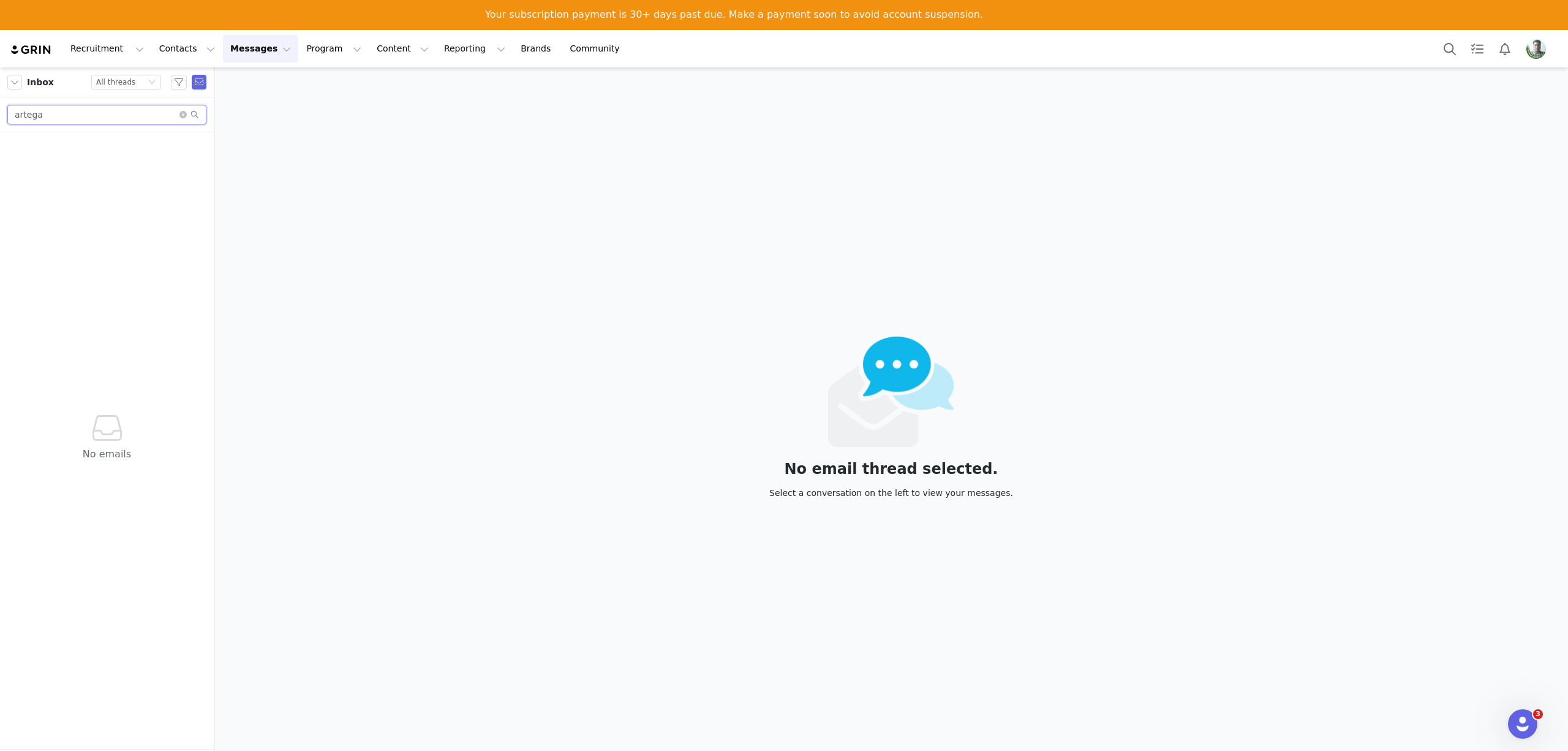
paste input "George Artea"
type input "George Arteaga"
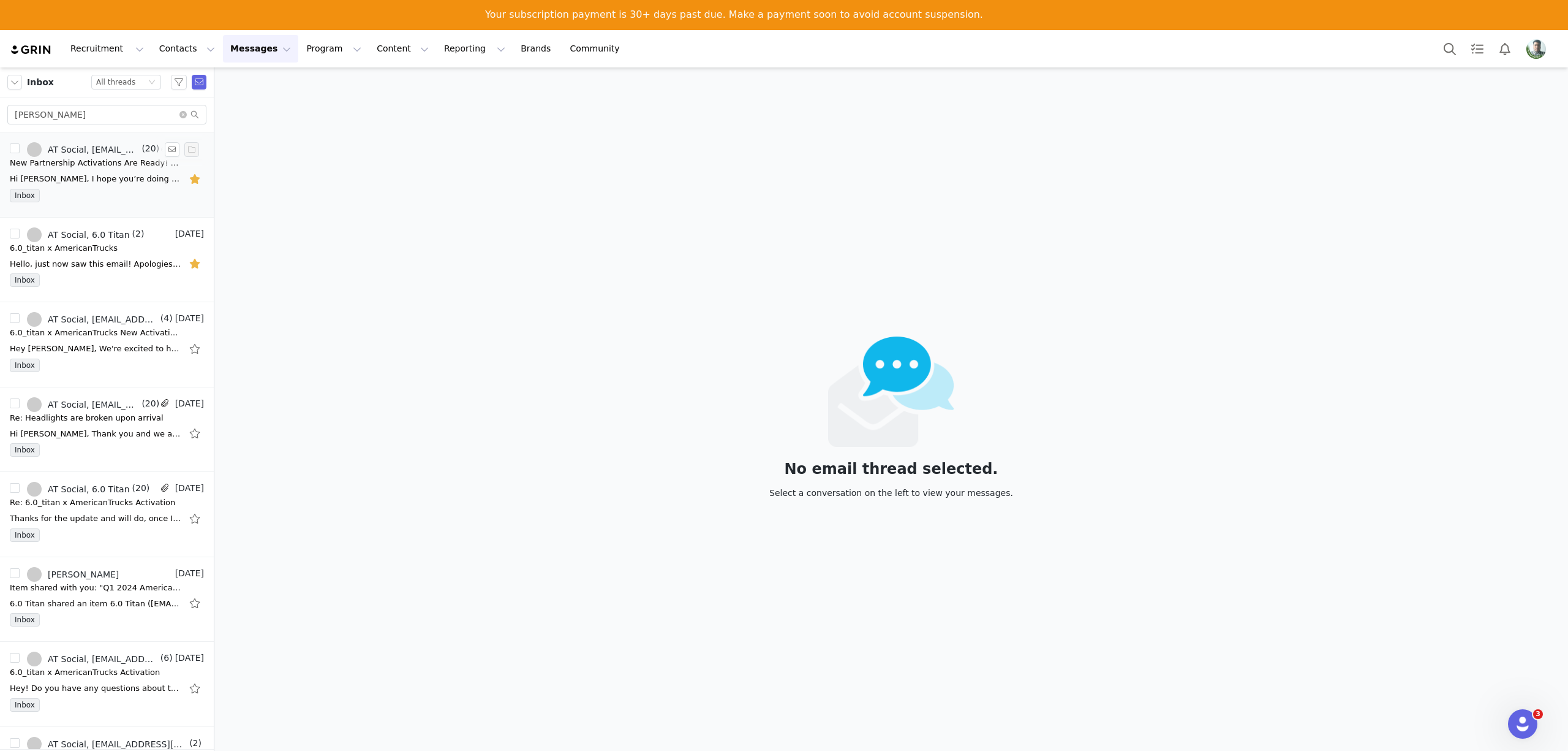
click at [71, 175] on div "Hi George, I hope you’re doing well! I’m reaching out one last time to kindly r…" at bounding box center [96, 179] width 172 height 13
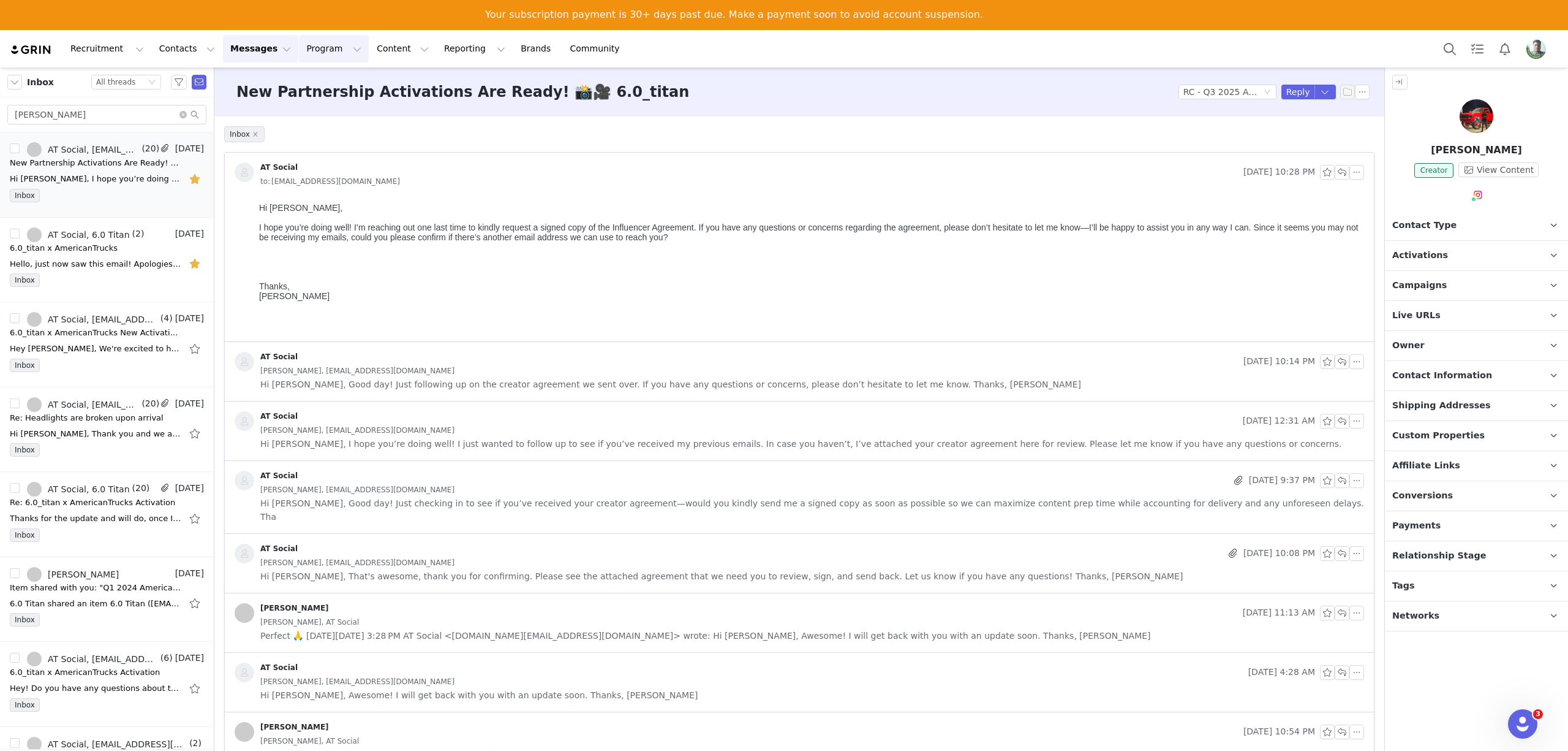
click at [299, 49] on button "Program Program" at bounding box center [334, 48] width 69 height 28
click at [300, 80] on p "Activations" at bounding box center [303, 84] width 47 height 13
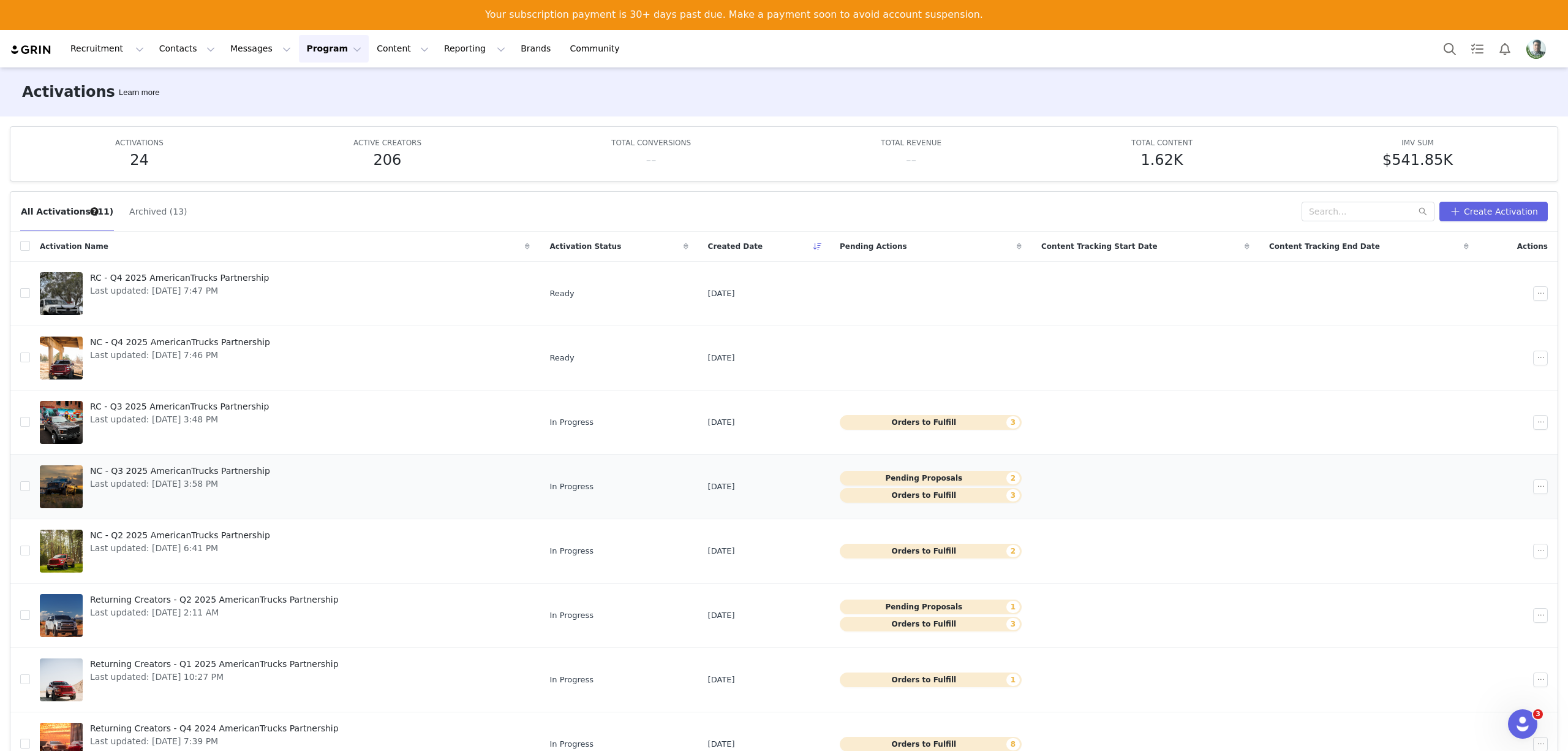
scroll to position [108, 0]
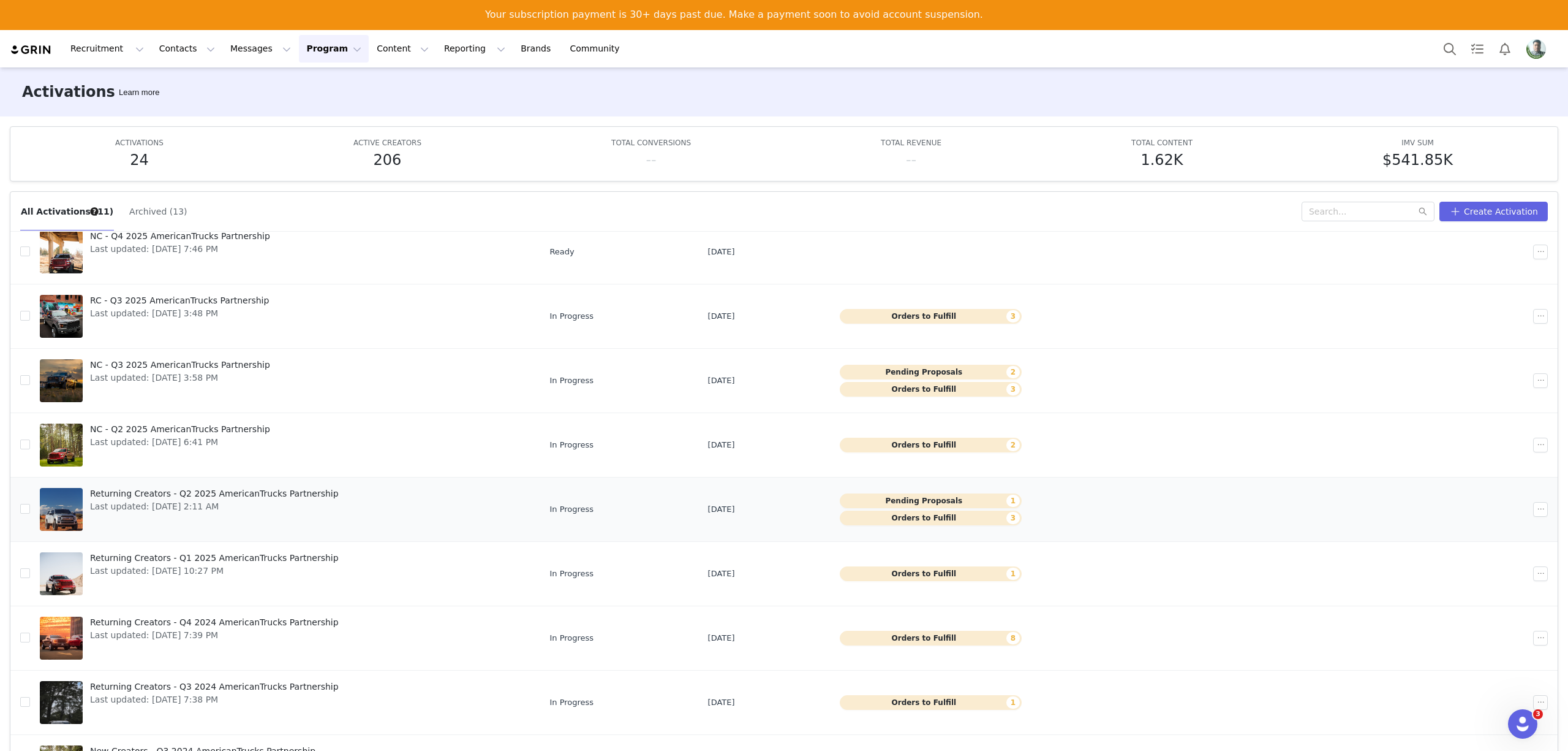
click at [194, 496] on span "Returning Creators - Q2 2025 AmericanTrucks Partnership" at bounding box center [214, 493] width 249 height 13
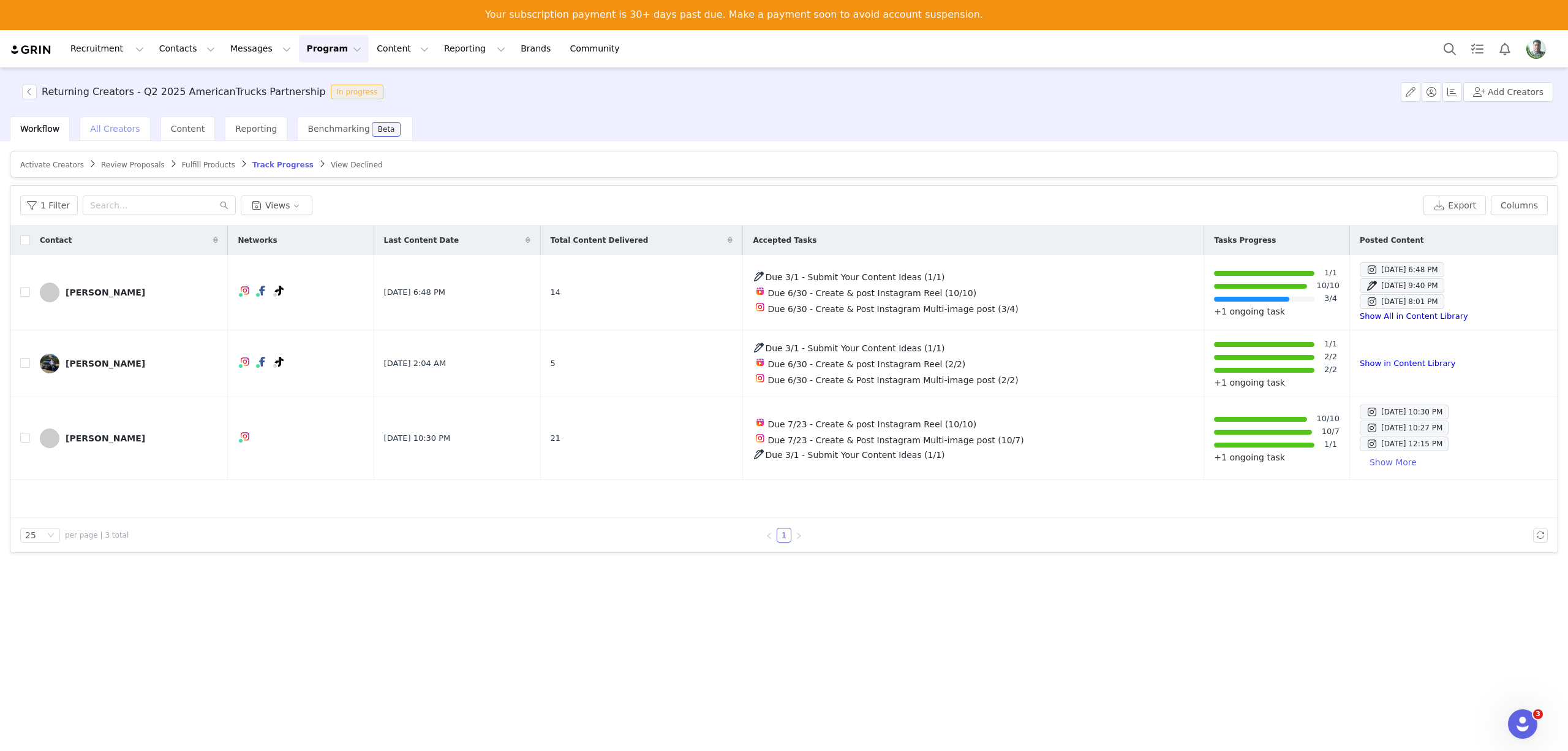
click at [110, 133] on span "All Creators" at bounding box center [114, 128] width 49 height 10
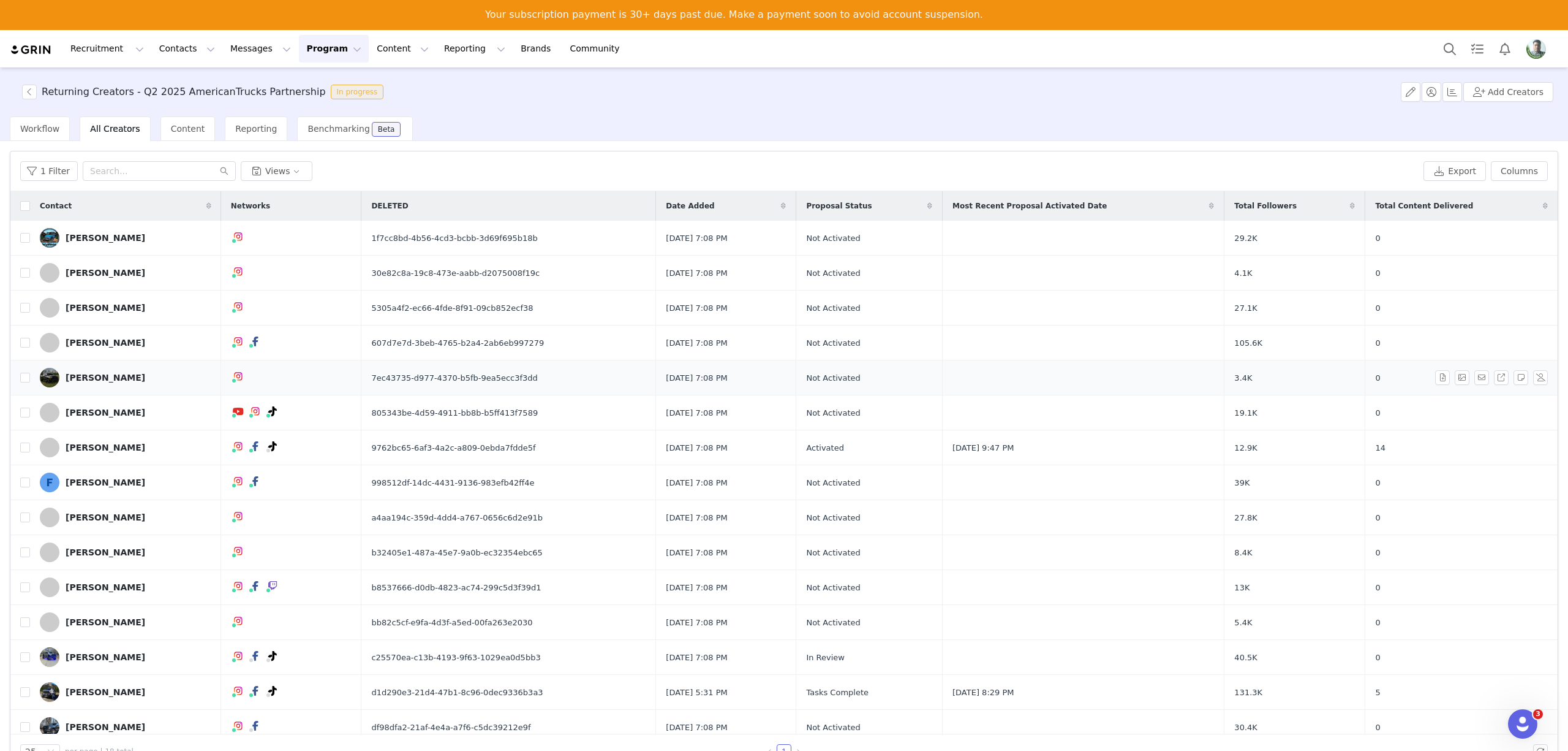
click at [80, 377] on div "Victor Velasquez" at bounding box center [105, 377] width 80 height 10
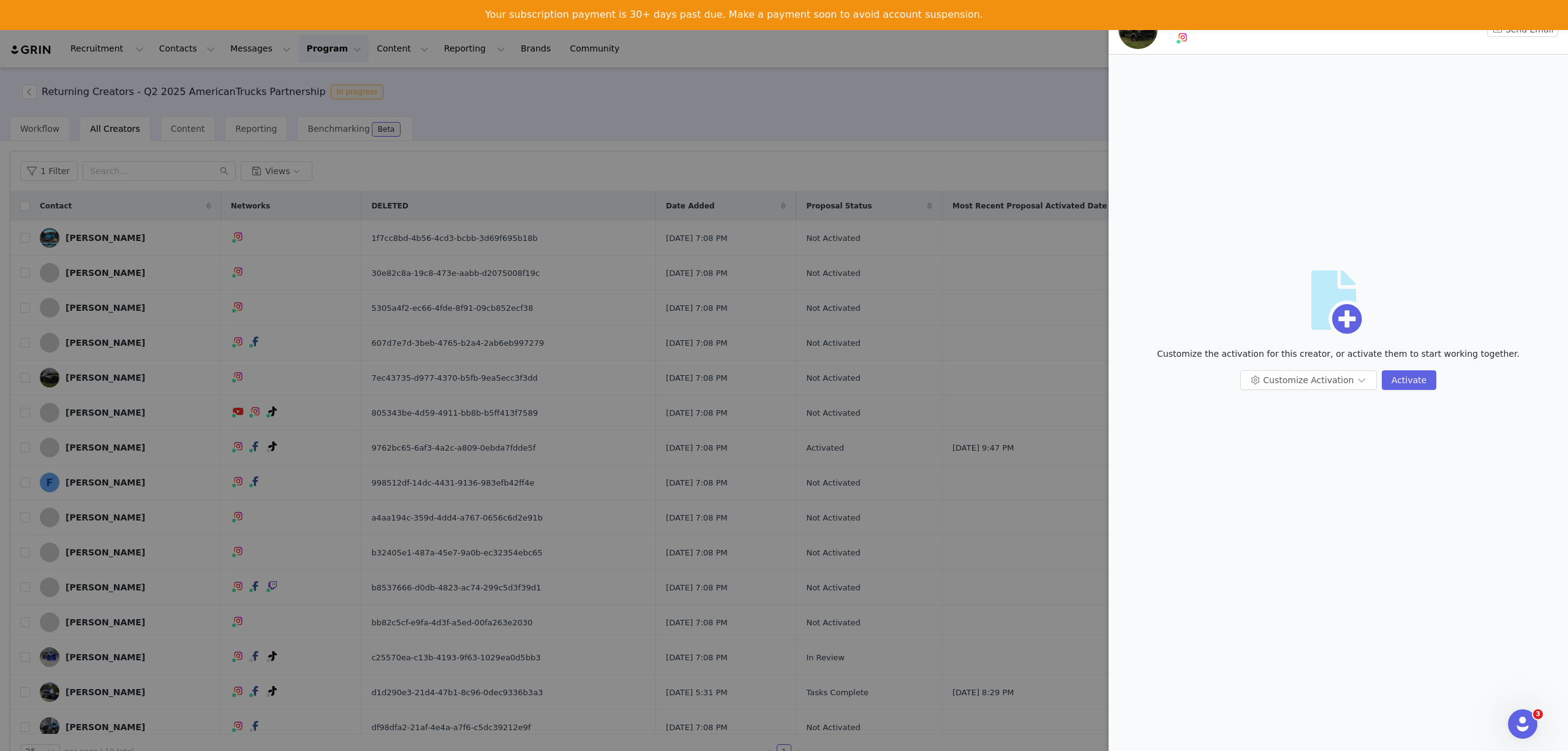
click at [1135, 38] on img at bounding box center [1138, 29] width 40 height 40
click at [1528, 32] on button "Send Email" at bounding box center [1524, 29] width 71 height 14
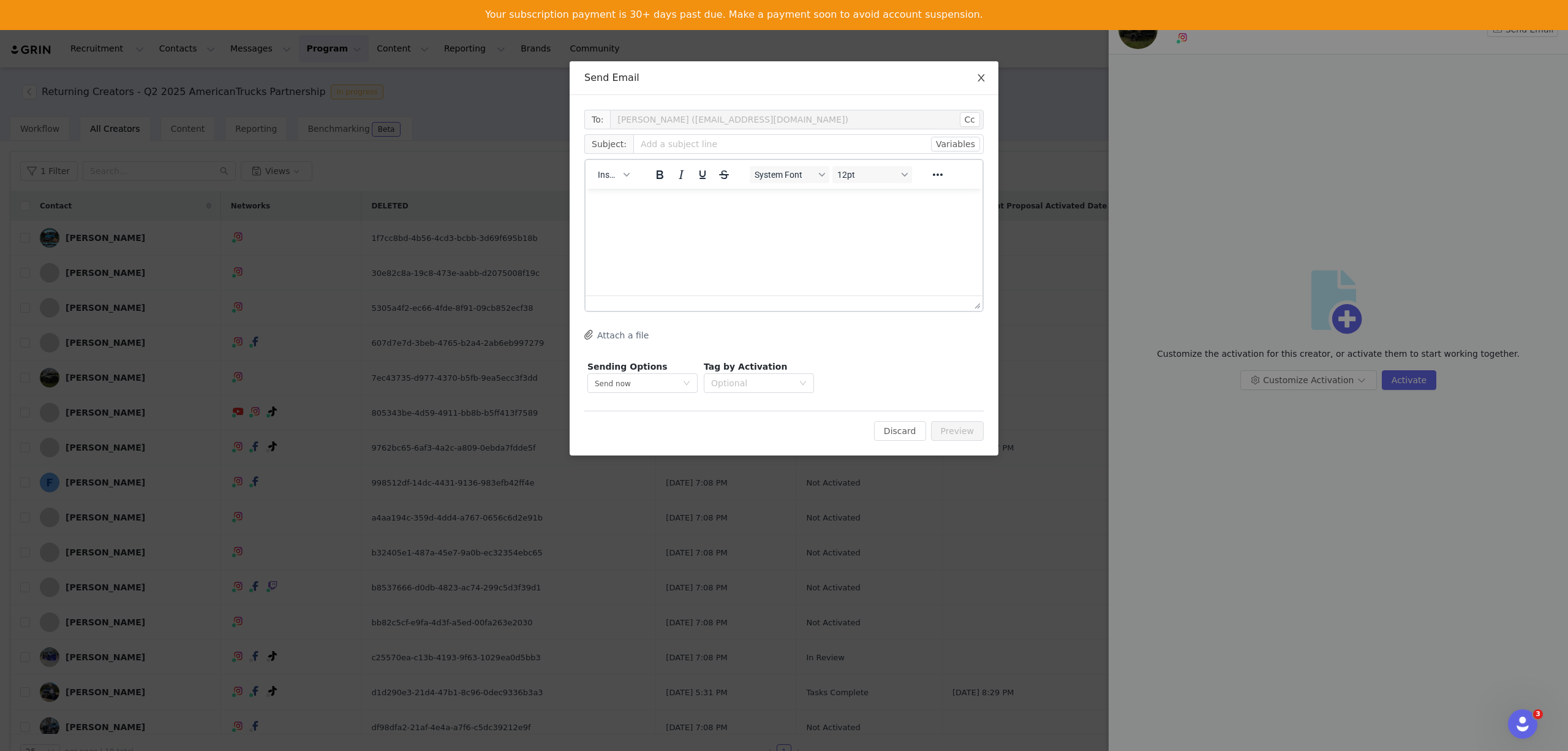
click at [982, 77] on icon "icon: close" at bounding box center [980, 78] width 7 height 8
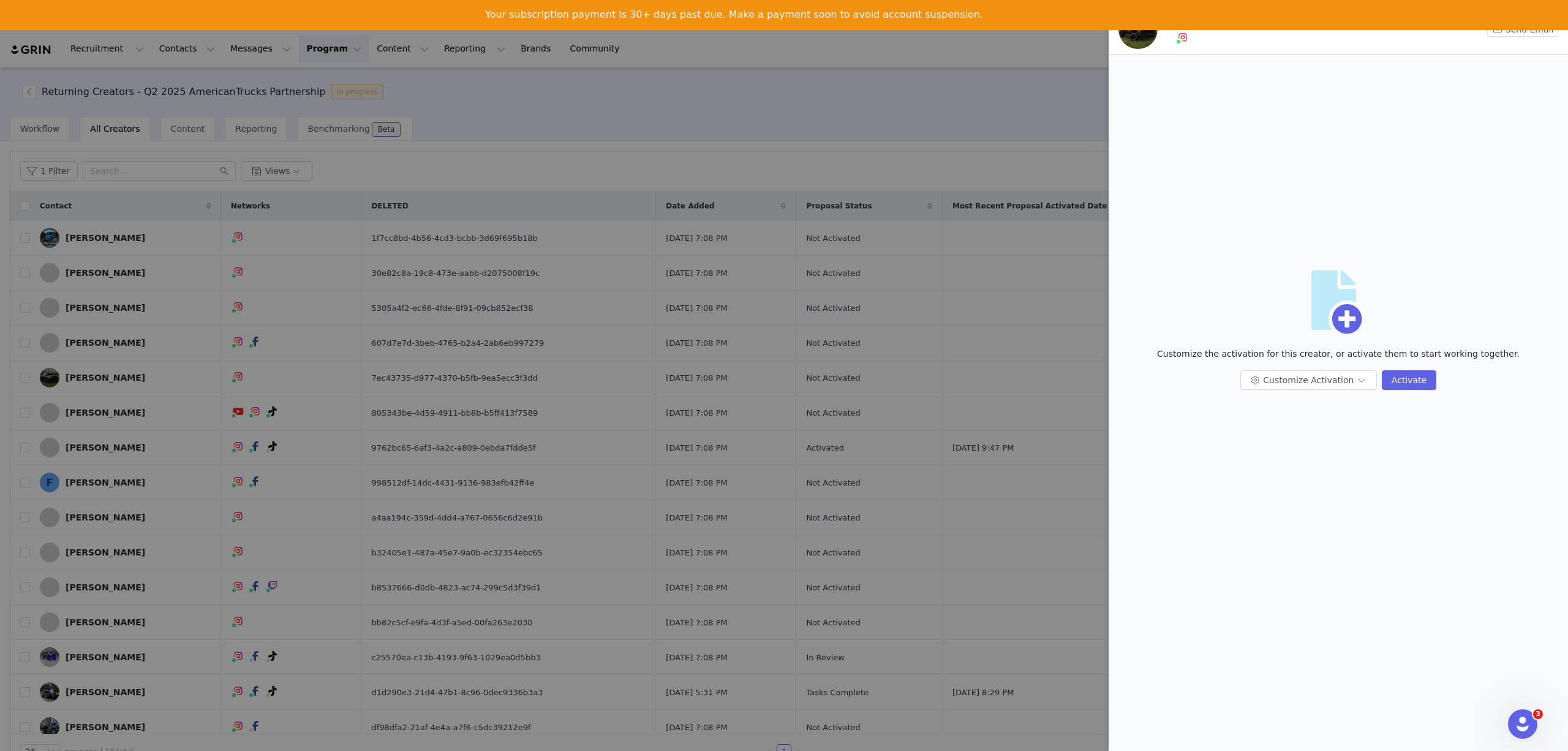
drag, startPoint x: 653, startPoint y: 128, endPoint x: 289, endPoint y: 55, distance: 371.2
click at [652, 128] on div at bounding box center [784, 376] width 1568 height 751
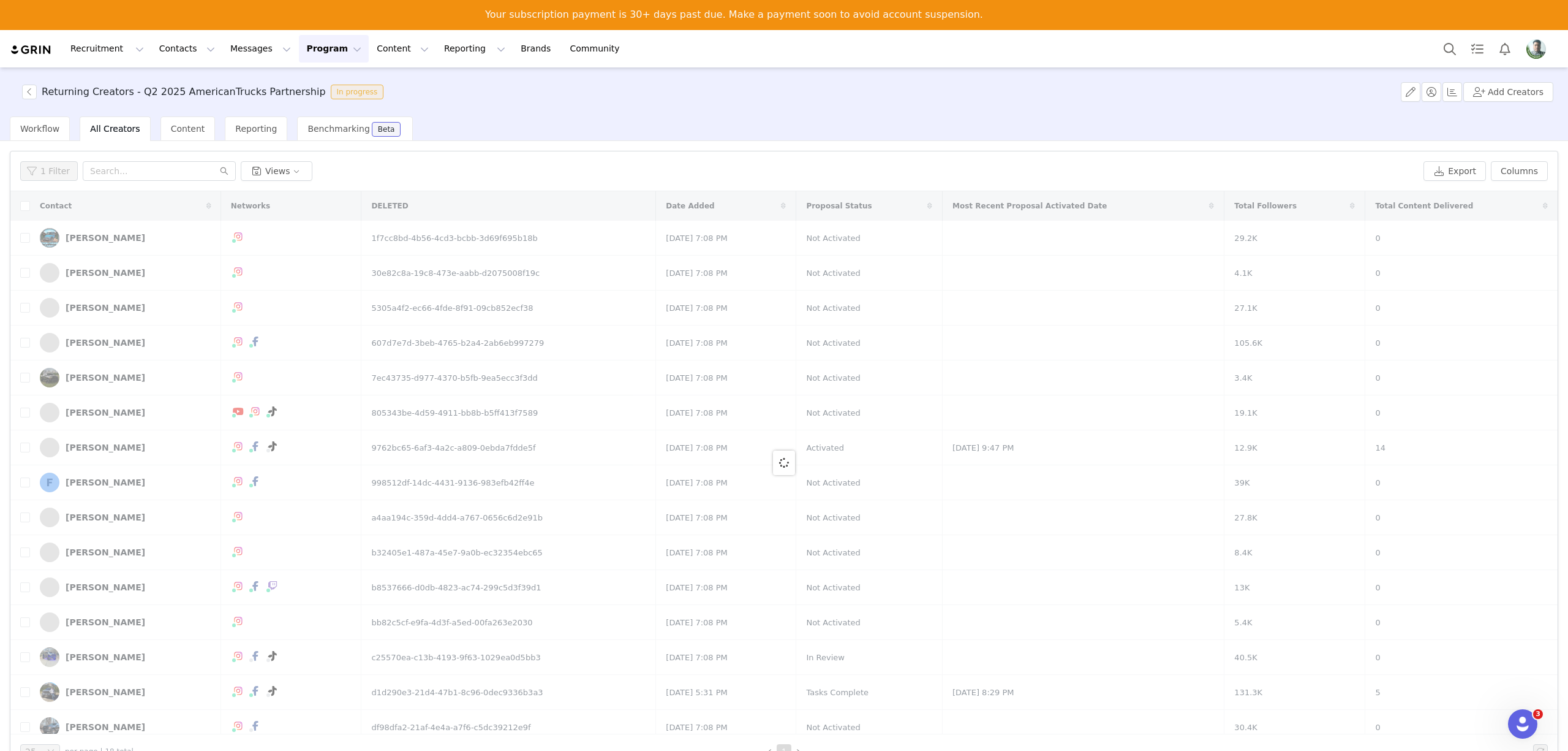
click at [228, 41] on div "Recruitment Recruitment Creator Search Curated Lists Landing Pages Web Extensio…" at bounding box center [784, 405] width 1568 height 751
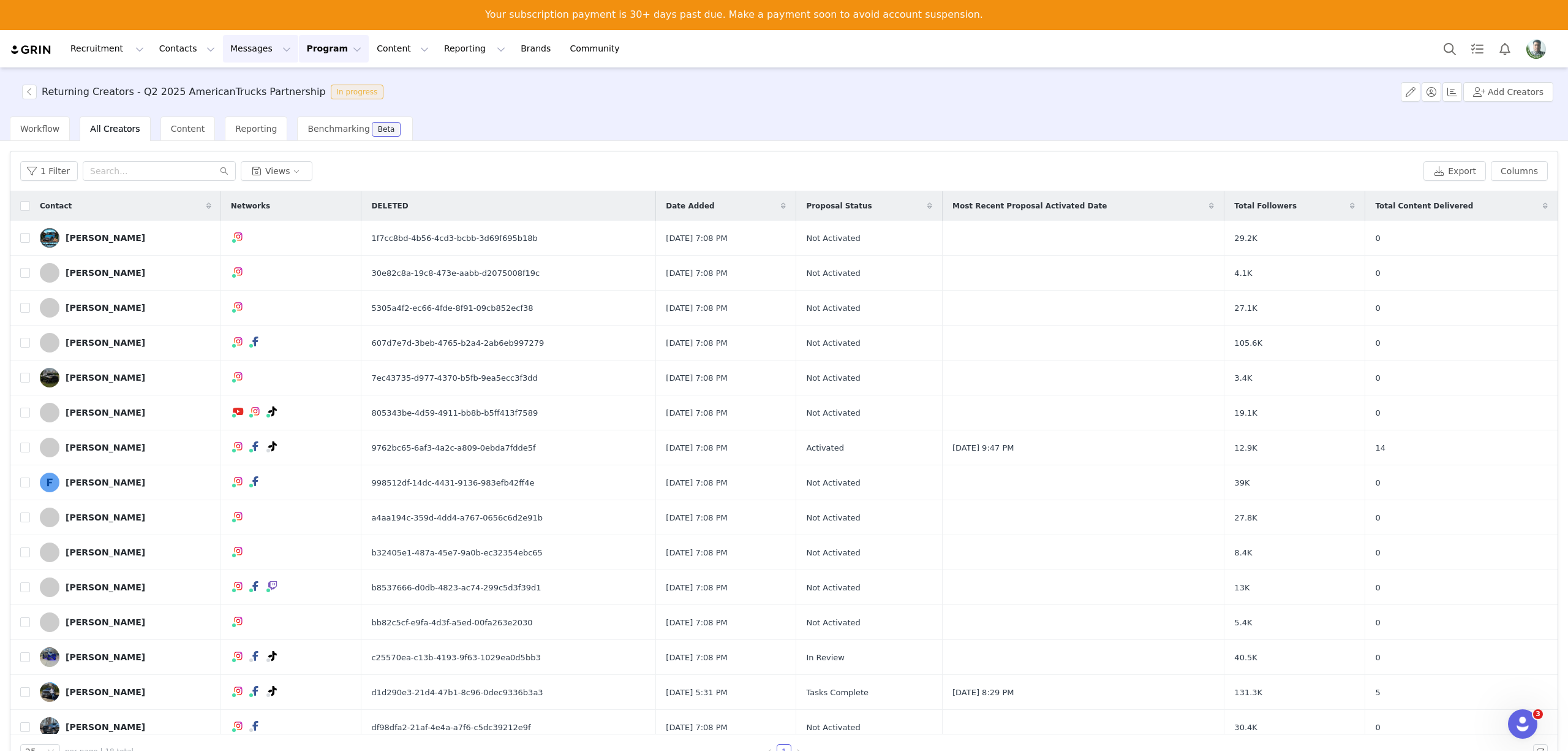
click at [223, 38] on button "Messages Messages" at bounding box center [261, 48] width 75 height 28
click at [223, 45] on button "Messages Messages" at bounding box center [261, 48] width 75 height 28
click at [233, 44] on button "Messages Messages" at bounding box center [261, 48] width 75 height 28
click at [234, 106] on div "Inbox" at bounding box center [250, 107] width 82 height 13
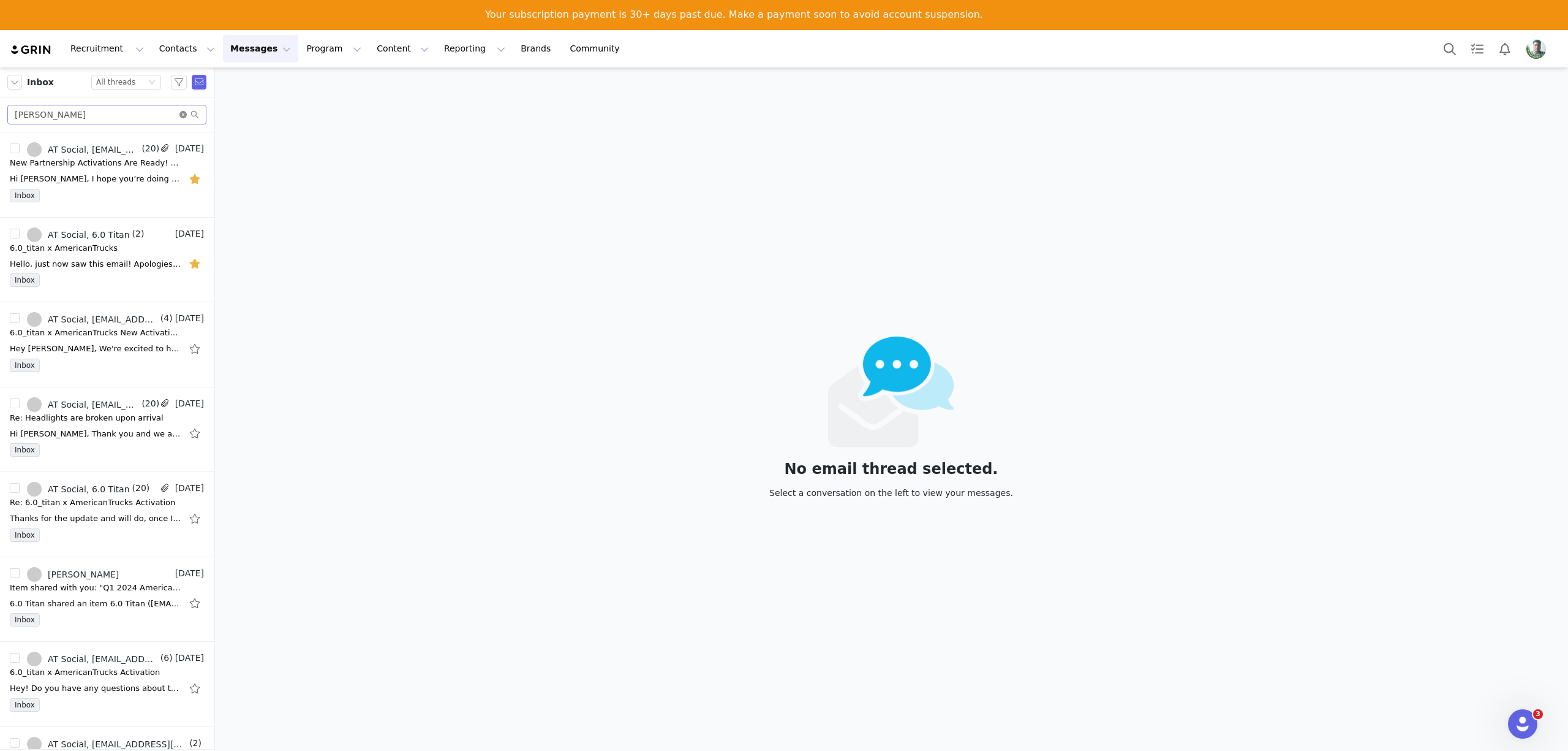
click at [181, 116] on icon "icon: close-circle" at bounding box center [183, 115] width 8 height 8
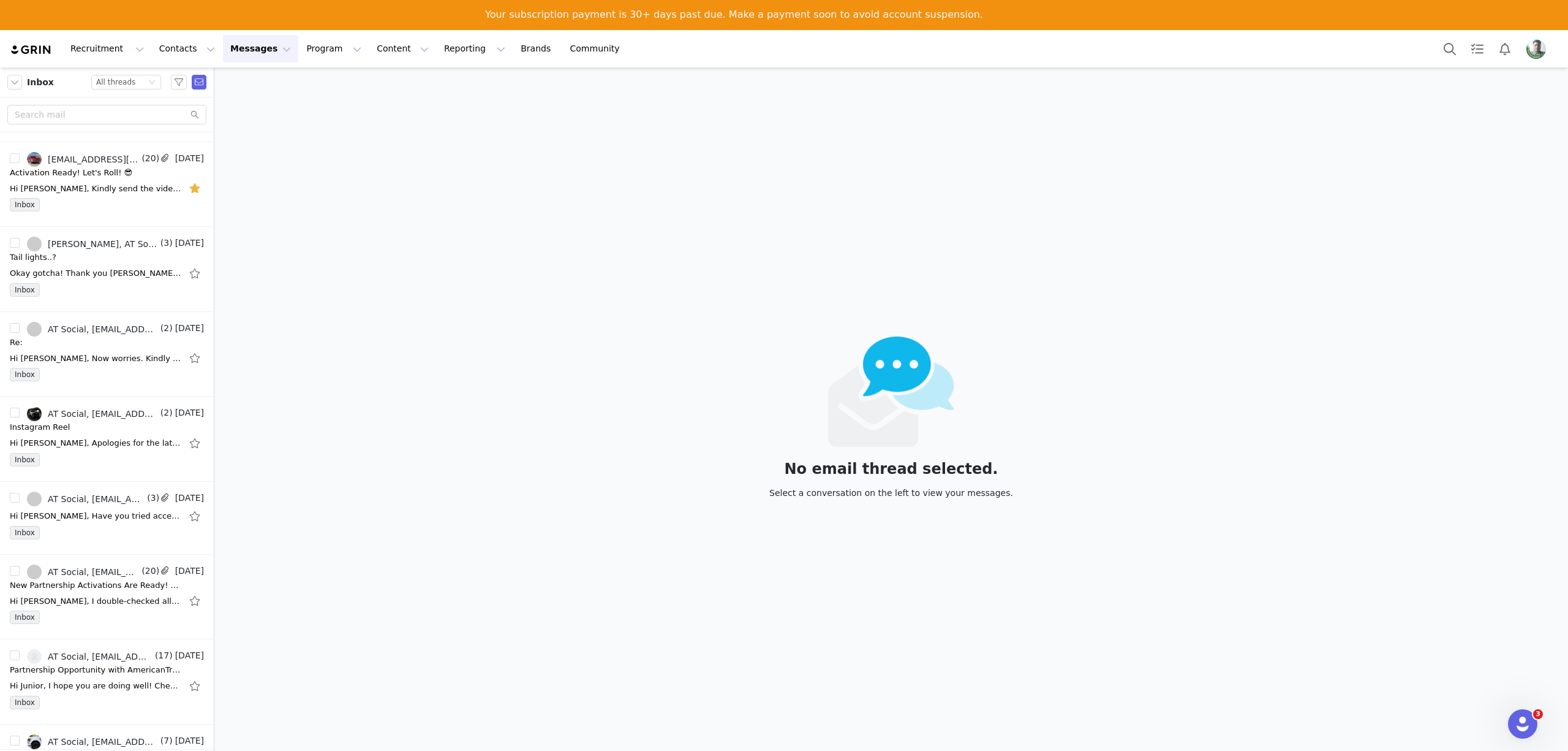
click at [1534, 41] on img "Profile" at bounding box center [1536, 49] width 19 height 19
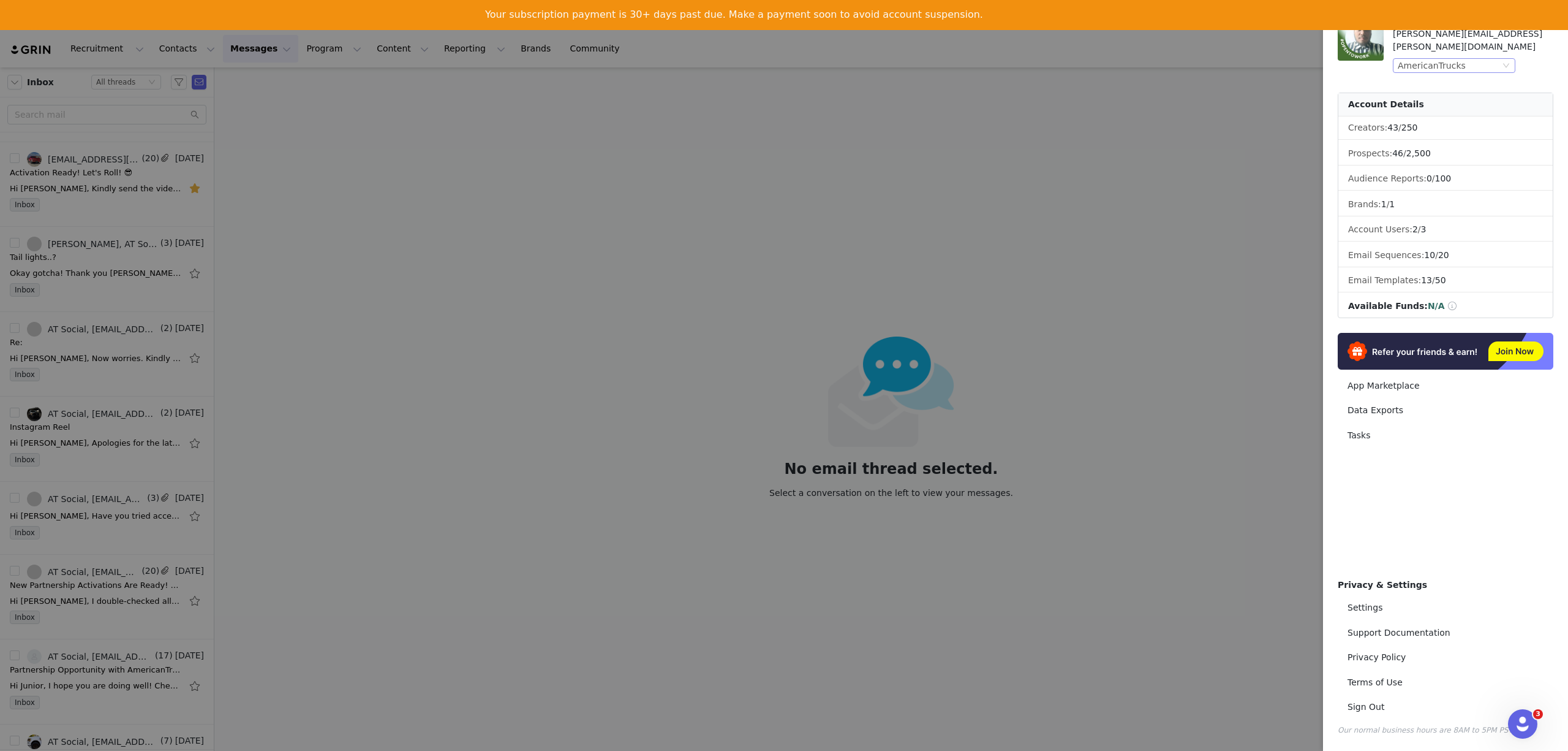
click at [1453, 59] on div "AmericanTrucks" at bounding box center [1432, 66] width 68 height 14
click at [1413, 177] on li "ExtremeTerrain" at bounding box center [1479, 173] width 172 height 19
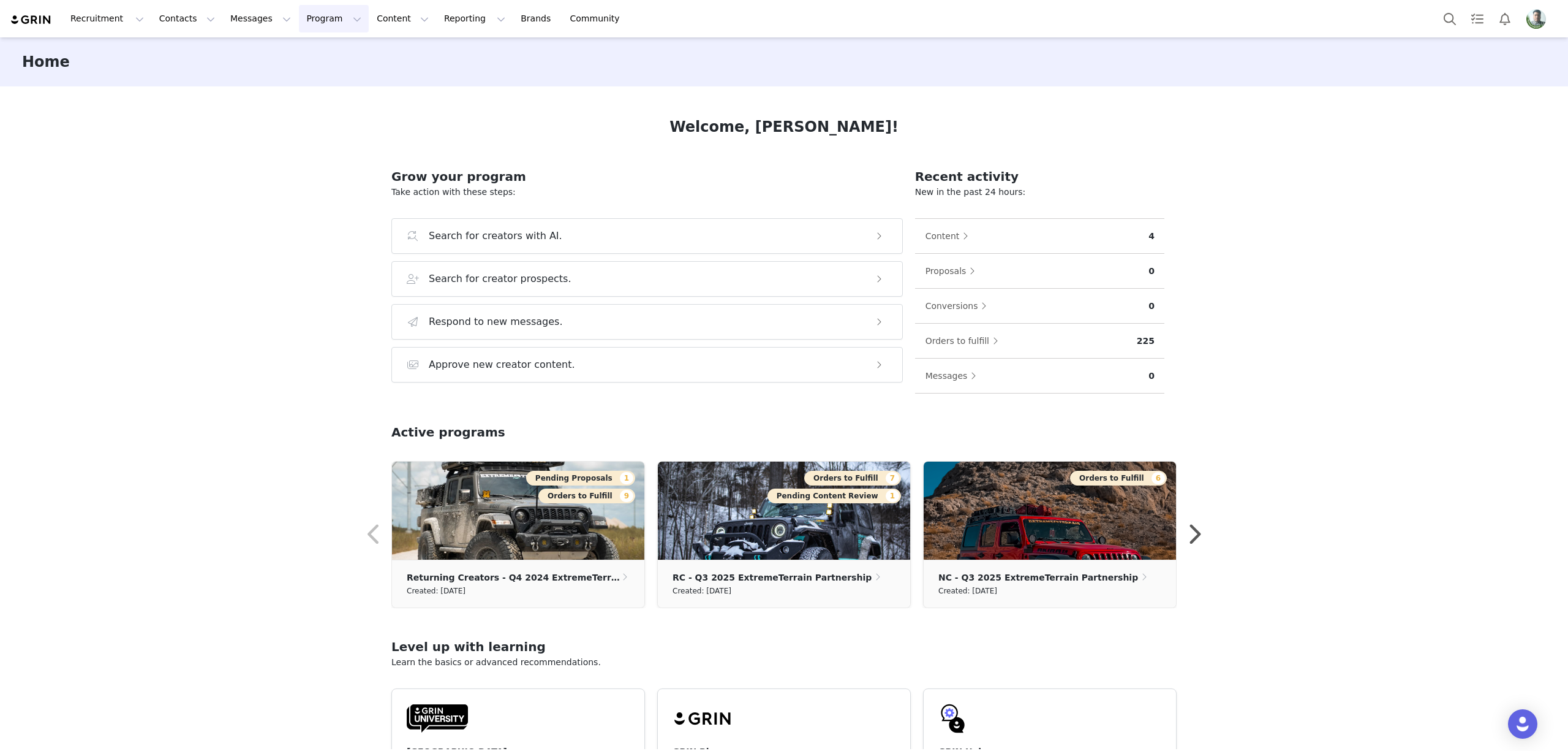
click at [299, 18] on button "Program Program" at bounding box center [334, 18] width 69 height 28
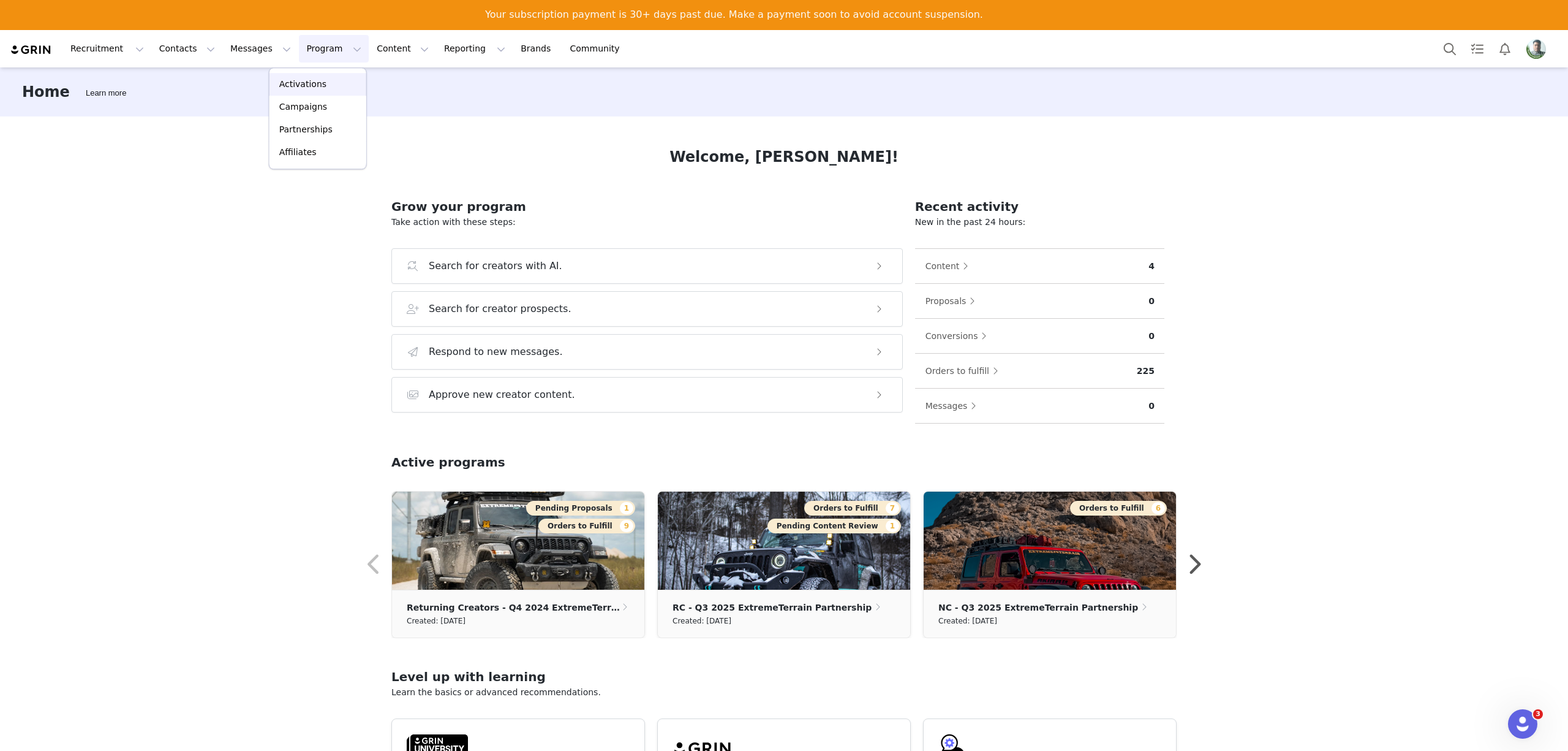
click at [300, 80] on p "Activations" at bounding box center [303, 84] width 47 height 13
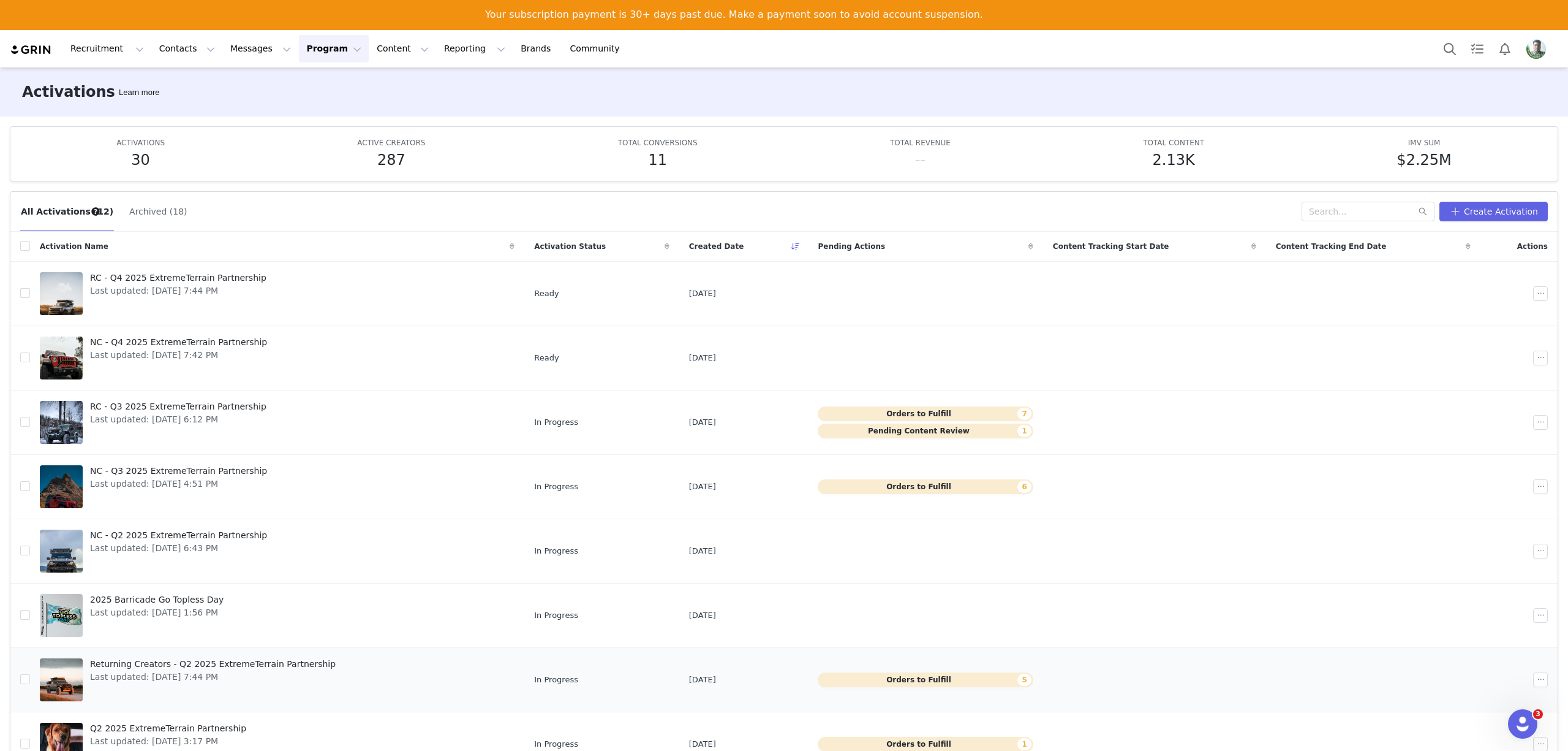
click at [229, 662] on span "Returning Creators - Q2 2025 ExtremeTerrain Partnership" at bounding box center [212, 663] width 246 height 13
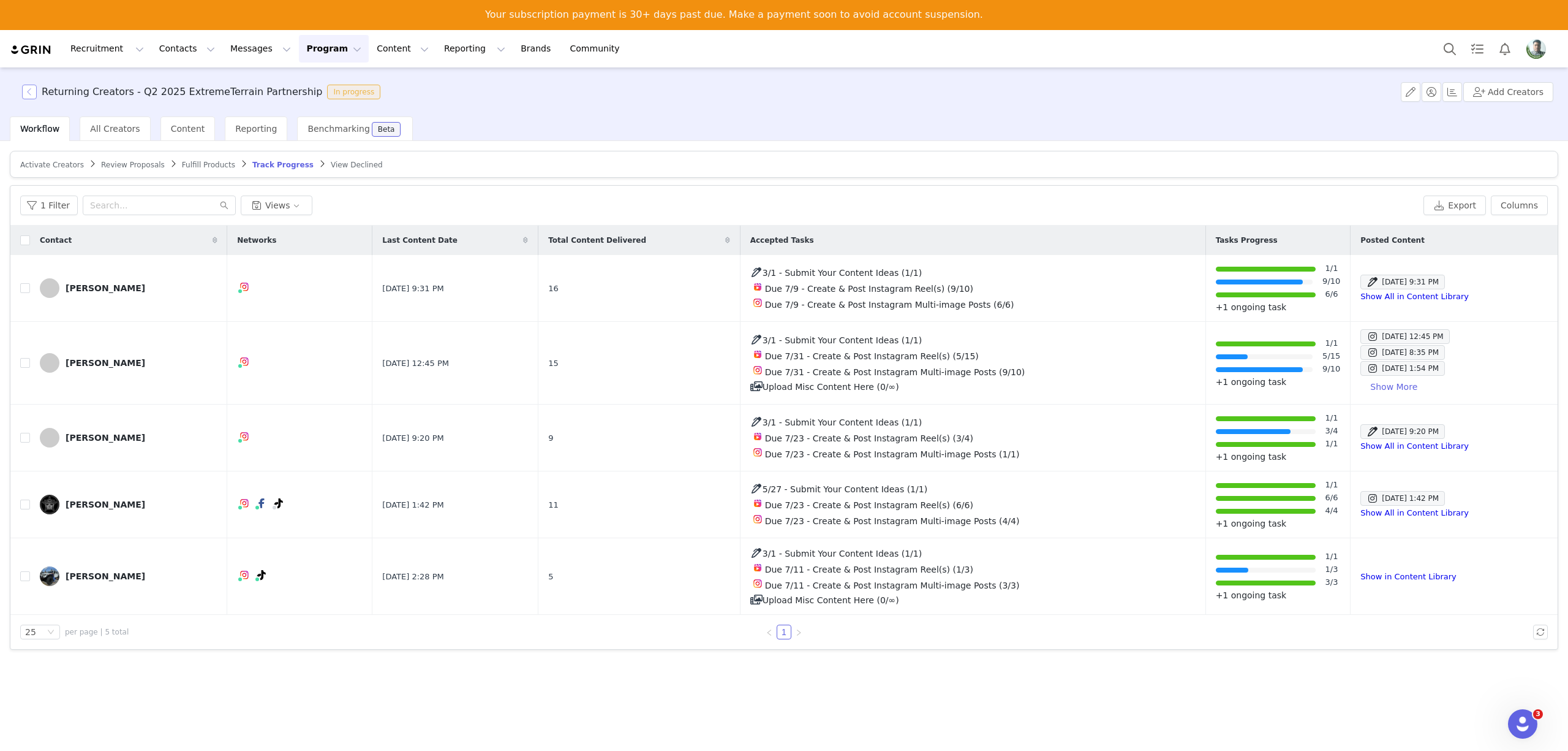
click at [33, 96] on button "button" at bounding box center [29, 92] width 14 height 14
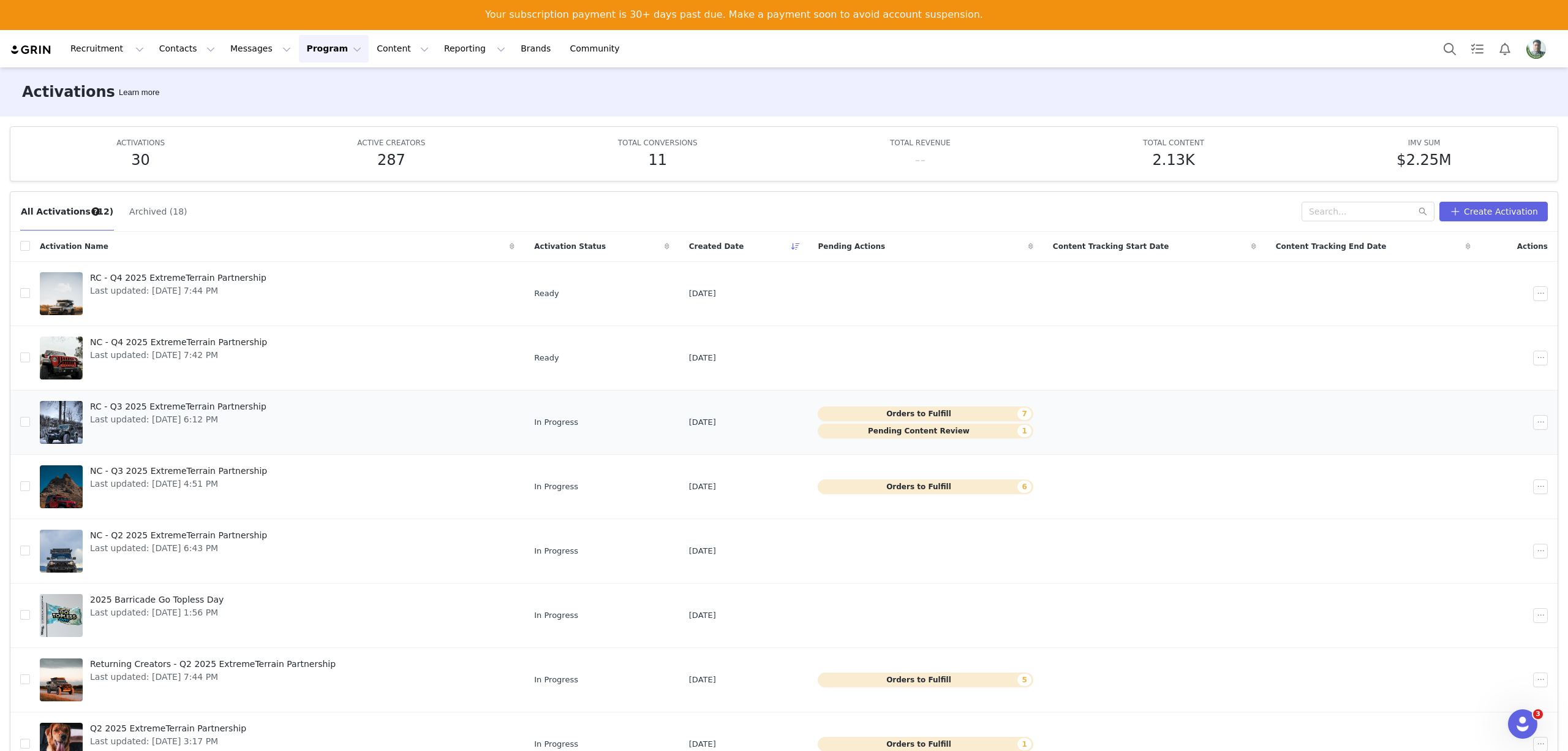
click at [234, 419] on span "Last updated: [DATE] 6:12 PM" at bounding box center [178, 419] width 177 height 13
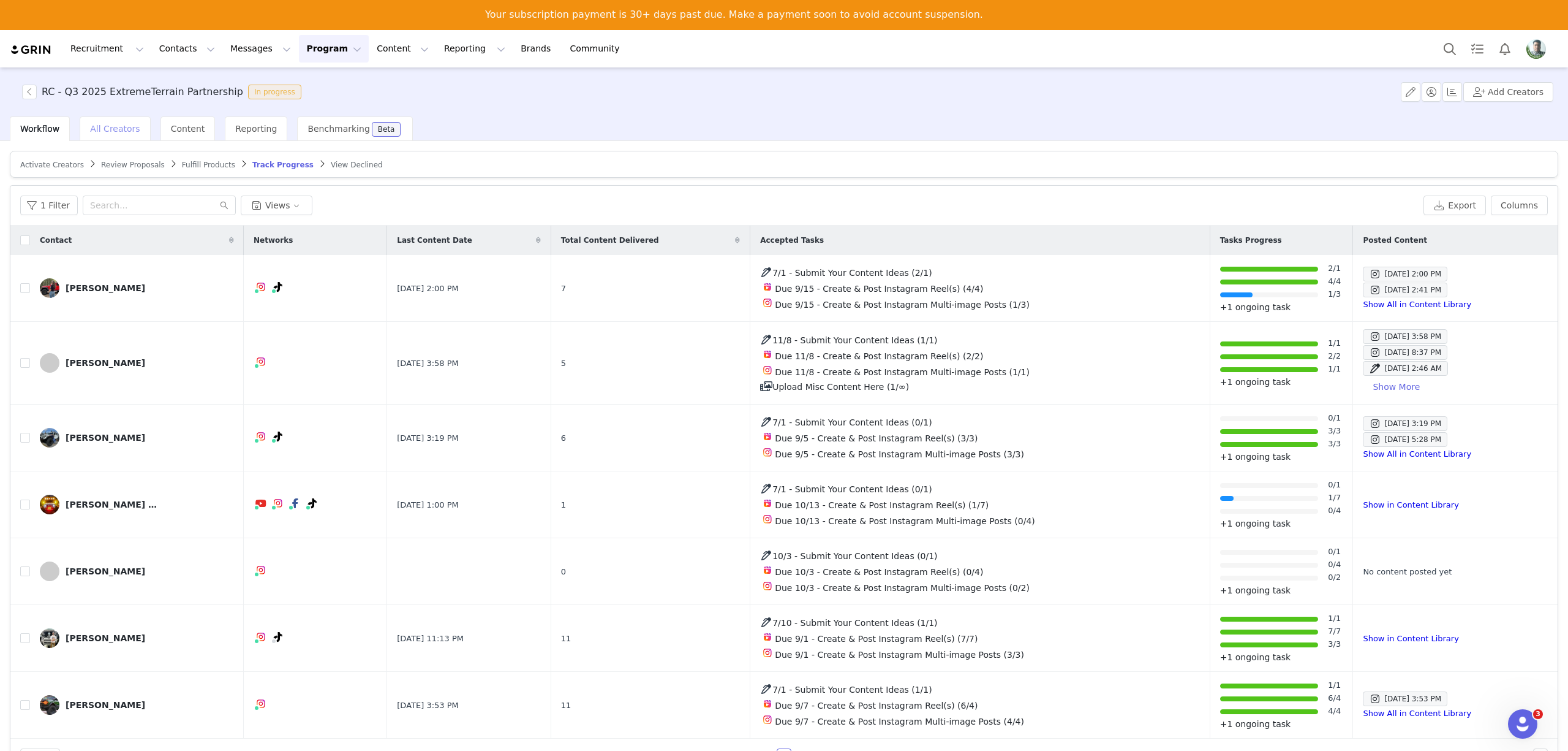
click at [104, 127] on span "All Creators" at bounding box center [114, 128] width 49 height 10
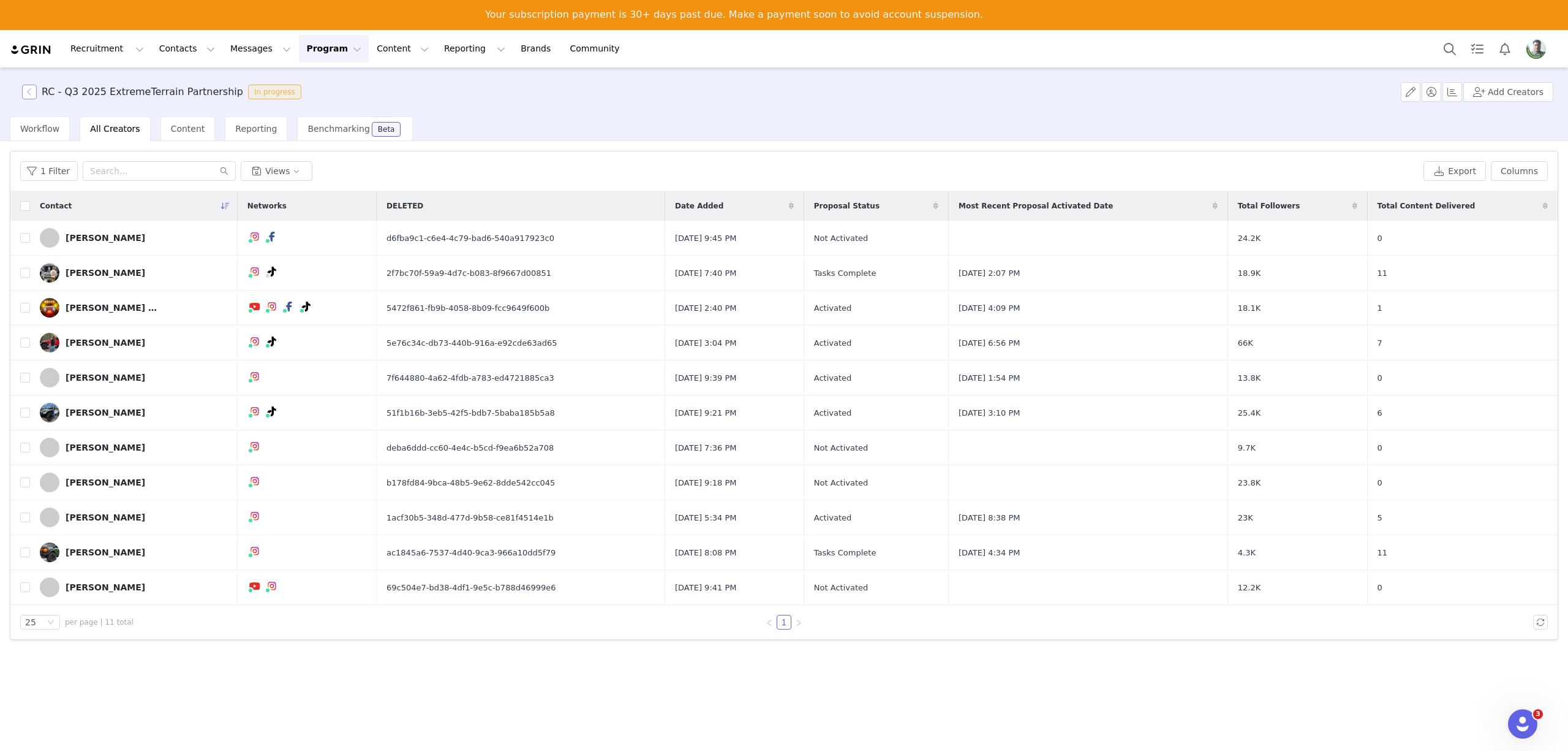
click at [31, 94] on button "button" at bounding box center [29, 92] width 14 height 14
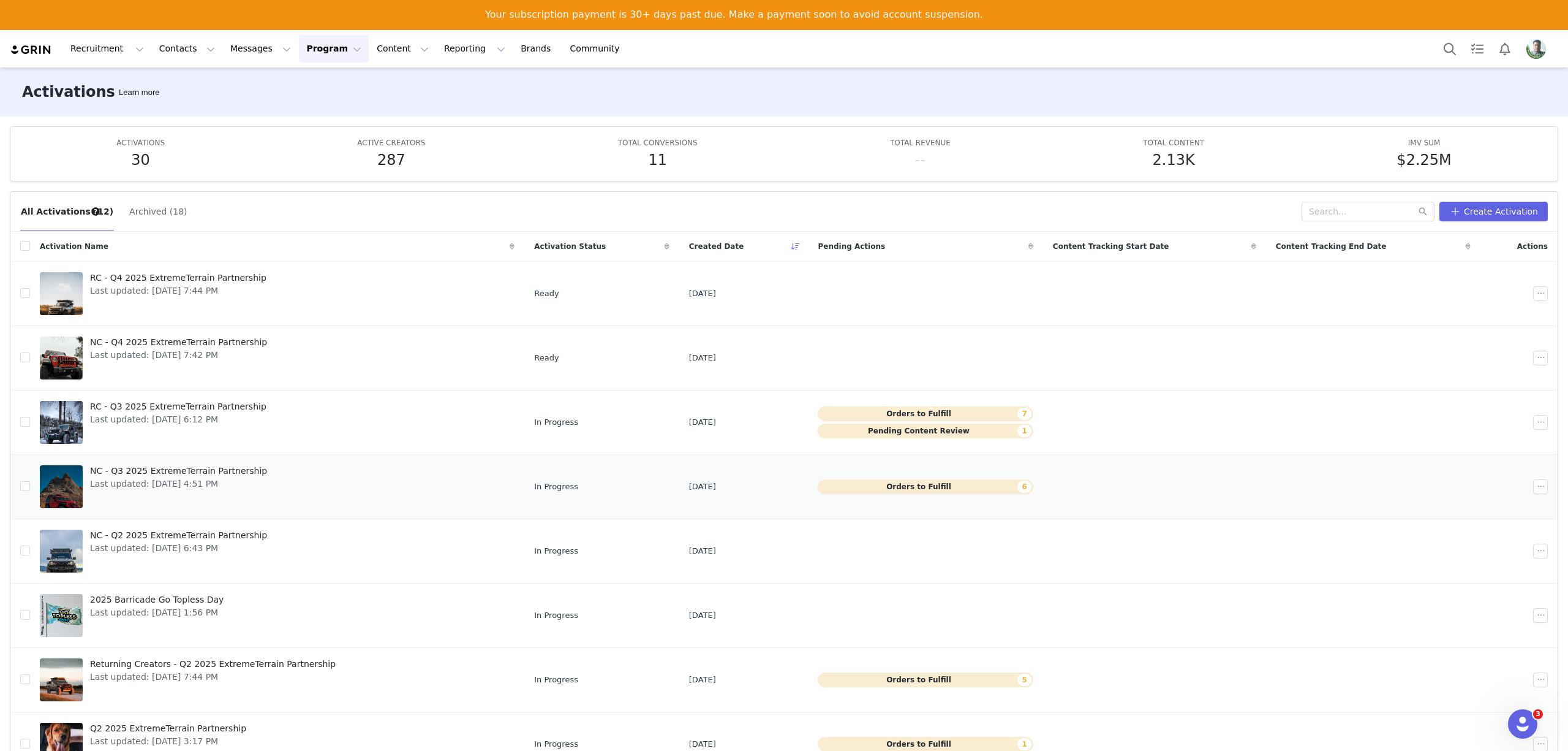
click at [127, 487] on span "Last updated: [DATE] 4:51 PM" at bounding box center [179, 484] width 178 height 13
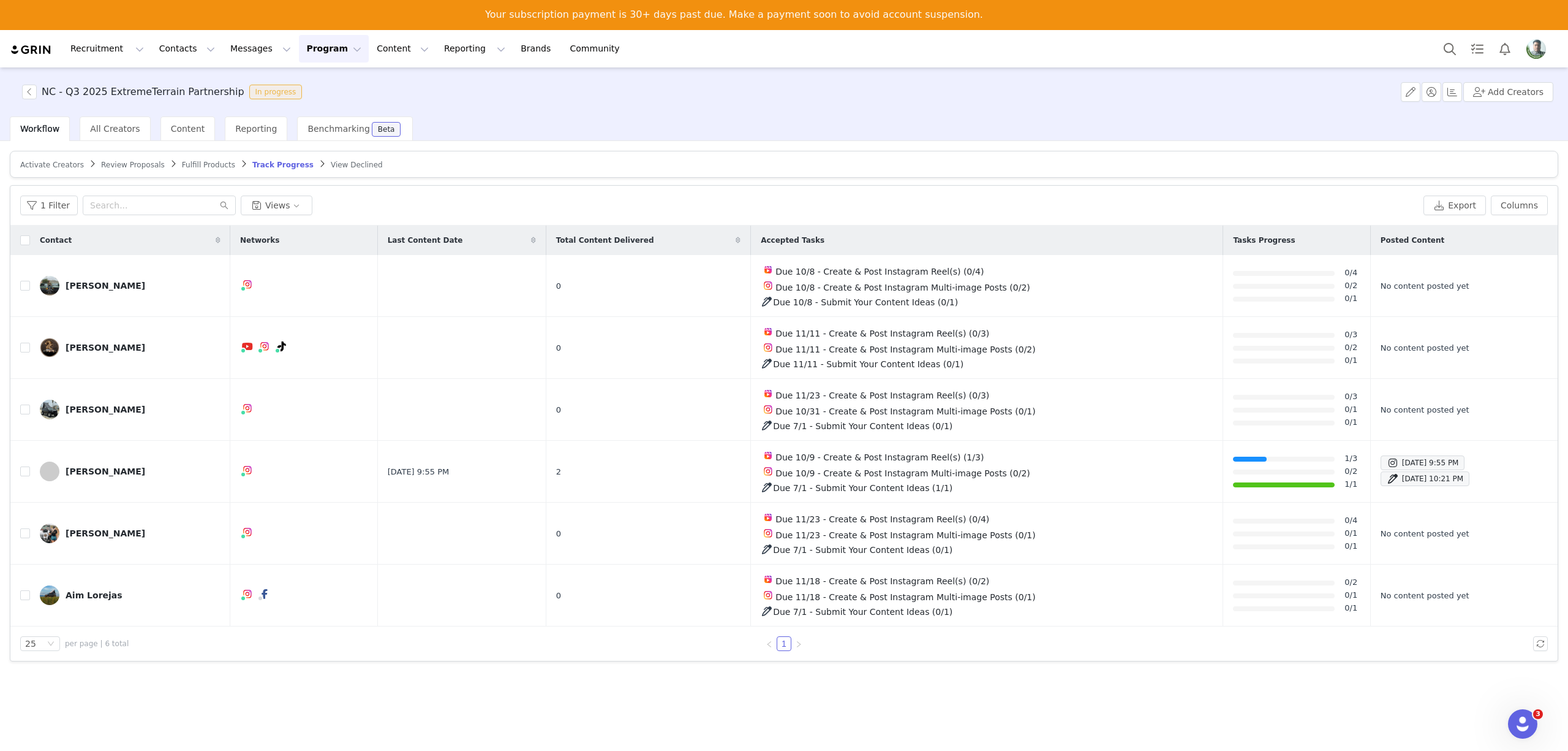
click at [253, 162] on span "Track Progress" at bounding box center [283, 164] width 61 height 9
click at [35, 91] on button "button" at bounding box center [29, 92] width 14 height 14
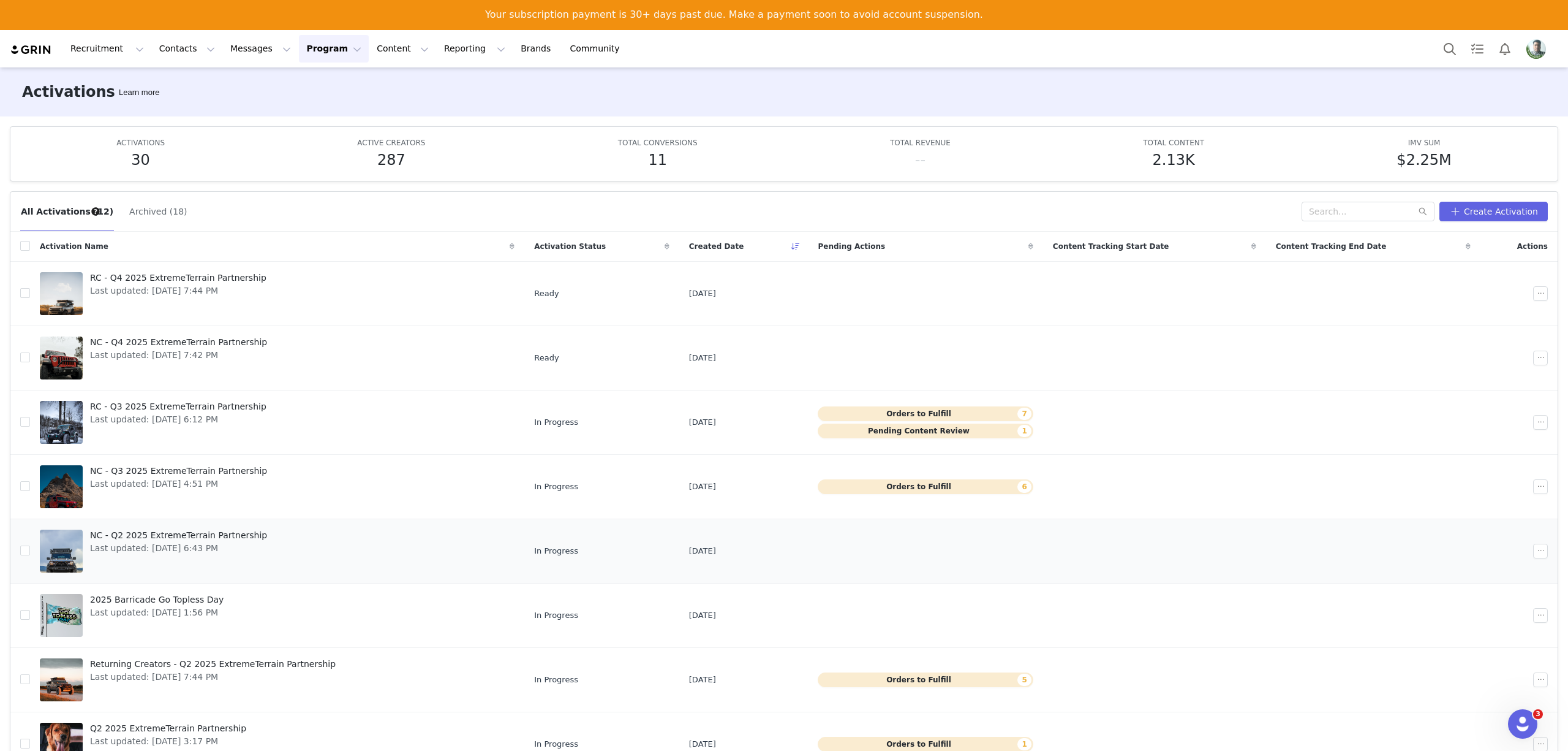
click at [171, 542] on span "NC - Q2 2025 ExtremeTerrain Partnership" at bounding box center [179, 535] width 178 height 13
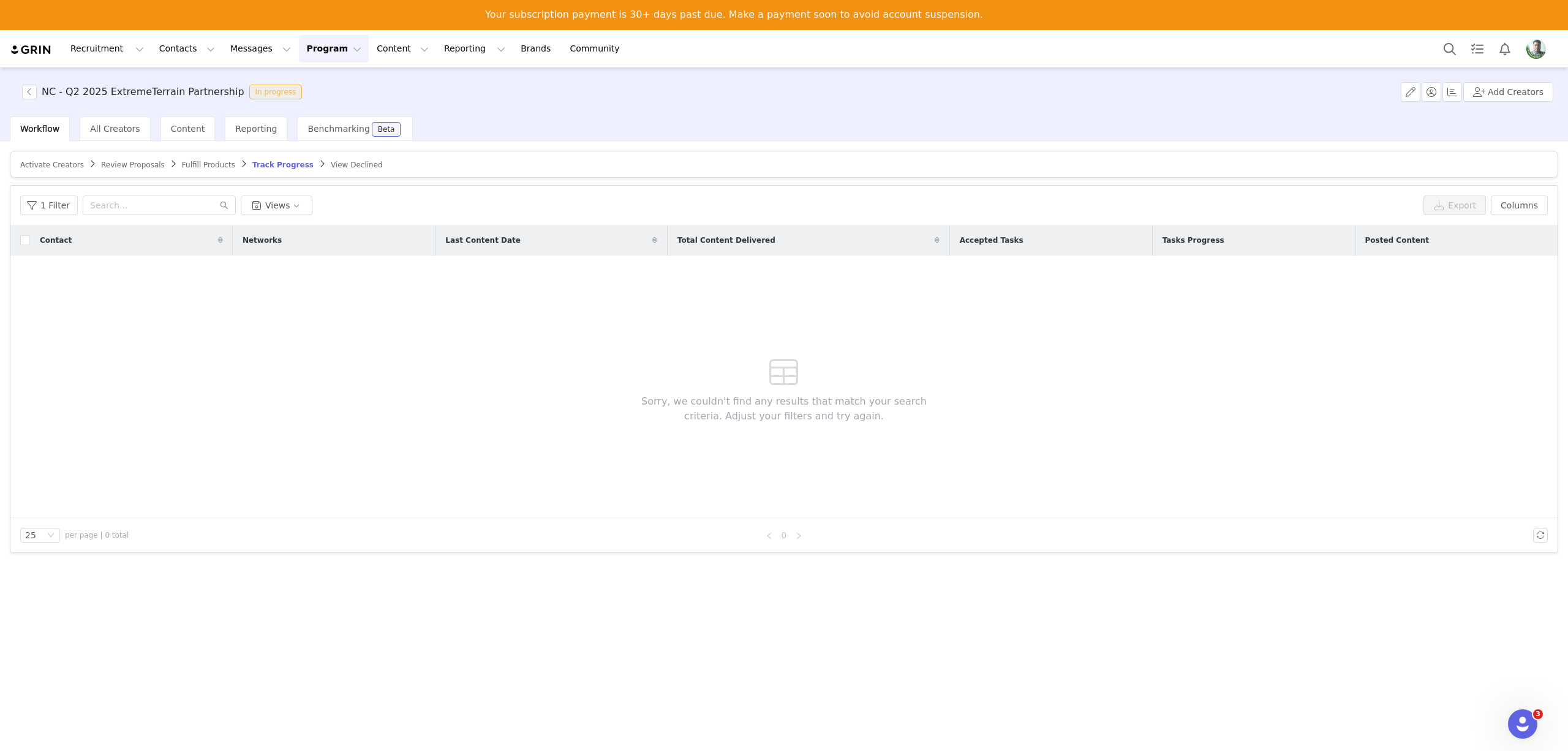
click at [253, 160] on span "Track Progress" at bounding box center [283, 164] width 61 height 9
click at [108, 128] on span "All Creators" at bounding box center [114, 128] width 49 height 10
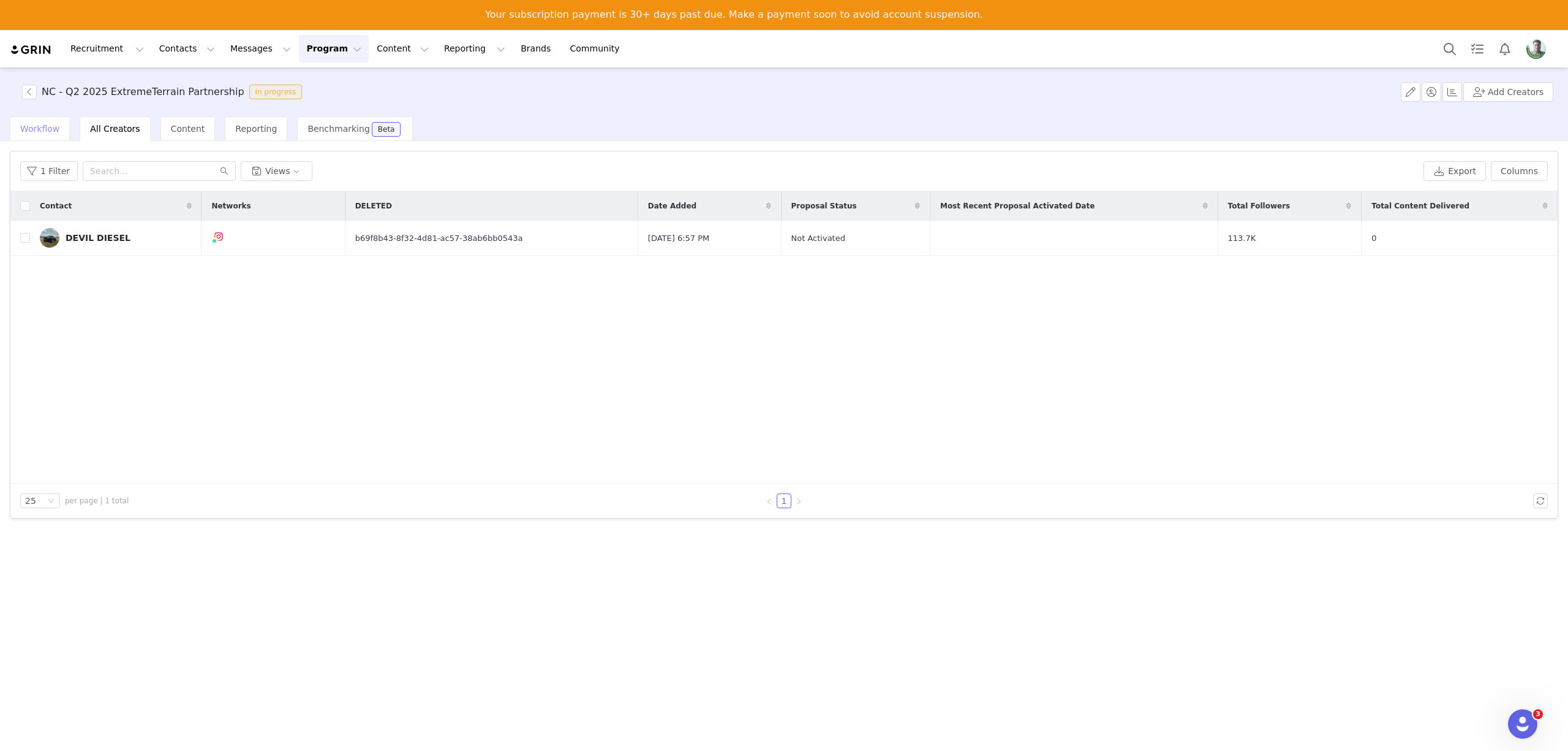
click at [36, 130] on span "Workflow" at bounding box center [40, 128] width 40 height 10
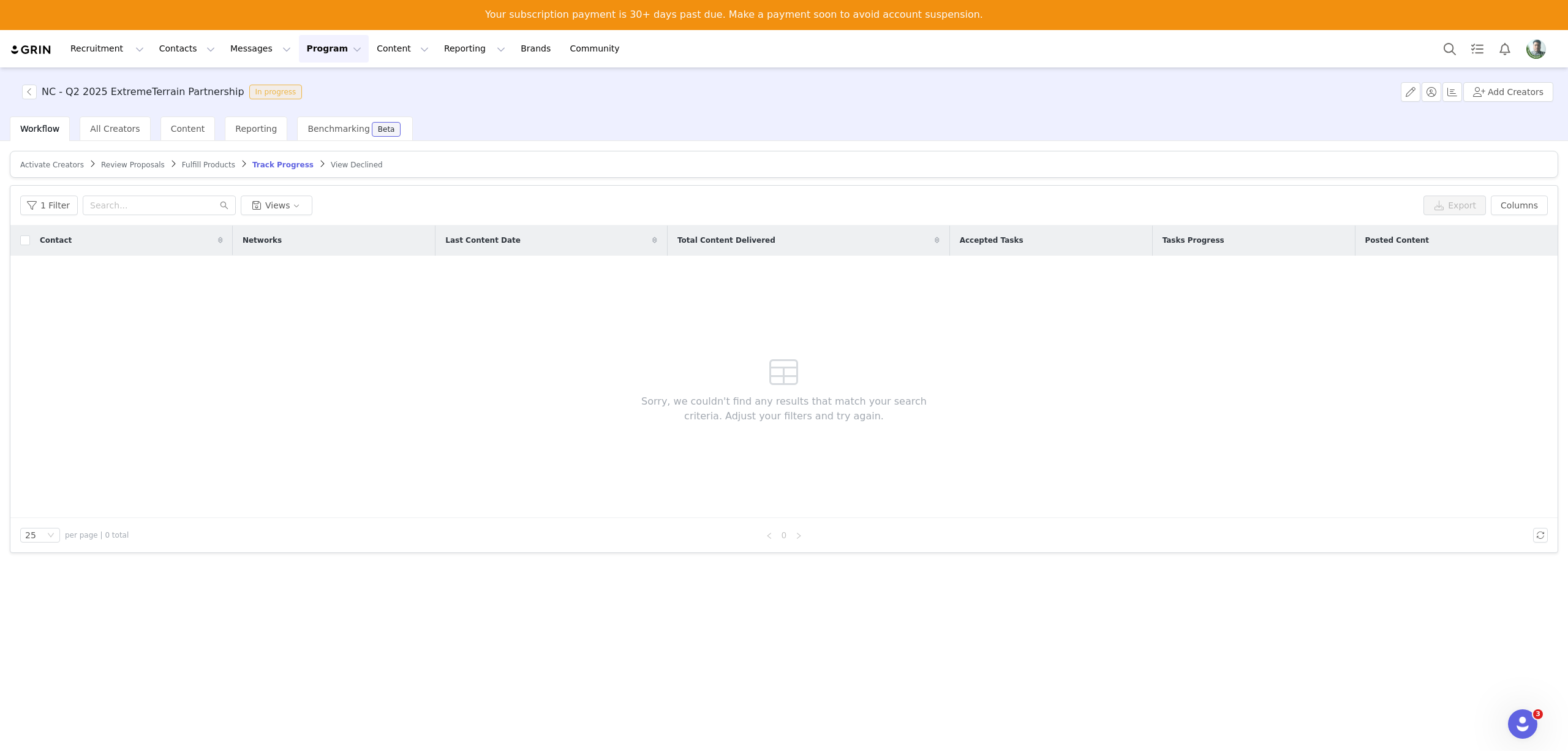
click at [56, 162] on span "Activate Creators" at bounding box center [52, 164] width 64 height 9
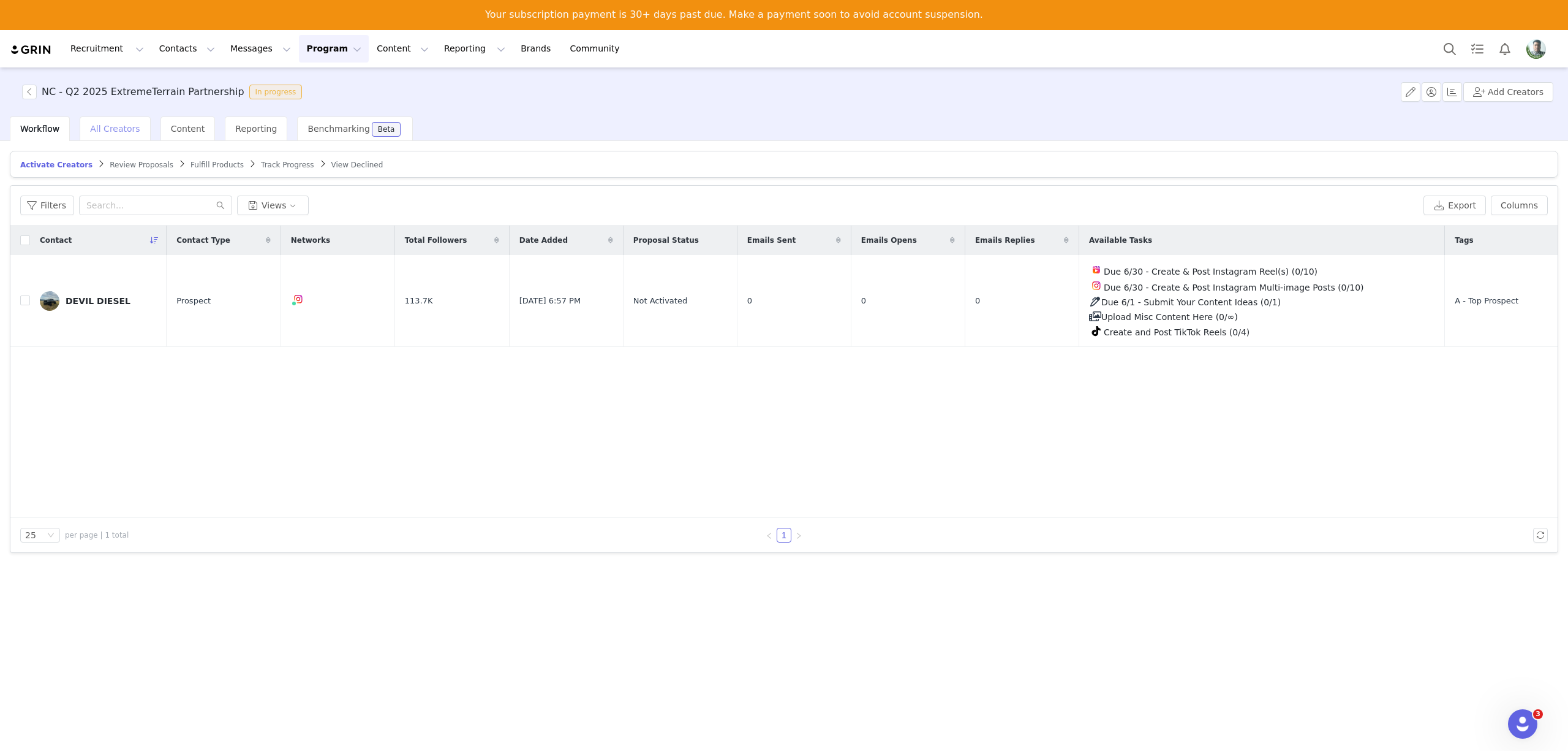
click at [109, 130] on span "All Creators" at bounding box center [114, 128] width 49 height 10
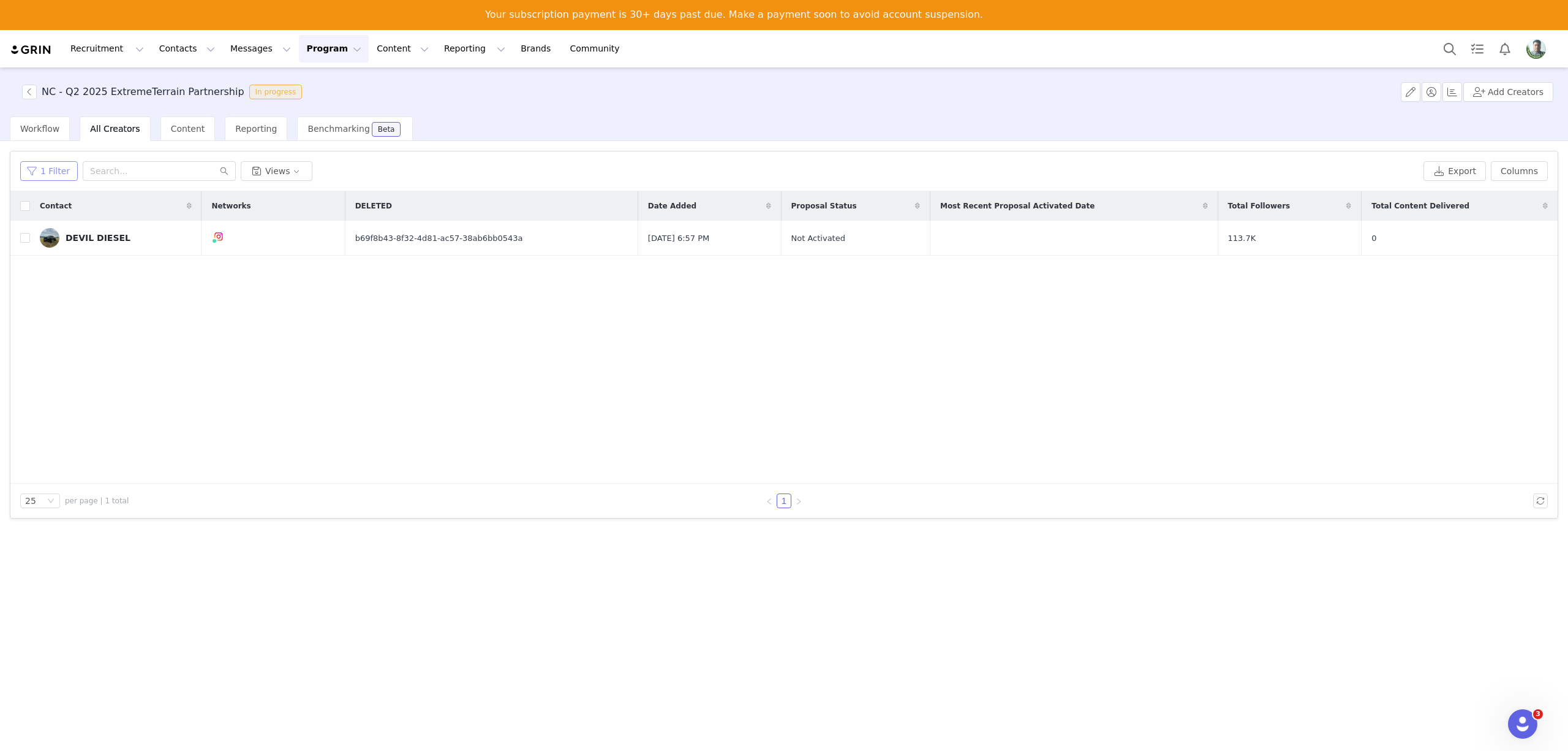
click at [56, 167] on button "1 Filter" at bounding box center [49, 171] width 58 height 19
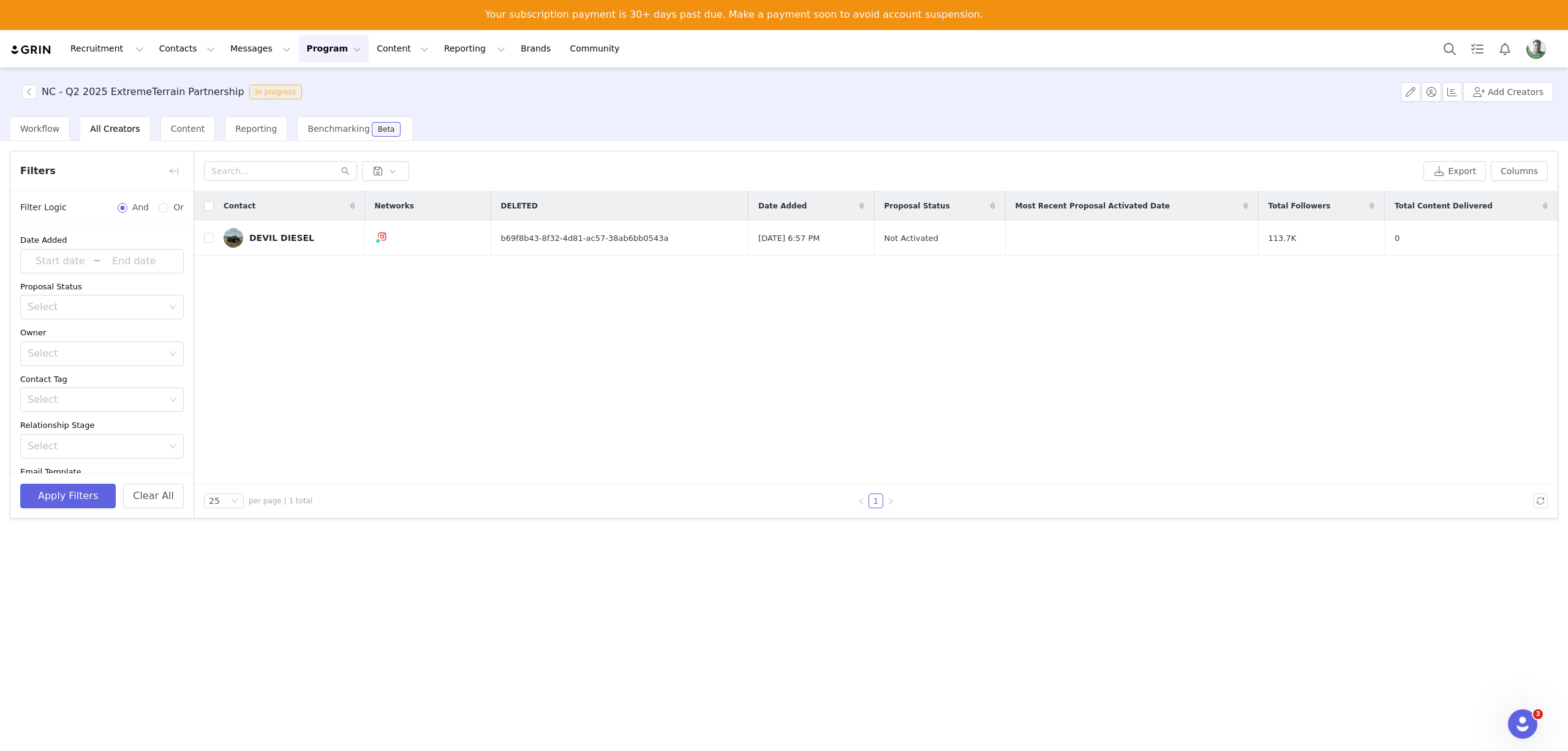
scroll to position [128, 0]
click at [151, 499] on button "Clear All" at bounding box center [153, 495] width 61 height 24
click at [27, 90] on button "button" at bounding box center [29, 92] width 14 height 14
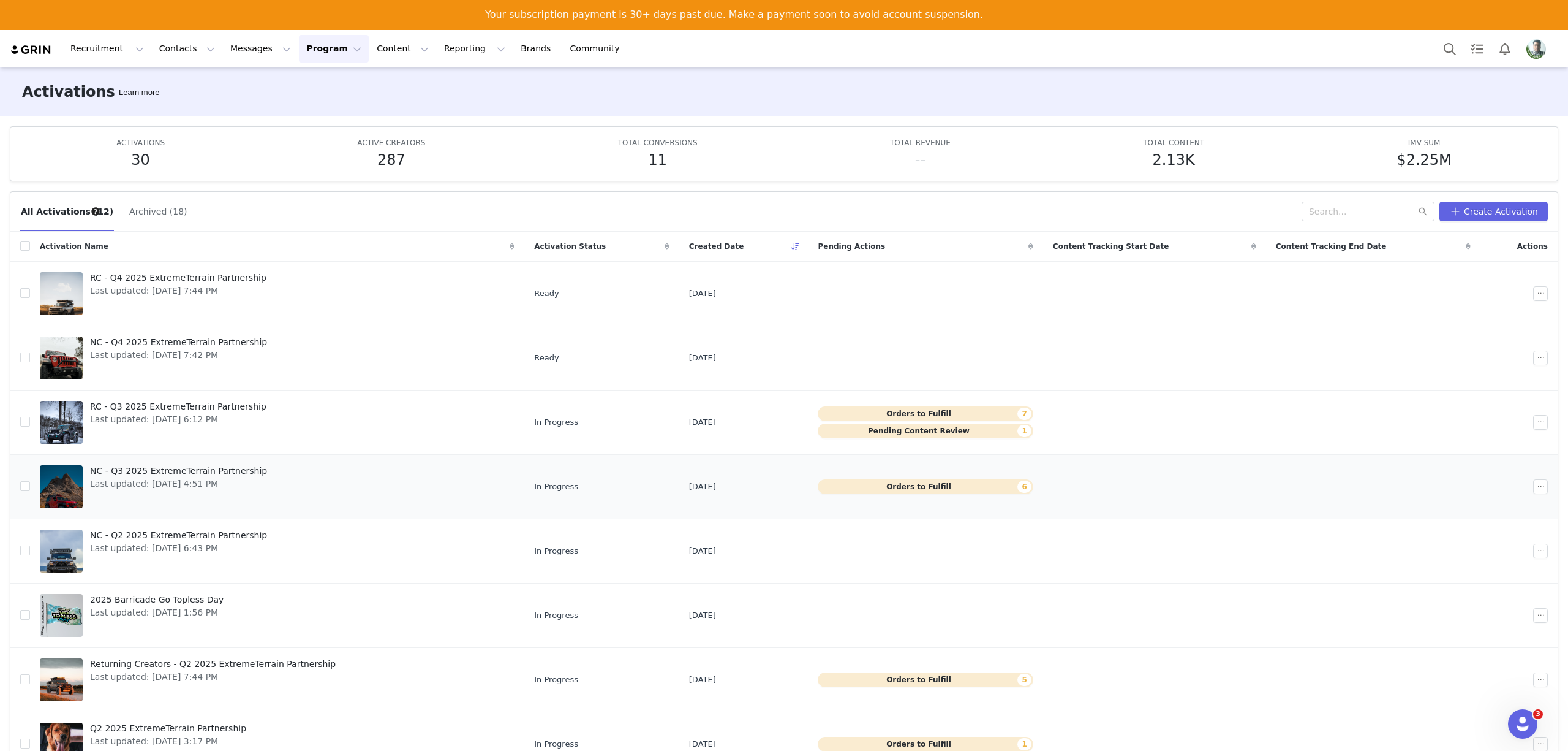
click at [248, 485] on span "Last updated: [DATE] 4:51 PM" at bounding box center [179, 484] width 178 height 13
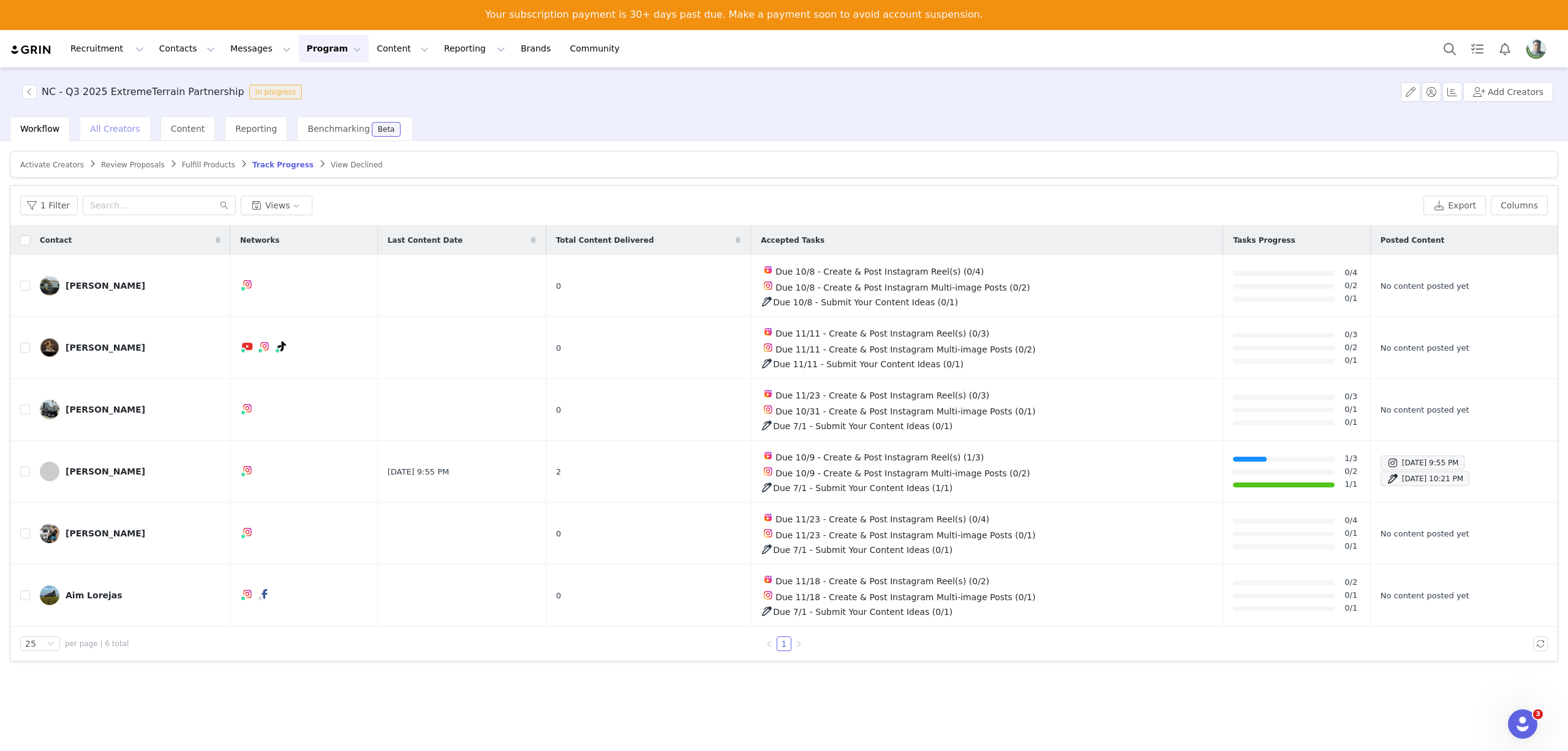
click at [120, 133] on span "All Creators" at bounding box center [114, 128] width 49 height 10
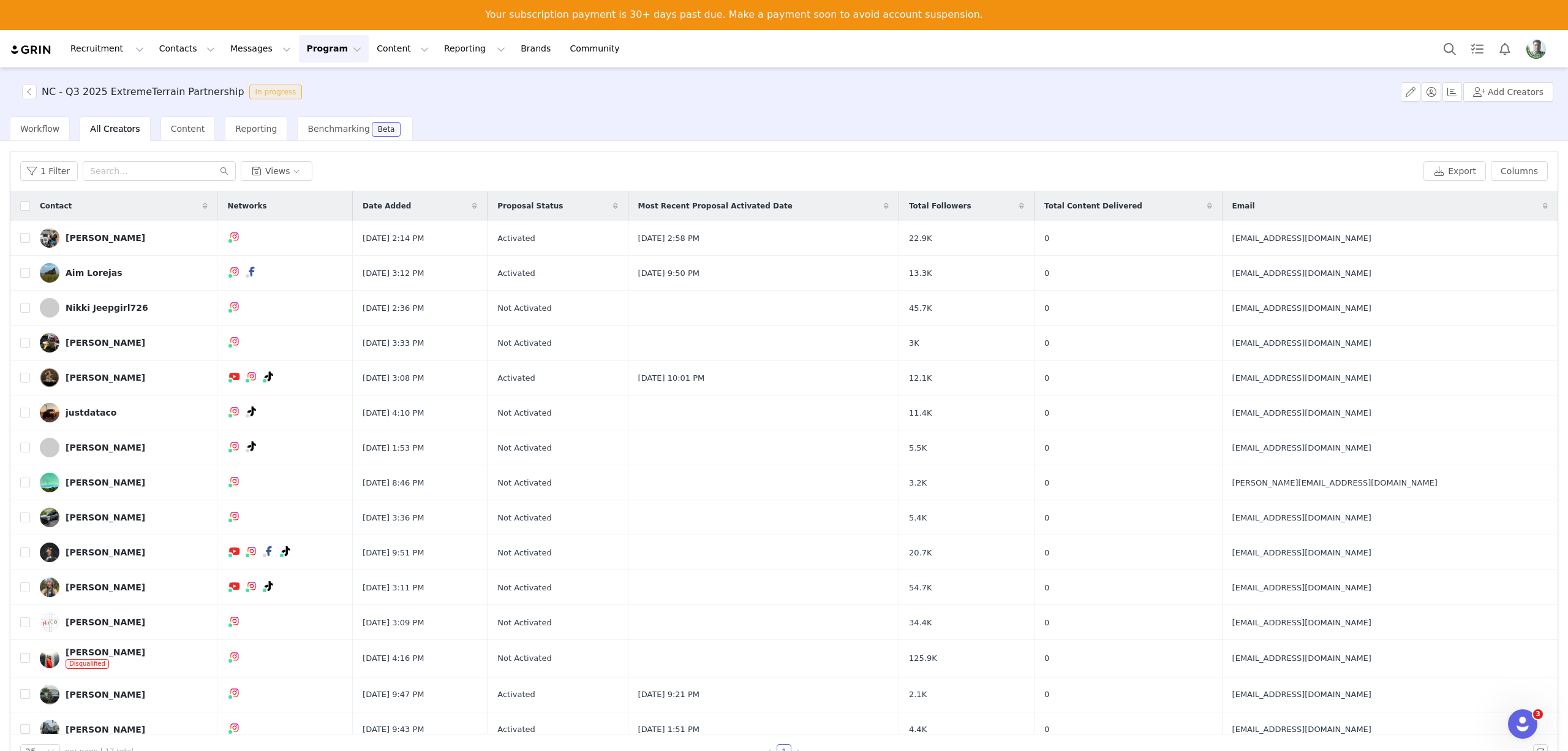
click at [29, 82] on div "NC - Q3 2025 ExtremeTerrain Partnership In progress Add Creators" at bounding box center [784, 92] width 1568 height 49
click at [31, 87] on button "button" at bounding box center [29, 92] width 14 height 14
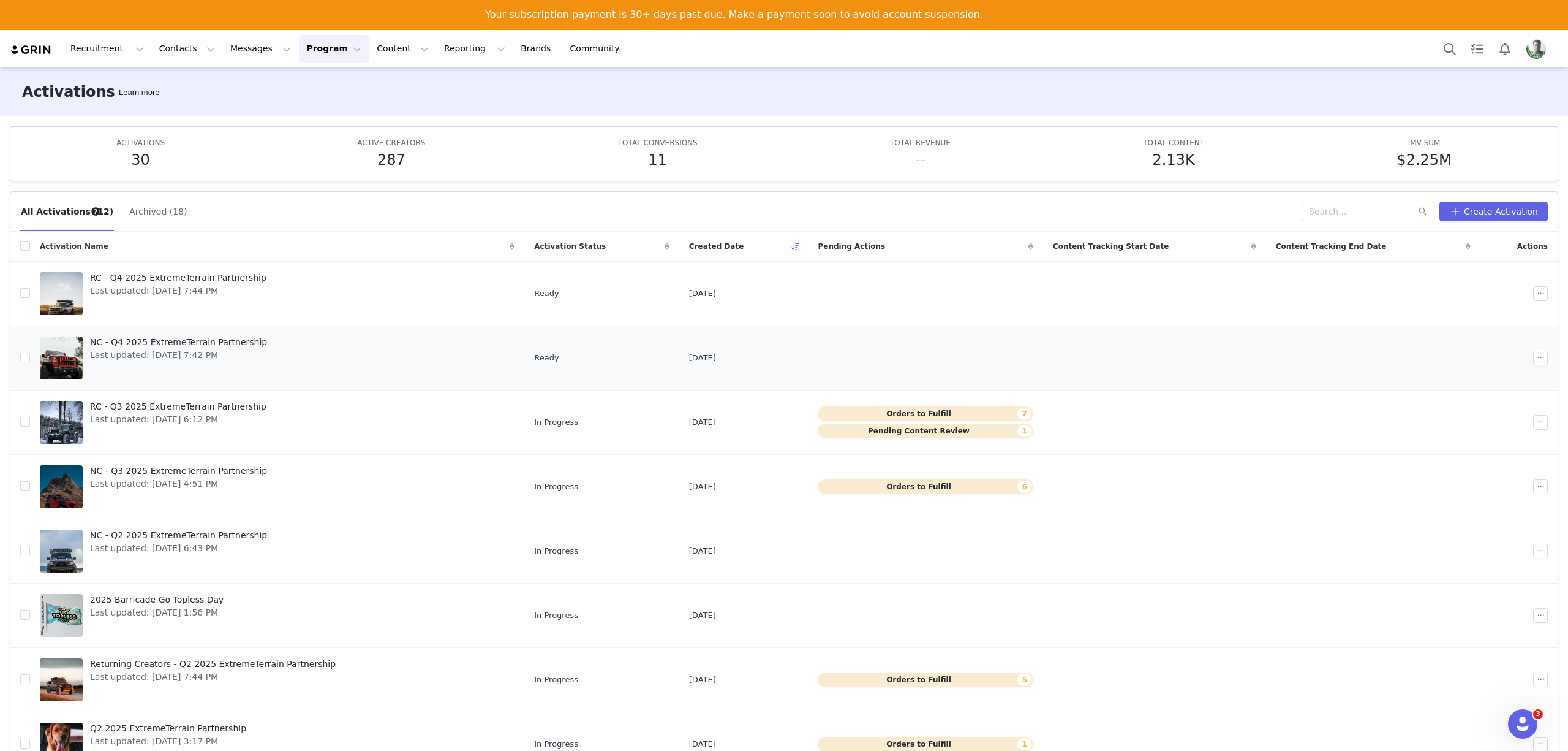
click at [376, 361] on link "NC - Q4 2025 ExtremeTerrain Partnership Last updated: [DATE] 7:42 PM" at bounding box center [277, 357] width 475 height 49
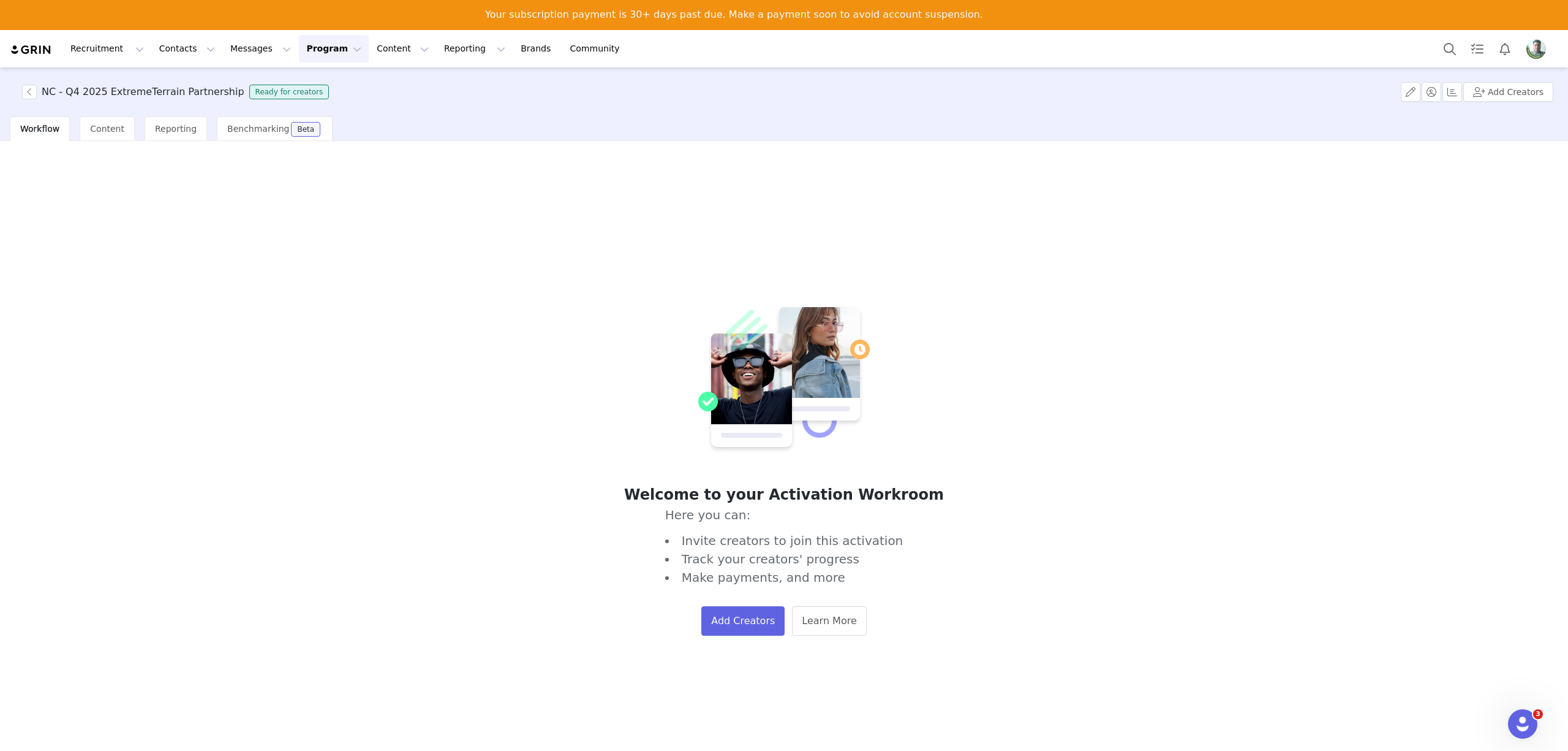
drag, startPoint x: 432, startPoint y: 373, endPoint x: 415, endPoint y: 374, distance: 17.0
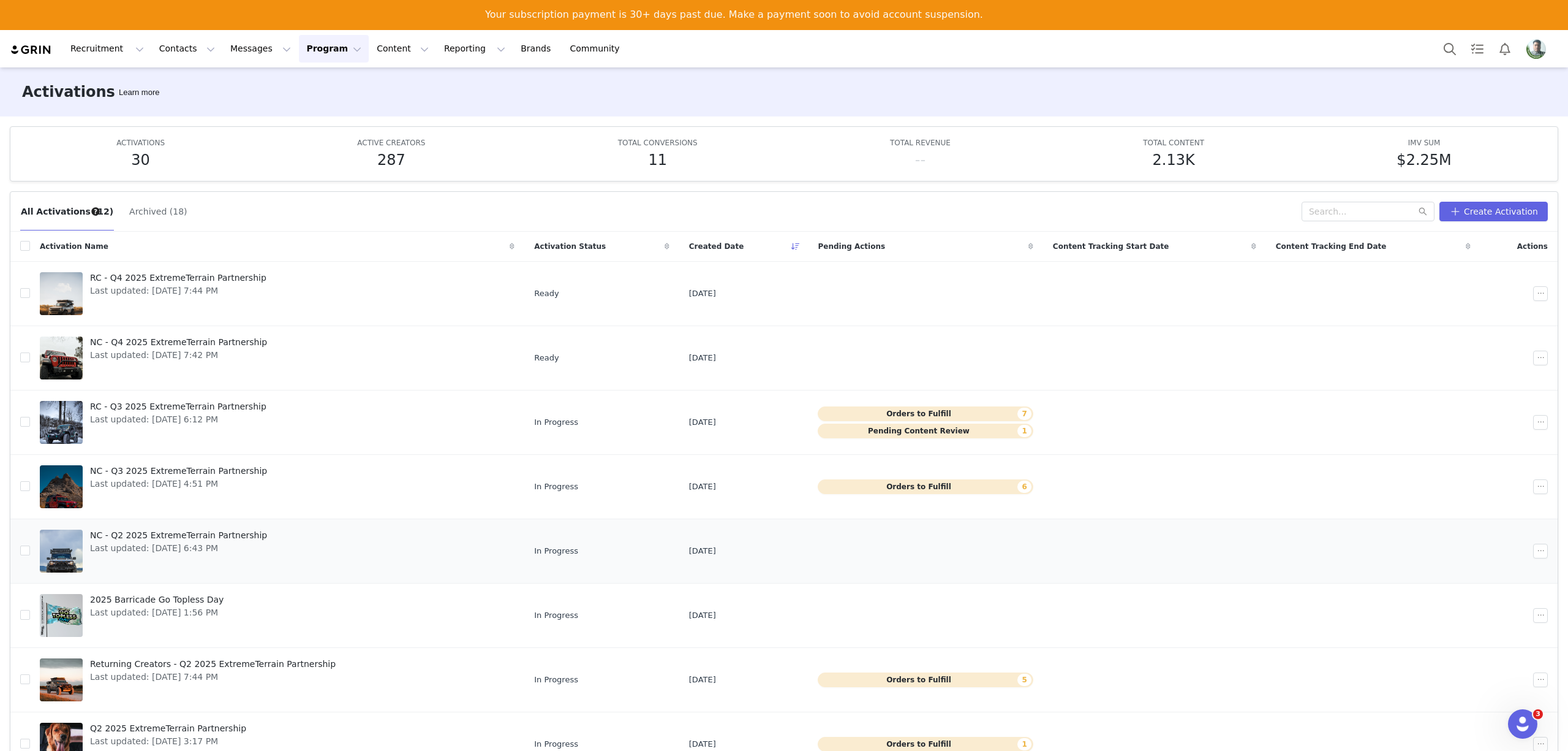
click at [180, 557] on div "NC - Q2 2025 ExtremeTerrain Partnership Last updated: [DATE] 6:43 PM" at bounding box center [179, 550] width 192 height 49
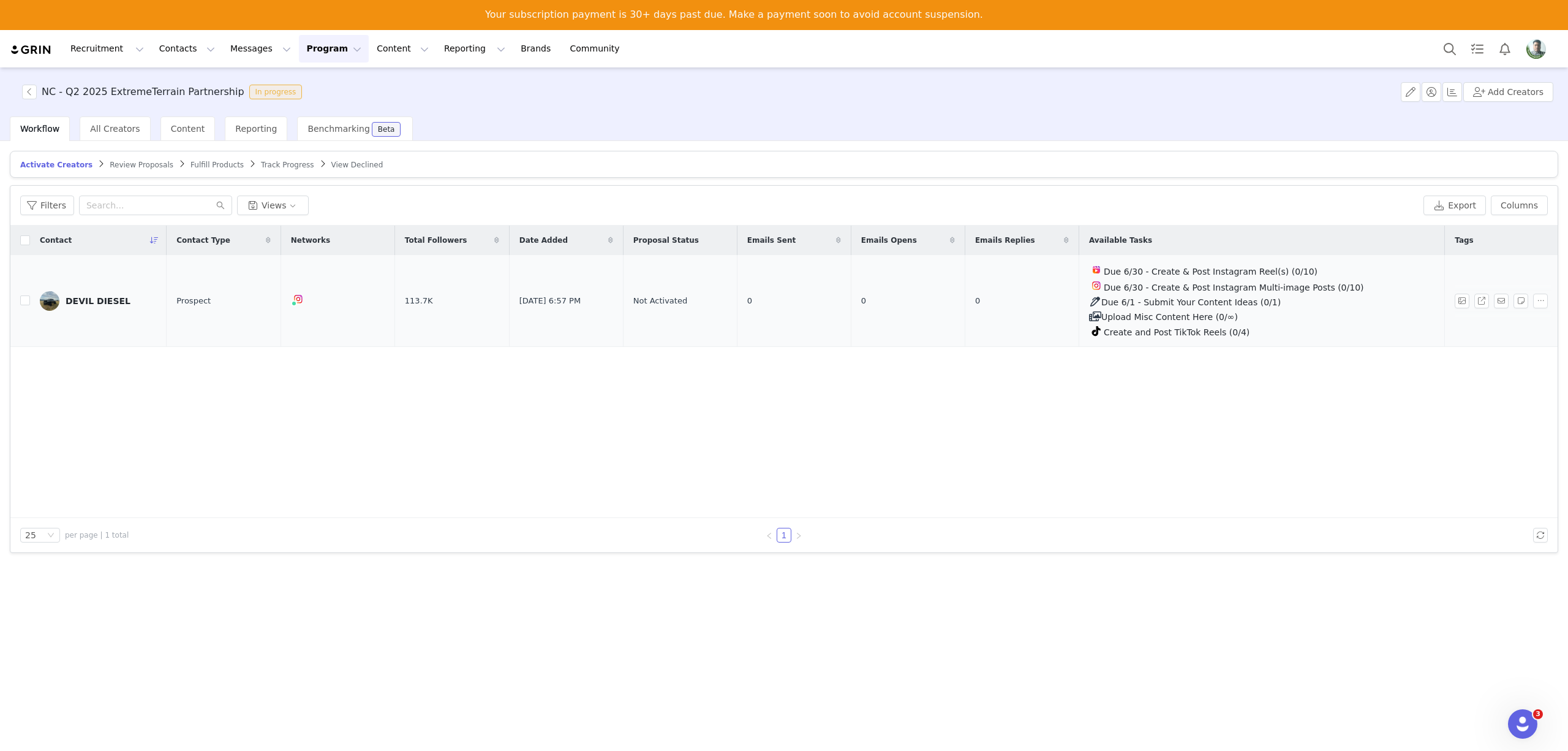
drag, startPoint x: 281, startPoint y: 344, endPoint x: 271, endPoint y: 329, distance: 18.0
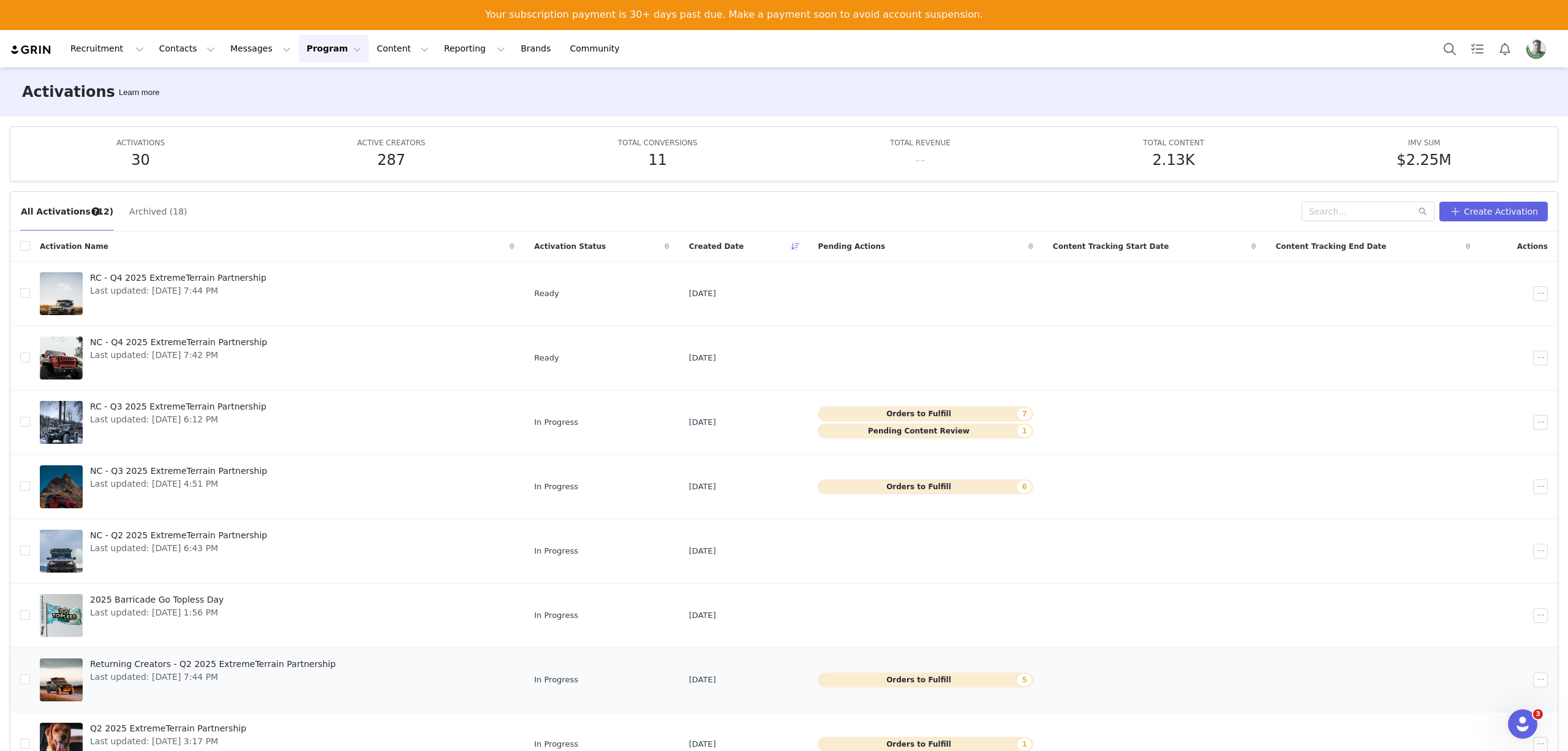
click at [261, 667] on span "Returning Creators - Q2 2025 ExtremeTerrain Partnership" at bounding box center [212, 663] width 246 height 13
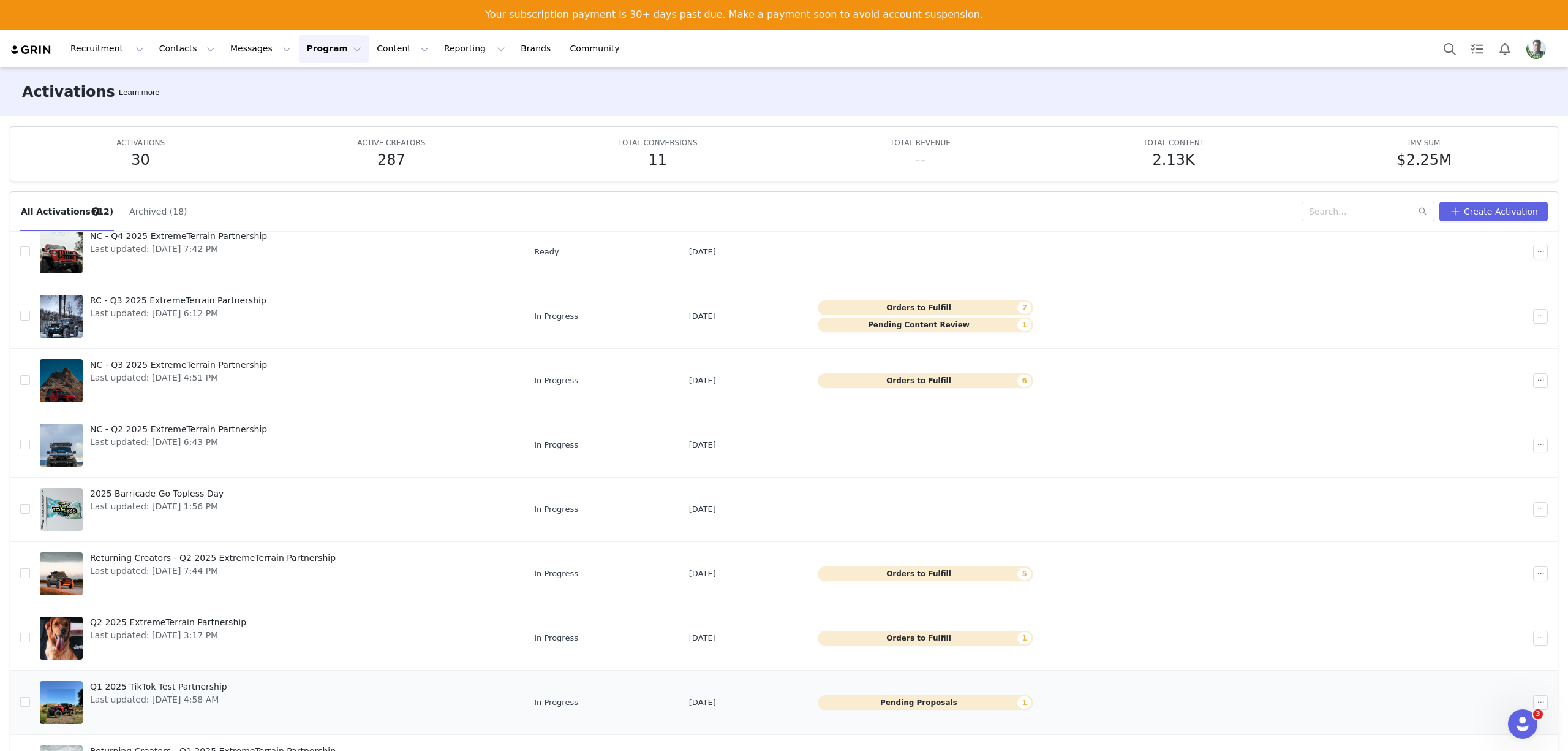
scroll to position [65, 0]
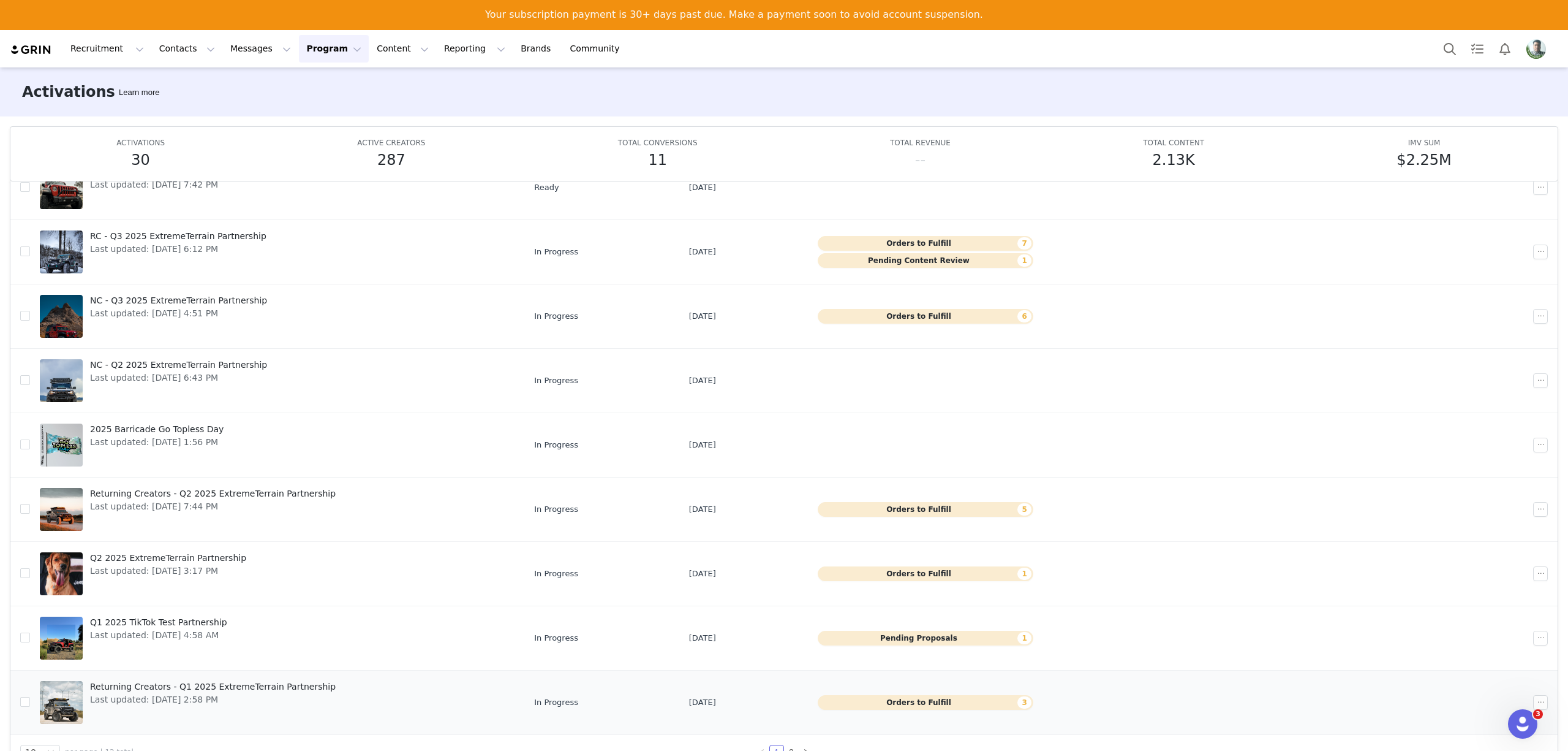
click at [312, 692] on div "Returning Creators - Q1 2025 ExtremeTerrain Partnership Last updated: [DATE] 2:…" at bounding box center [213, 702] width 261 height 49
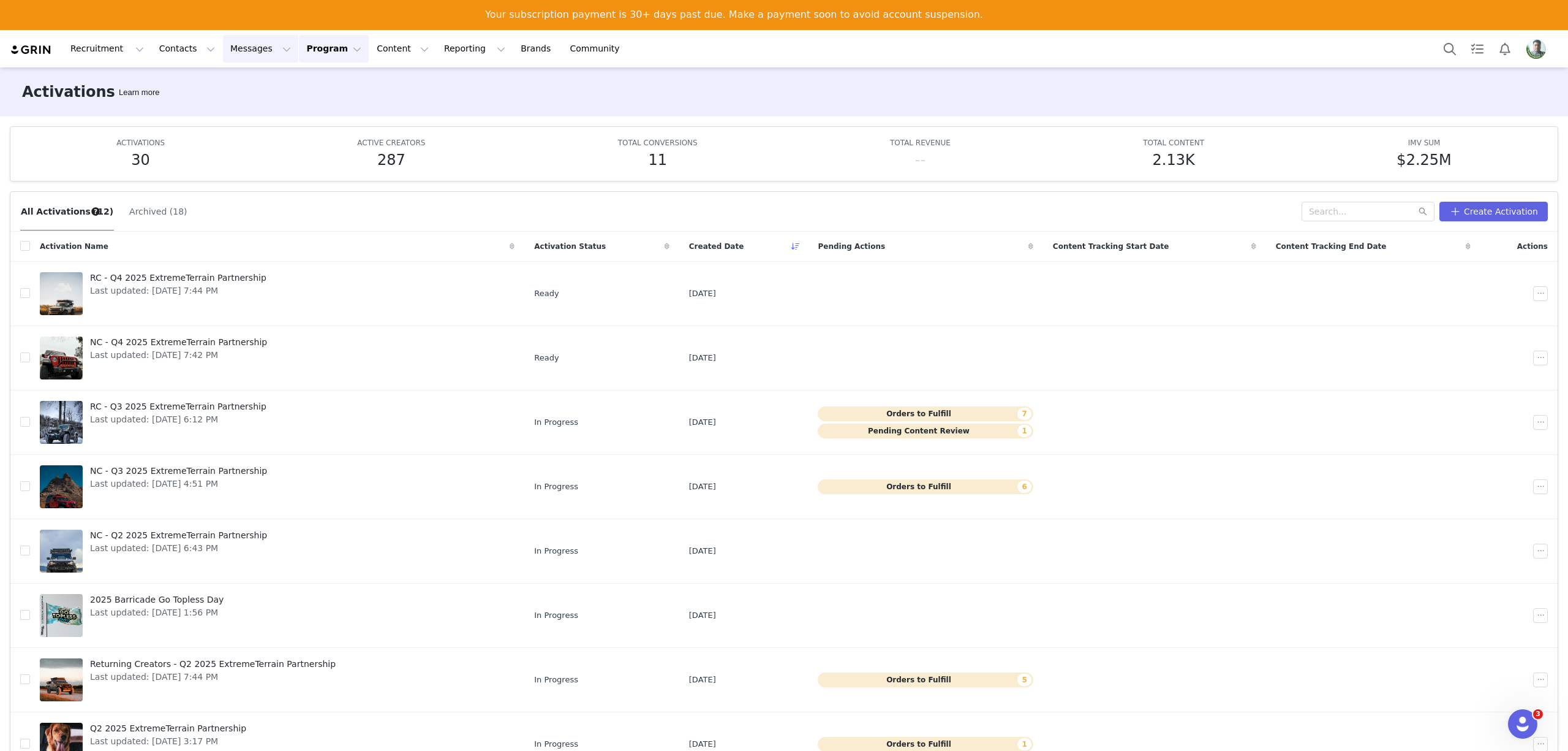
click at [227, 42] on button "Messages Messages" at bounding box center [261, 48] width 75 height 28
click at [227, 101] on p "Inbox" at bounding box center [224, 107] width 23 height 13
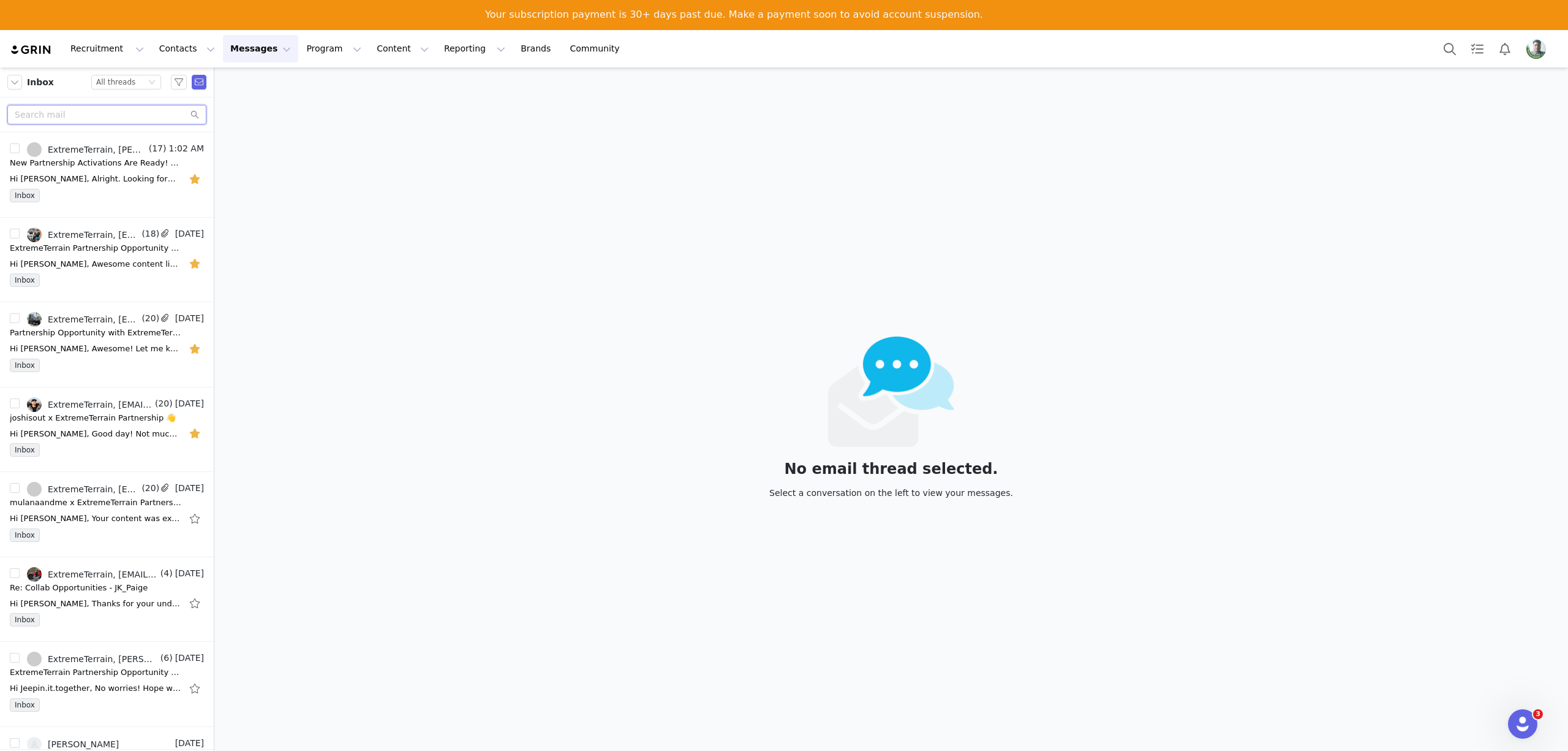
click at [76, 113] on input "text" at bounding box center [107, 115] width 199 height 19
paste input "[PERSON_NAME]"
type input "[PERSON_NAME]"
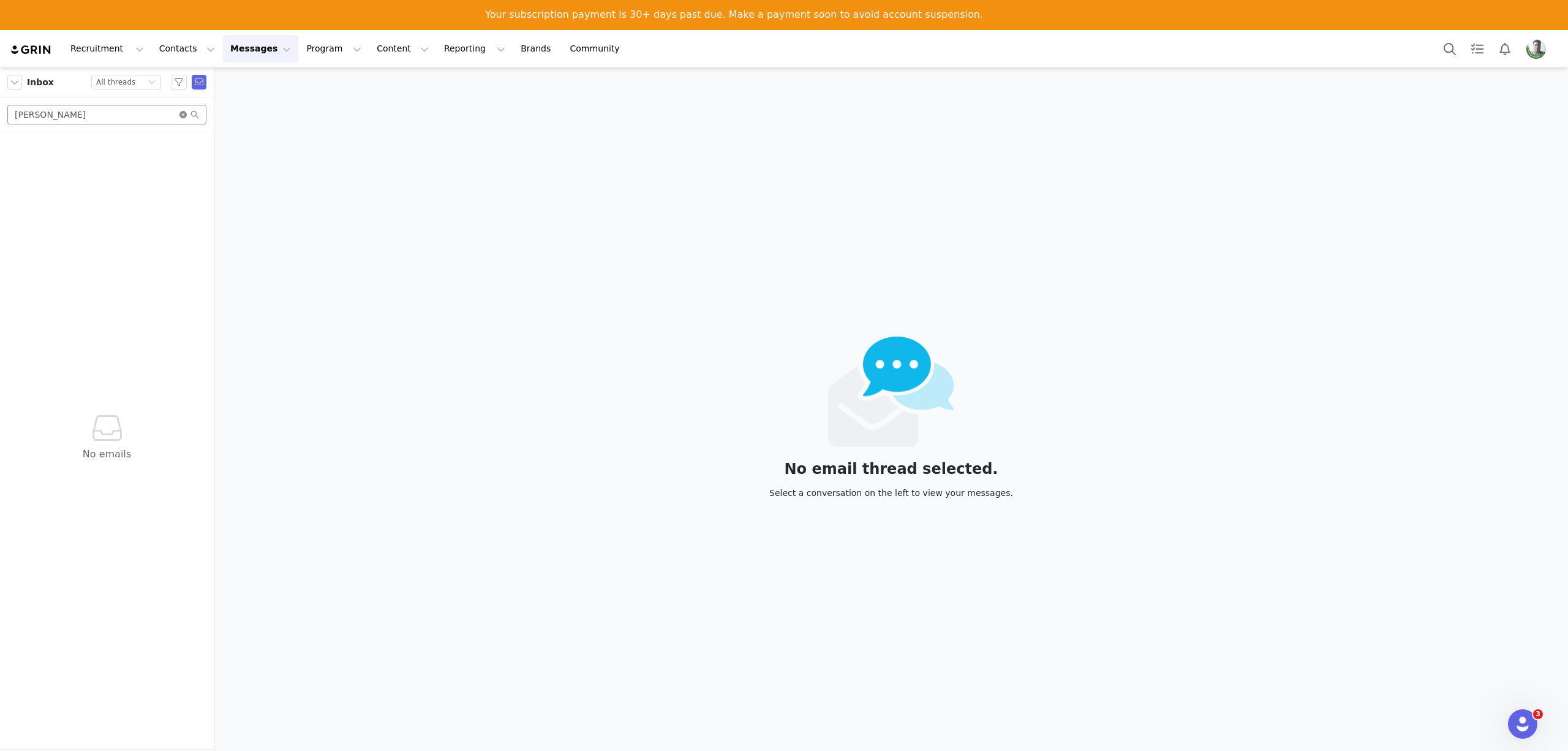
click at [182, 116] on icon "icon: close-circle" at bounding box center [183, 115] width 8 height 8
click at [157, 42] on button "Contacts Contacts" at bounding box center [186, 48] width 70 height 28
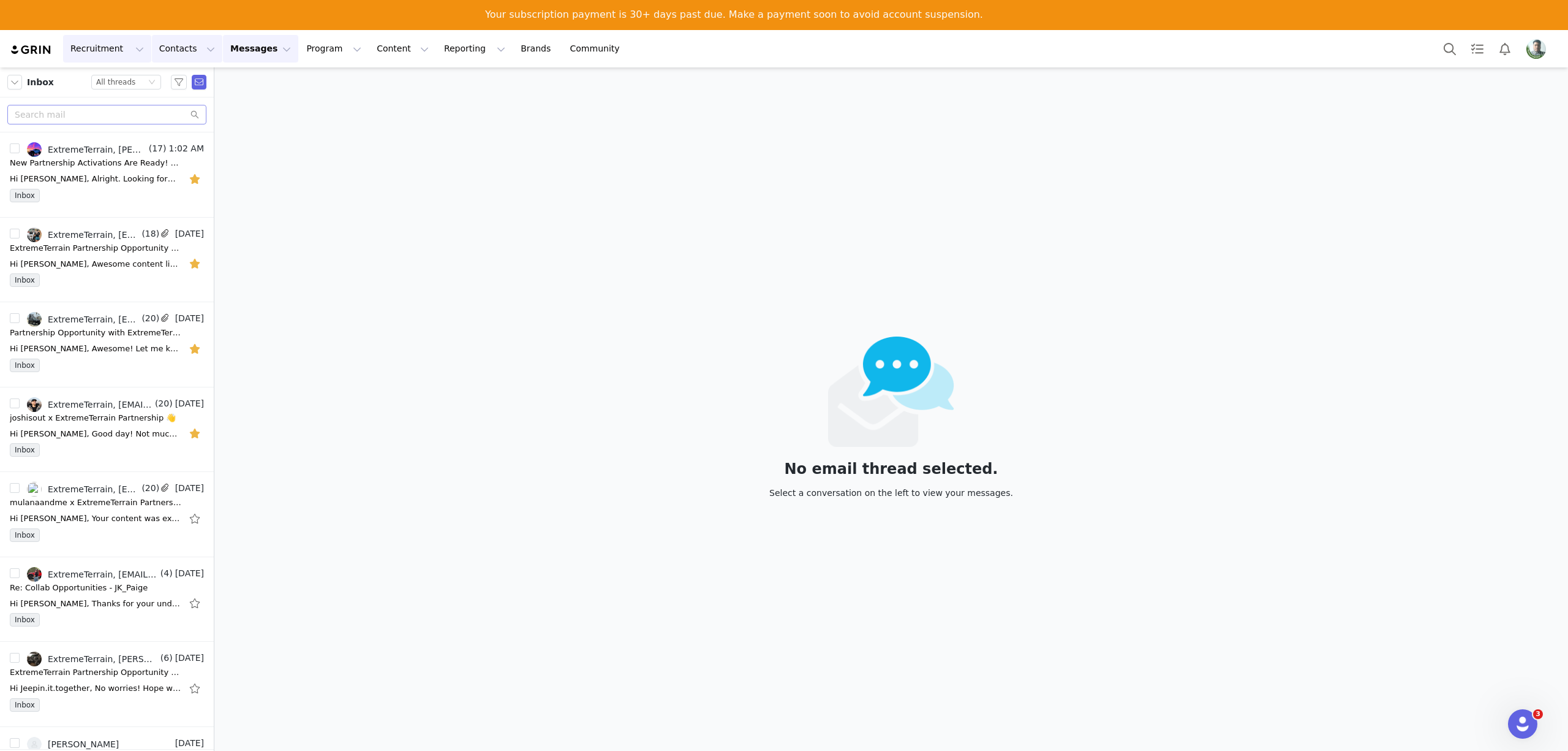
click at [105, 38] on button "Recruitment Recruitment" at bounding box center [106, 48] width 88 height 28
click at [98, 79] on p "Creator Search" at bounding box center [105, 84] width 65 height 13
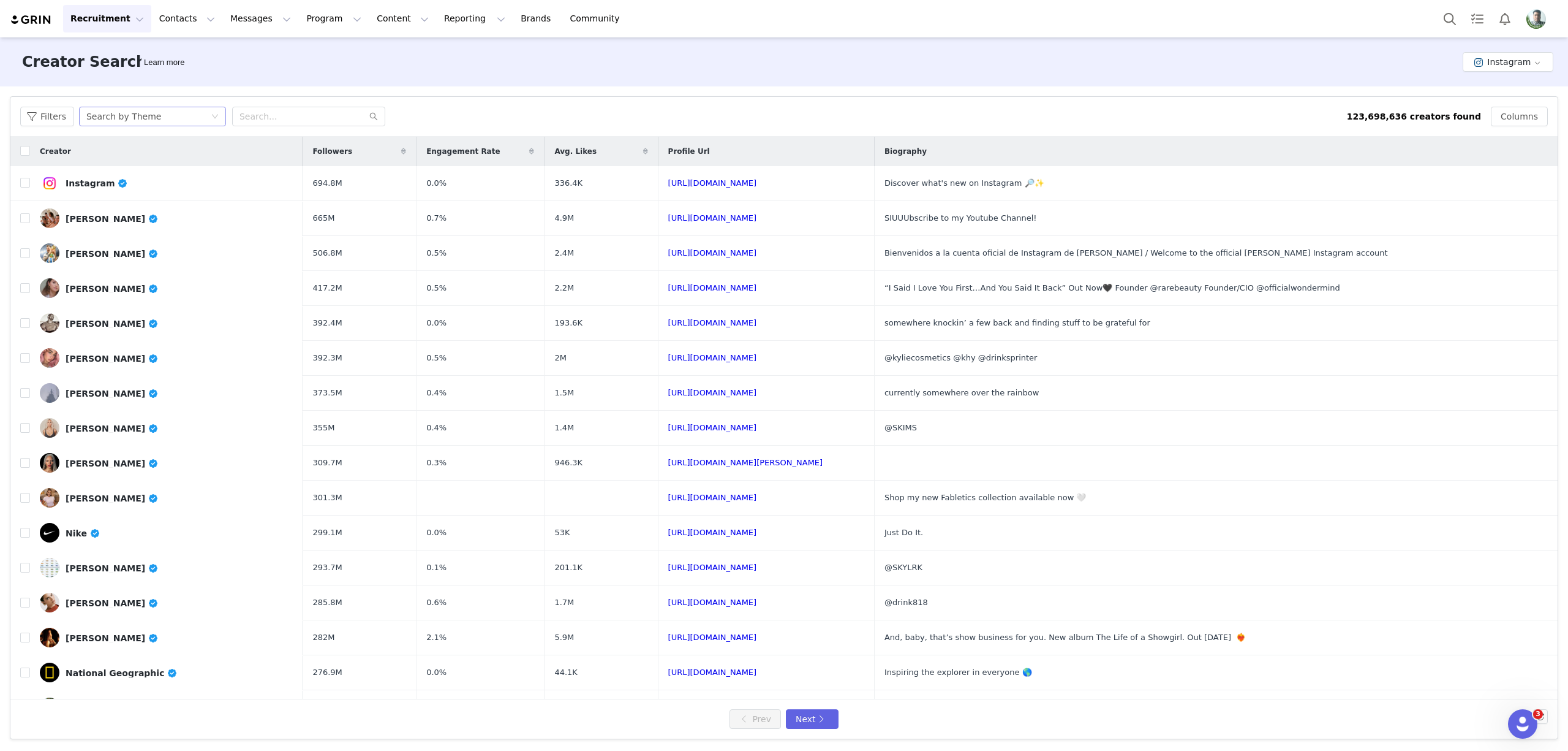
click at [154, 108] on div "Search by Theme" at bounding box center [149, 116] width 124 height 18
click at [115, 160] on li "Search by Creator" at bounding box center [152, 160] width 153 height 19
click at [274, 115] on input "text" at bounding box center [309, 116] width 153 height 19
paste input "[PERSON_NAME]"
type input "[PERSON_NAME]"
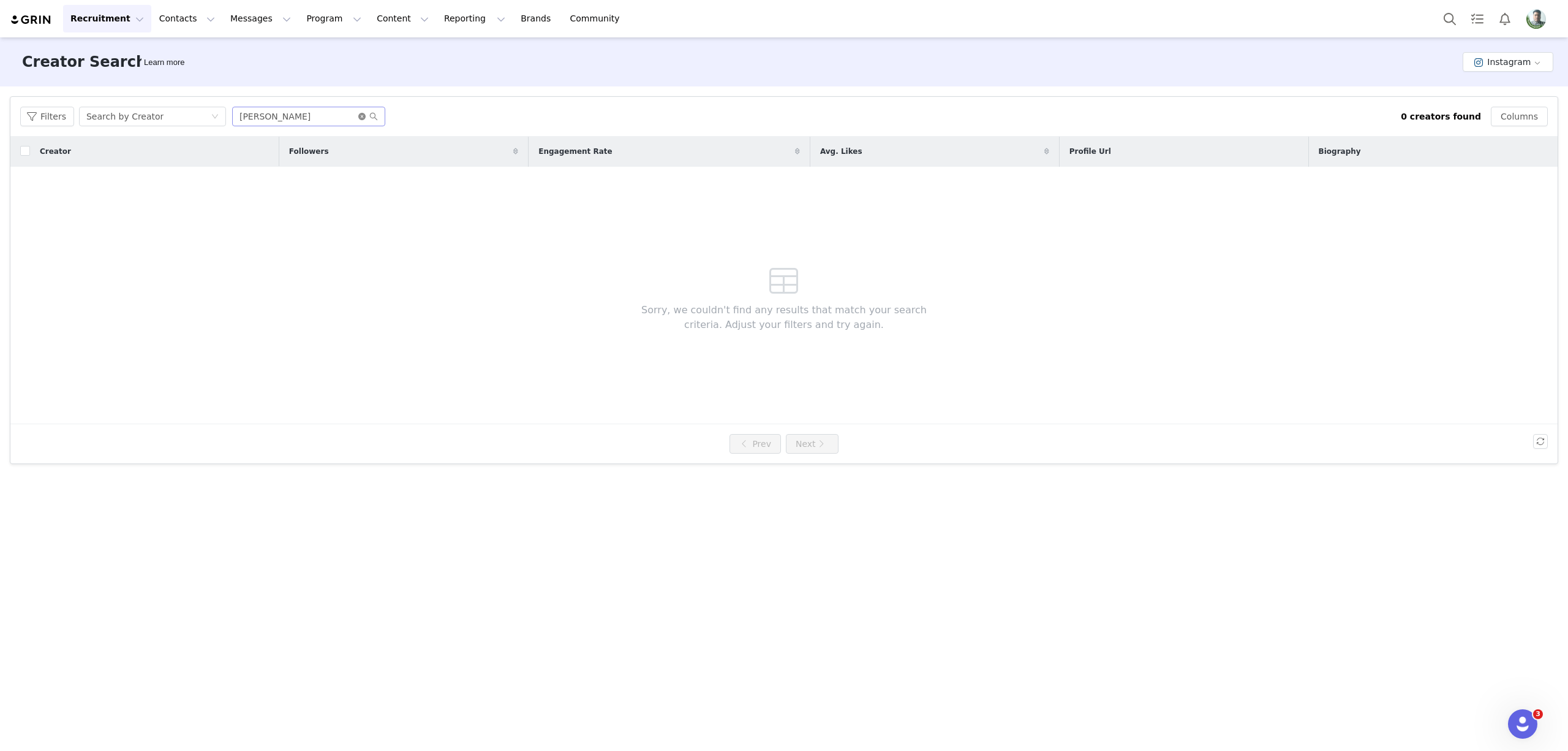
click at [358, 117] on icon "icon: close-circle" at bounding box center [362, 117] width 8 height 8
click at [1533, 17] on img "Profile" at bounding box center [1536, 19] width 19 height 19
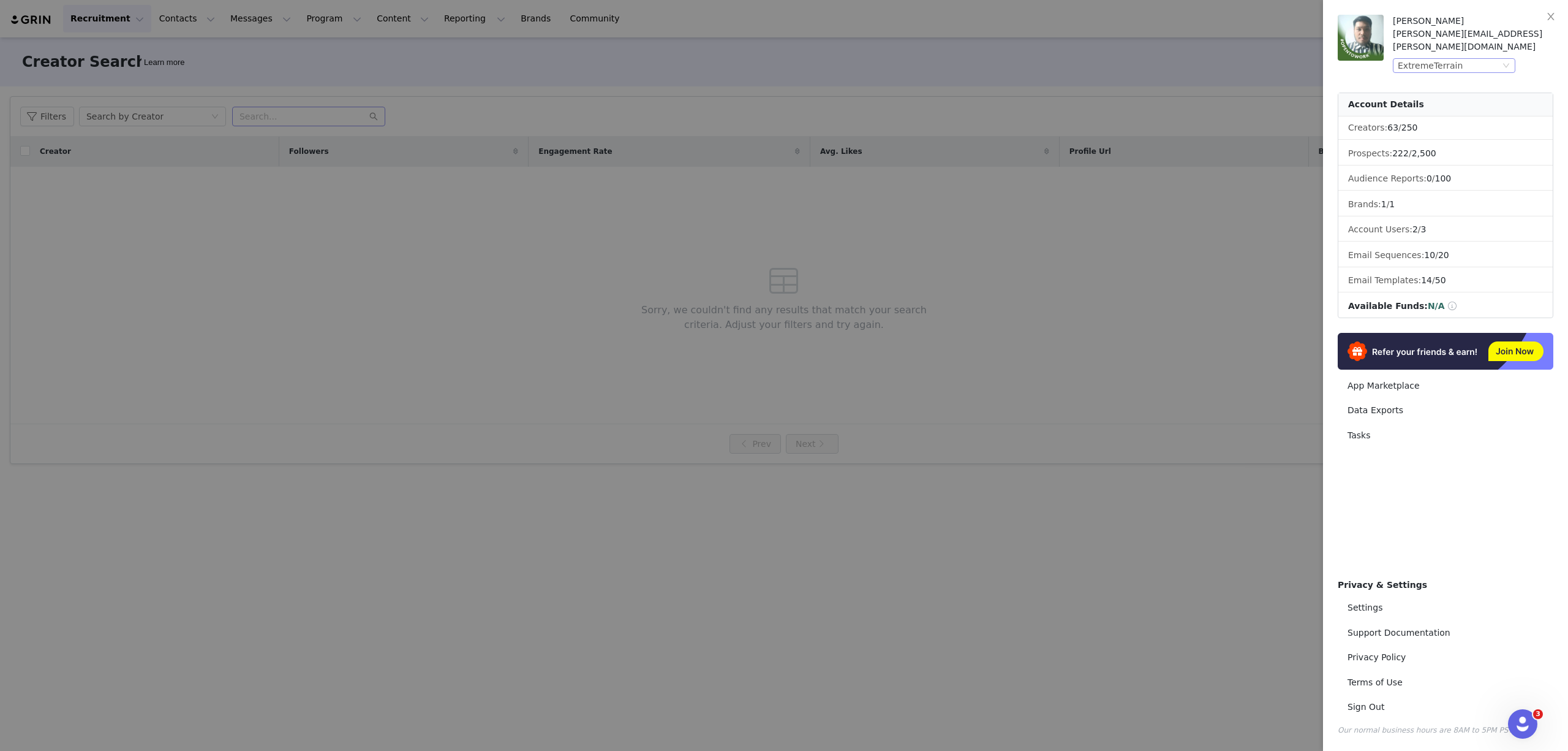
click at [1425, 59] on div "ExtremeTerrain" at bounding box center [1430, 66] width 65 height 14
click at [864, 128] on div at bounding box center [784, 376] width 1568 height 751
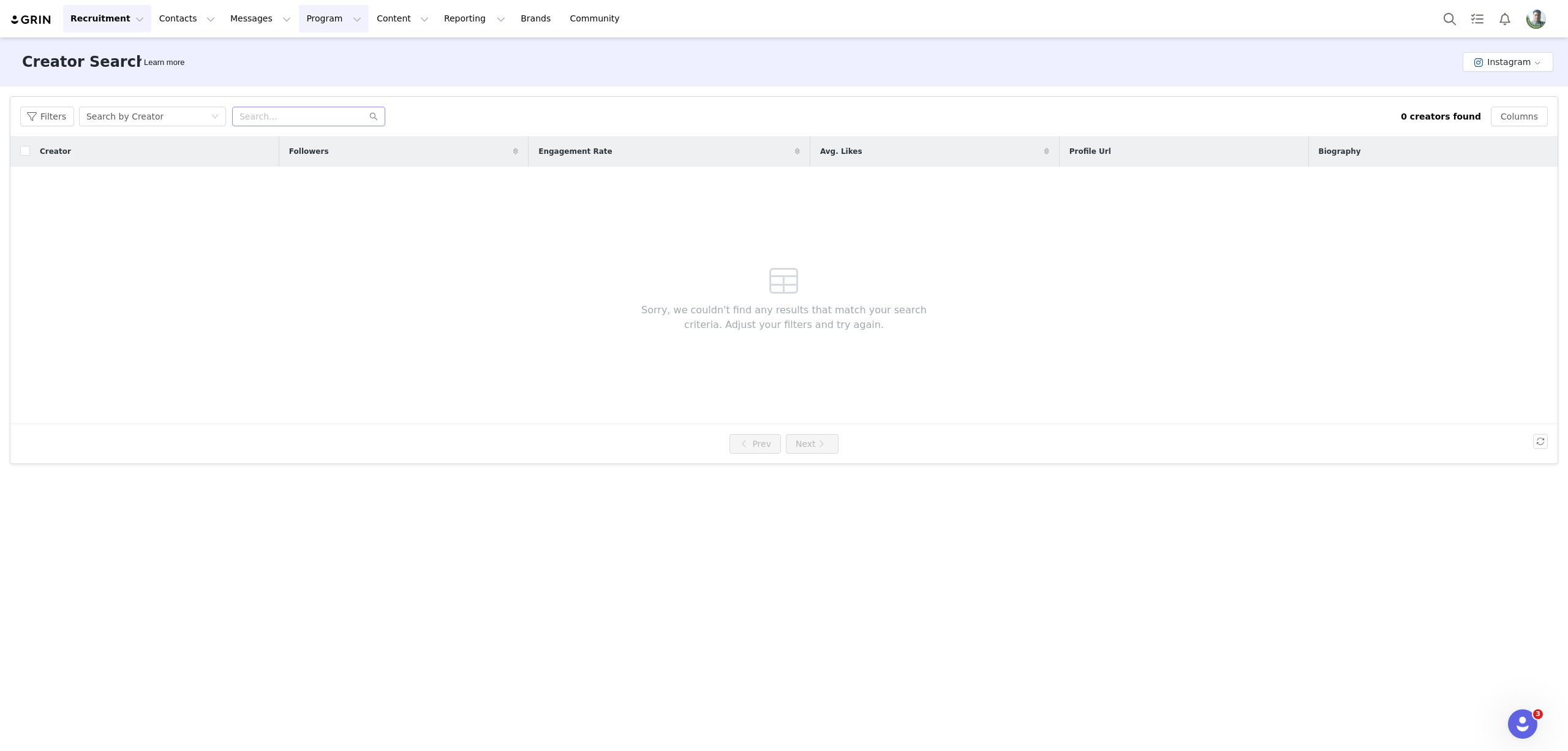
click at [299, 16] on button "Program Program" at bounding box center [334, 18] width 69 height 28
click at [306, 44] on link "Activations" at bounding box center [317, 53] width 96 height 22
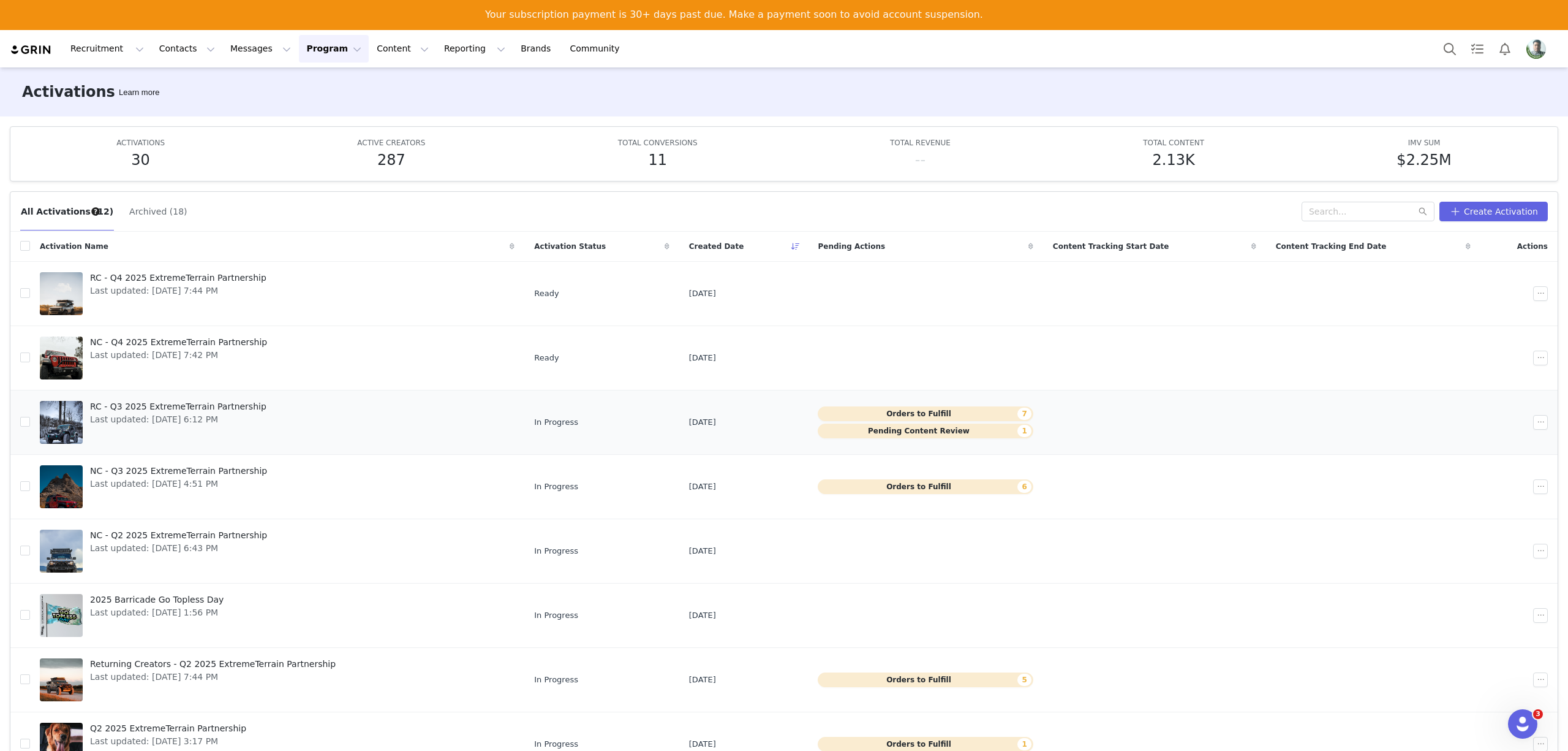
click at [858, 429] on button "Pending Content Review 1" at bounding box center [925, 431] width 215 height 14
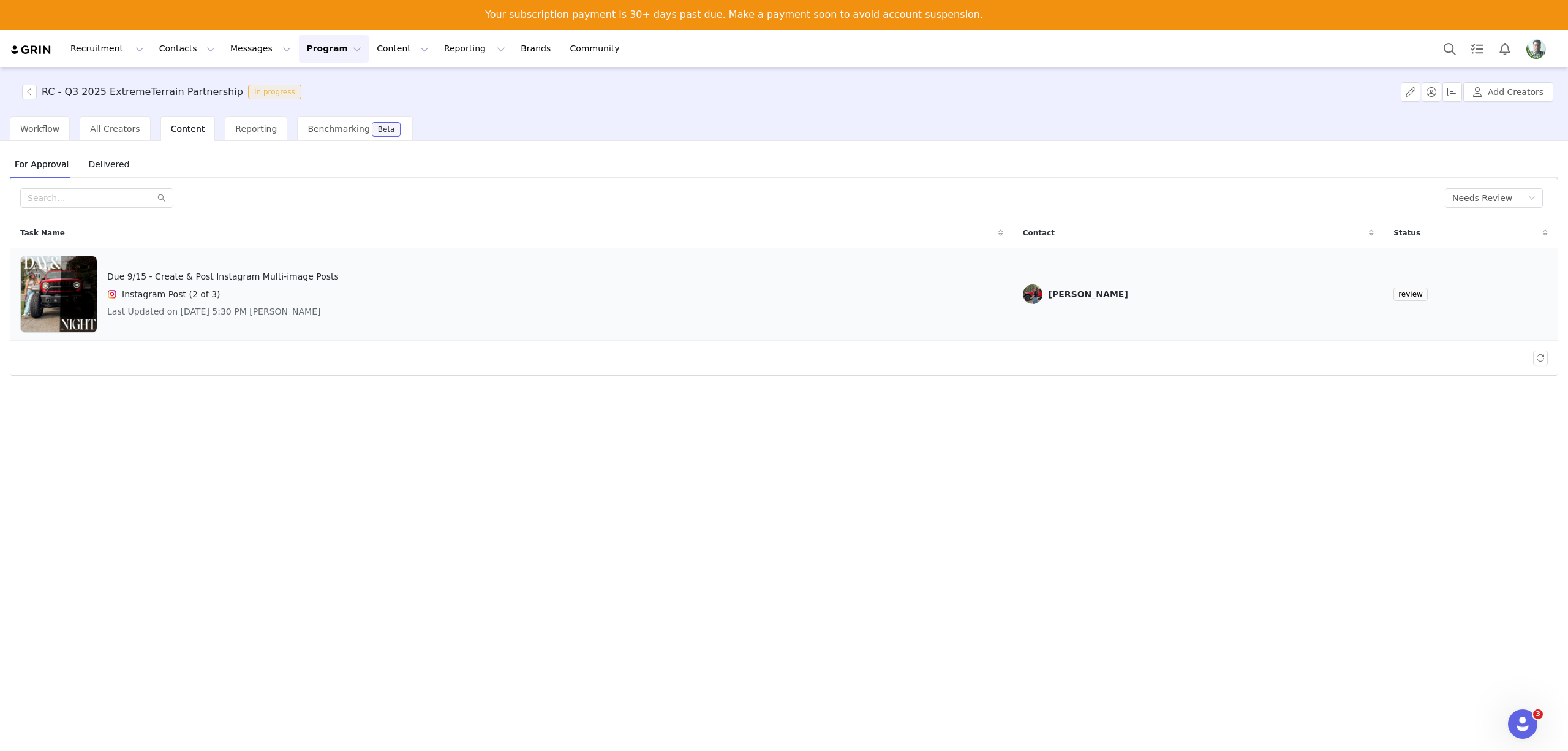
click at [414, 286] on div "Due 9/15 - Create & Post Instagram Multi-image Posts Instagram Post (2 of 3) La…" at bounding box center [511, 294] width 983 height 77
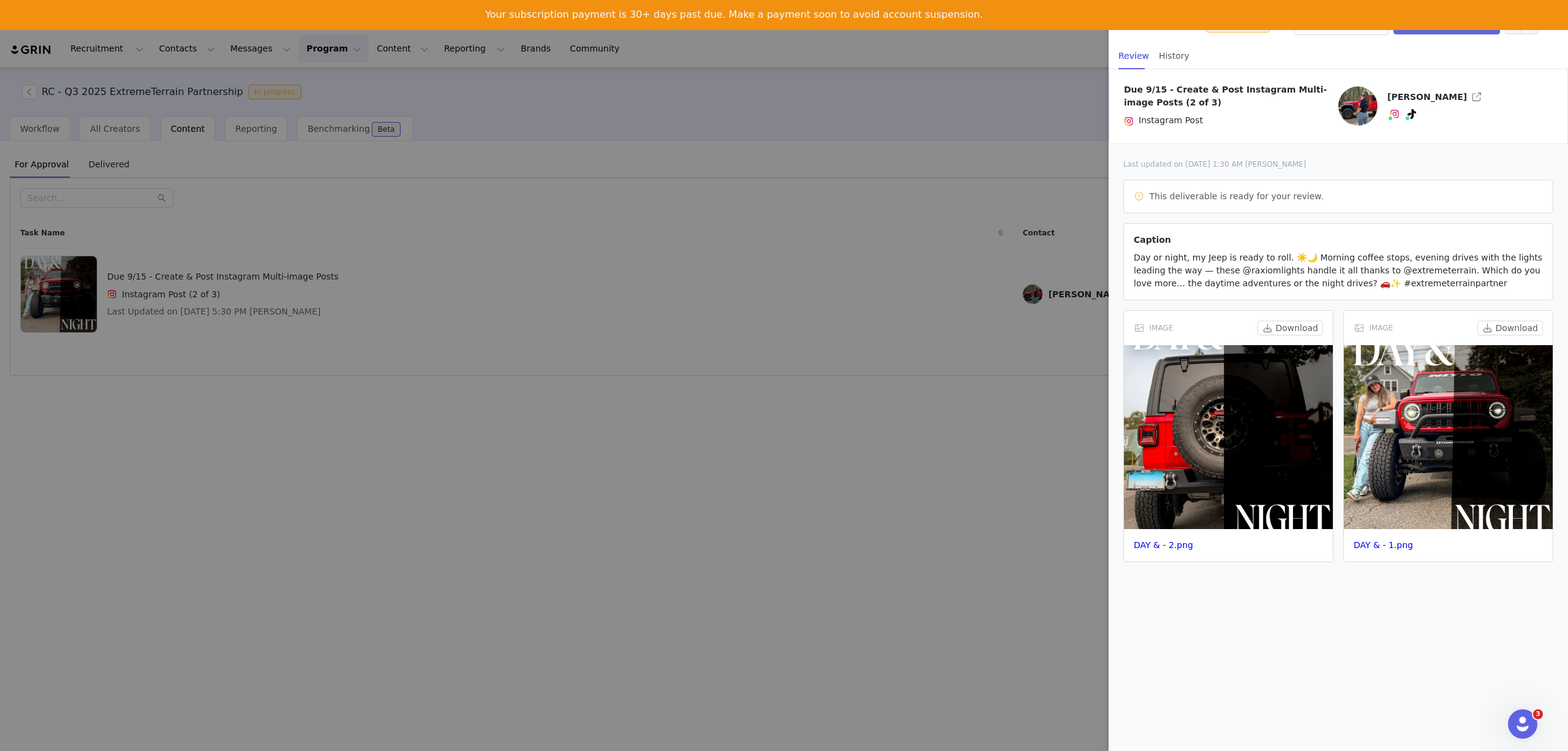
click at [1304, 670] on div "Approval Status Needs Review Request Changes Approve Content Review History Due…" at bounding box center [1338, 408] width 459 height 682
click at [1277, 331] on button "Download" at bounding box center [1291, 327] width 66 height 14
click at [1511, 332] on button "Download" at bounding box center [1511, 327] width 66 height 14
click at [1412, 94] on span "[PERSON_NAME]" at bounding box center [1427, 97] width 80 height 10
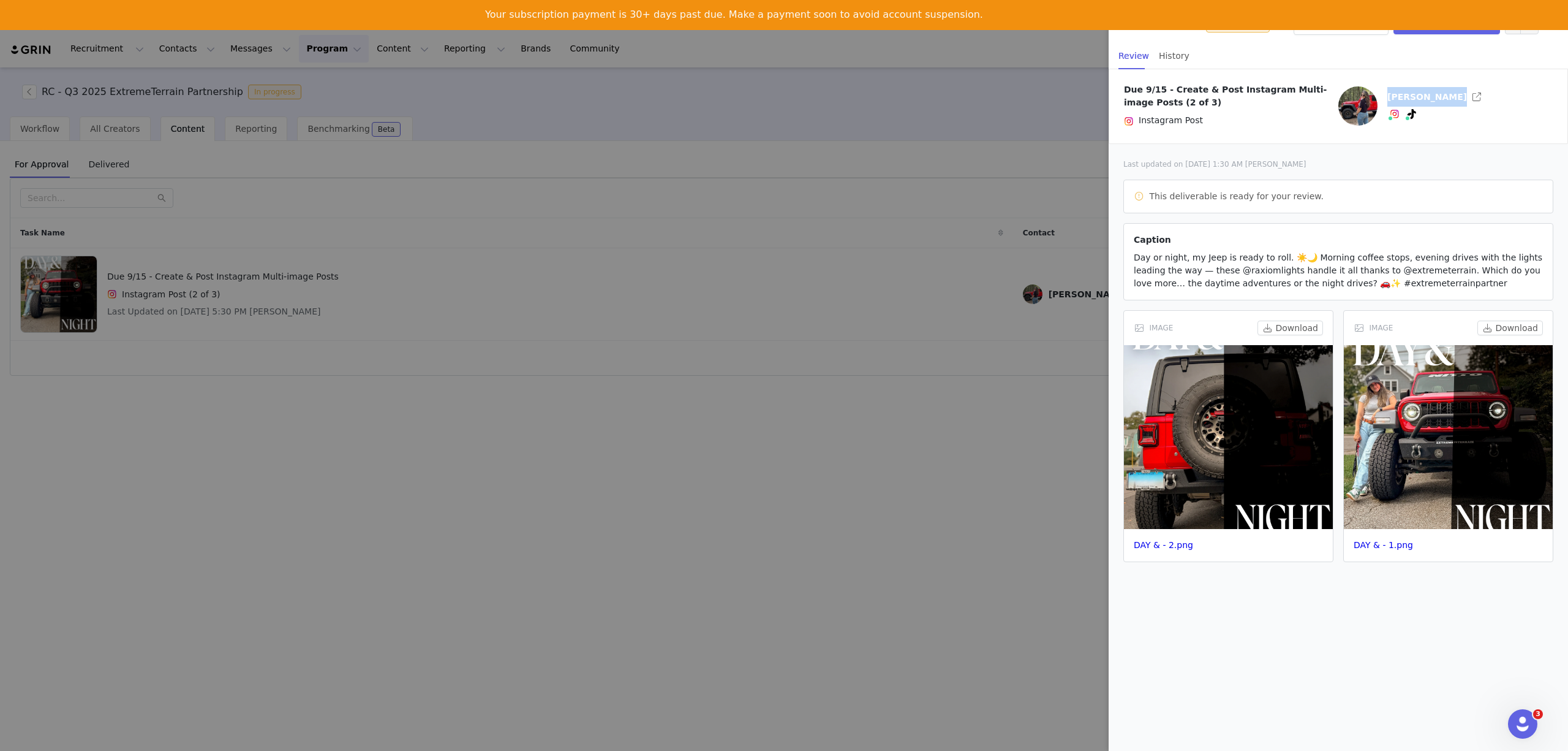
click at [1412, 94] on span "[PERSON_NAME]" at bounding box center [1427, 97] width 80 height 10
copy span "[PERSON_NAME]"
click at [1442, 414] on img at bounding box center [1448, 436] width 209 height 183
